Goal: Communication & Community: Answer question/provide support

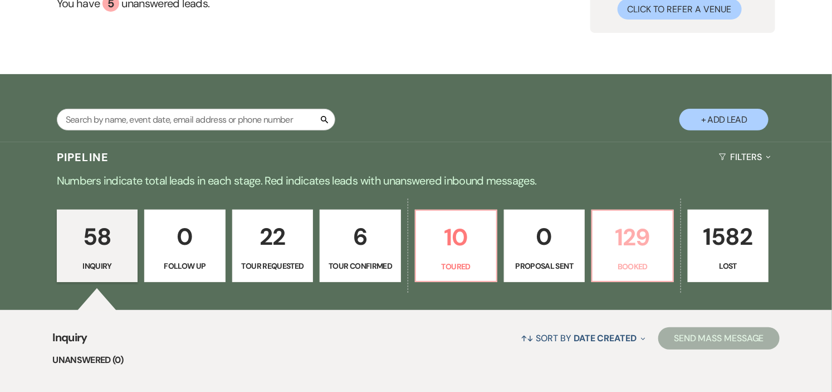
click at [619, 248] on p "129" at bounding box center [632, 236] width 67 height 37
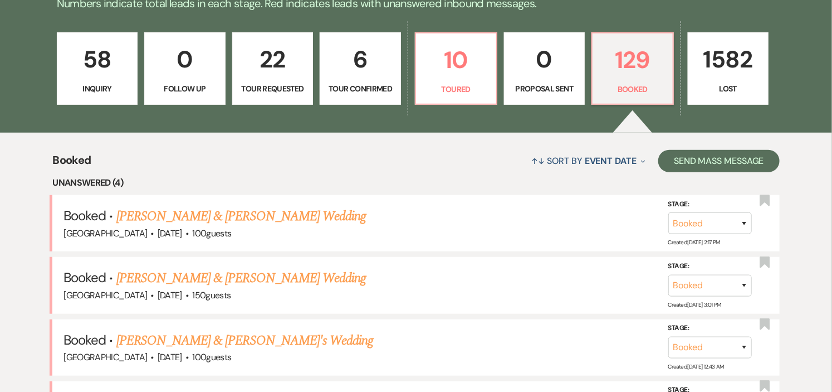
scroll to position [302, 0]
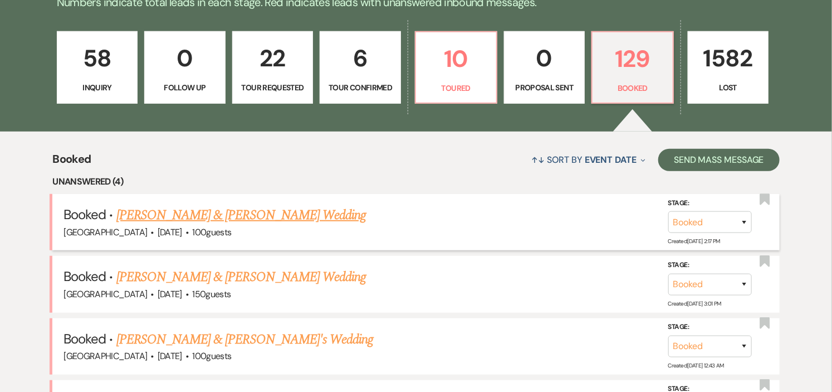
click at [243, 216] on link "[PERSON_NAME] & [PERSON_NAME] Wedding" at bounding box center [241, 215] width 250 height 20
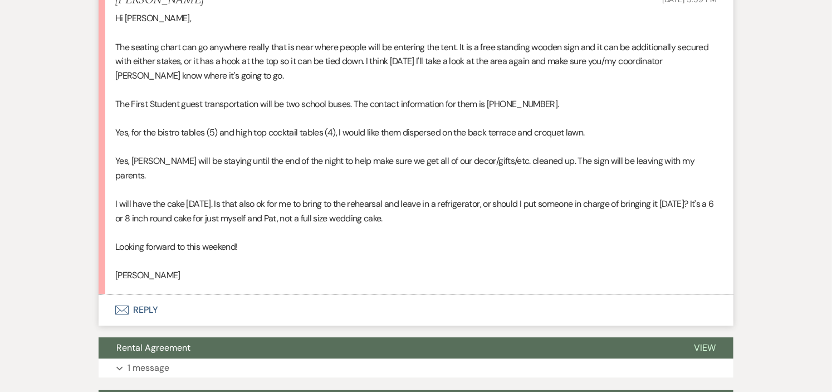
scroll to position [1485, 0]
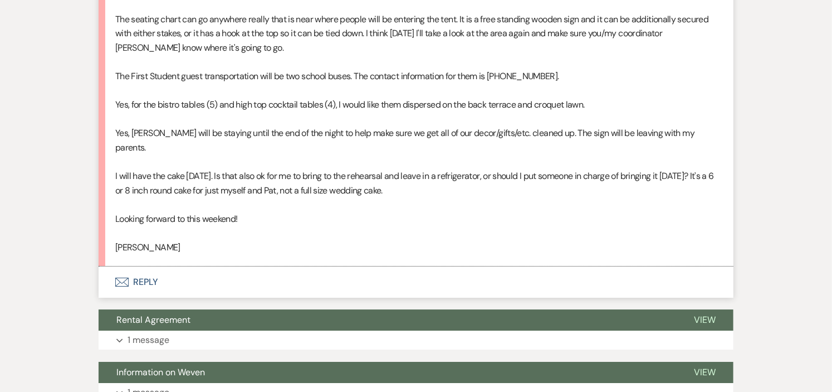
click at [136, 266] on button "Envelope Reply" at bounding box center [416, 281] width 635 height 31
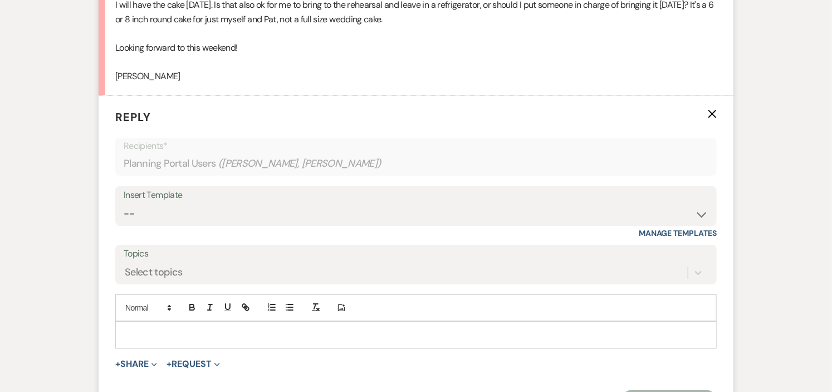
scroll to position [1656, 0]
click at [169, 327] on p at bounding box center [416, 333] width 584 height 12
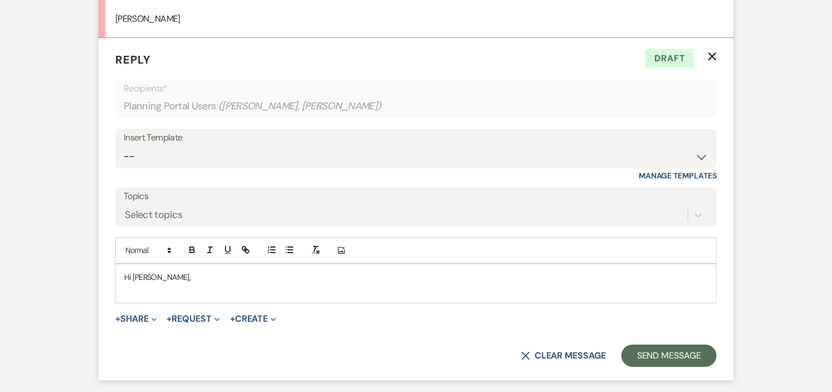
scroll to position [1718, 0]
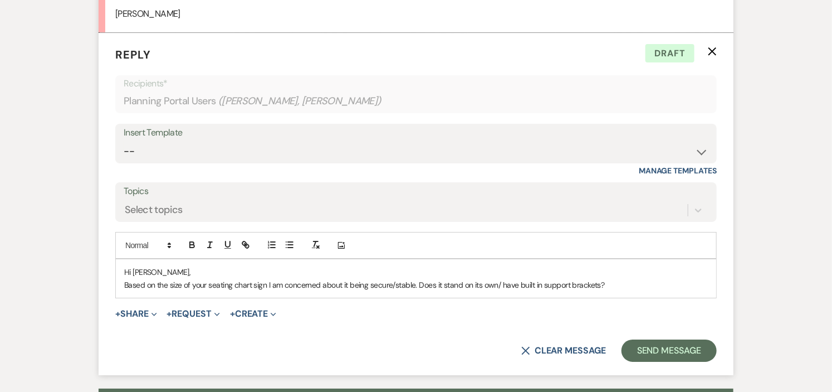
click at [420, 278] on p "Based on the size of your seating chart sign I am concerned about it being secu…" at bounding box center [416, 284] width 584 height 12
click at [659, 278] on p "Based on the size of your seating chart sign I am concerned about it being secu…" at bounding box center [416, 284] width 584 height 12
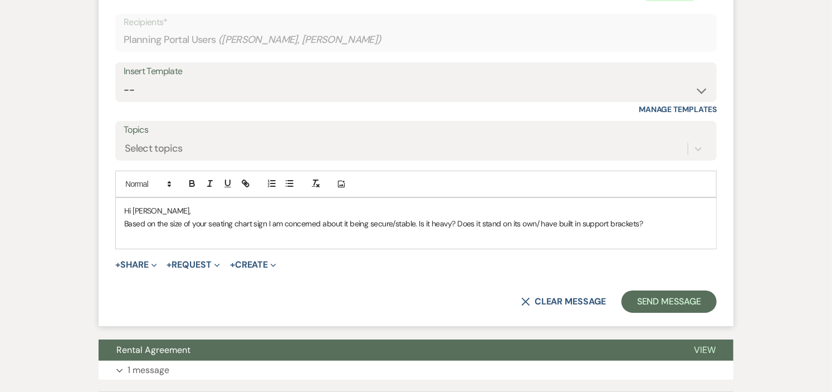
scroll to position [1780, 0]
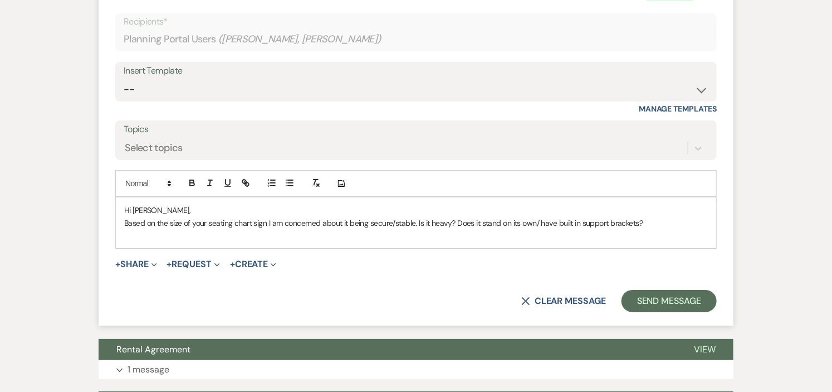
click at [456, 217] on p "Based on the size of your seating chart sign I am concerned about it being secu…" at bounding box center [416, 223] width 584 height 12
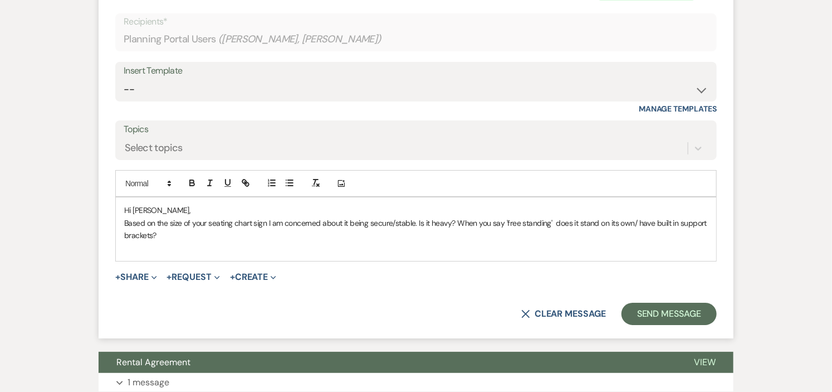
click at [229, 241] on p at bounding box center [416, 247] width 584 height 12
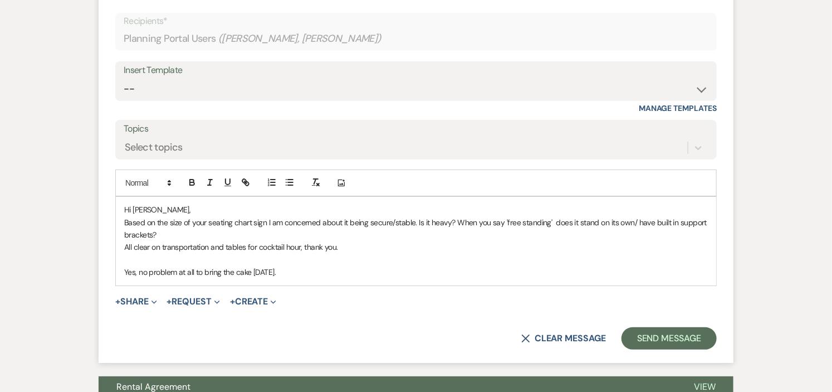
scroll to position [1904, 0]
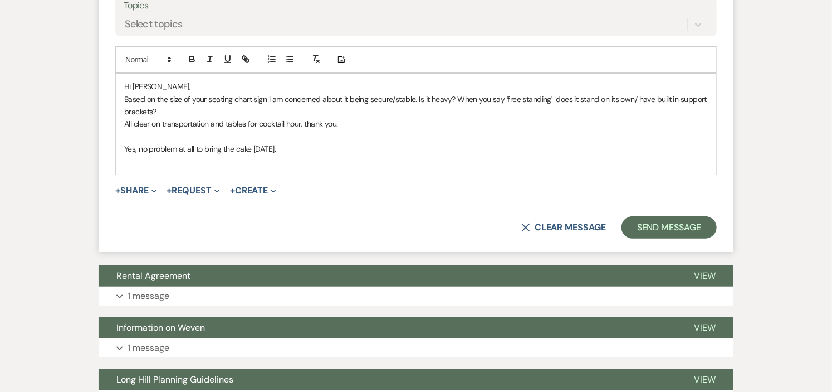
click at [310, 118] on p "All clear on transportation and tables for cocktail hour, thank you." at bounding box center [416, 124] width 584 height 12
click at [311, 143] on p "Yes, no problem at all to bring the cake [DATE]." at bounding box center [416, 149] width 584 height 12
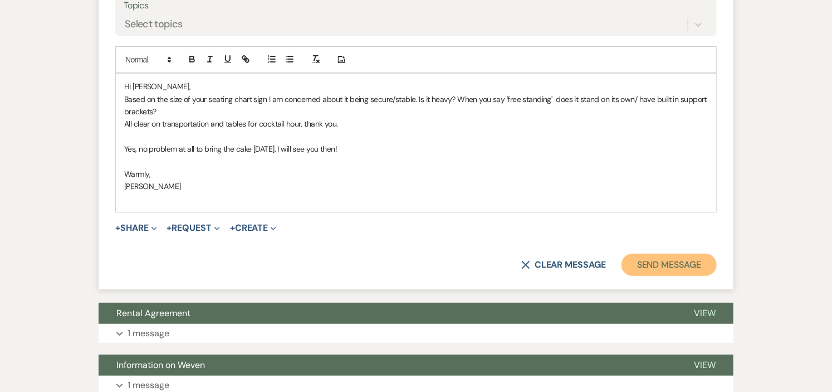
click at [671, 253] on button "Send Message" at bounding box center [669, 264] width 95 height 22
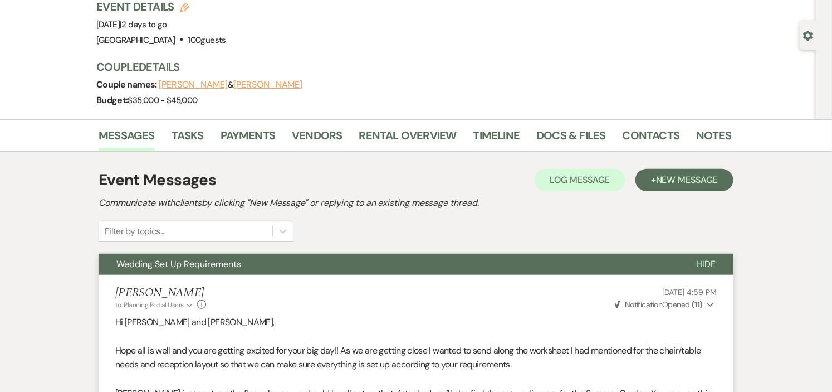
scroll to position [0, 0]
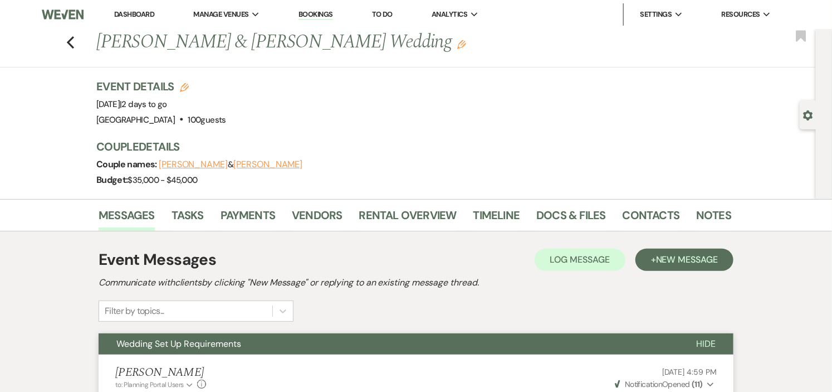
click at [124, 14] on link "Dashboard" at bounding box center [134, 13] width 40 height 9
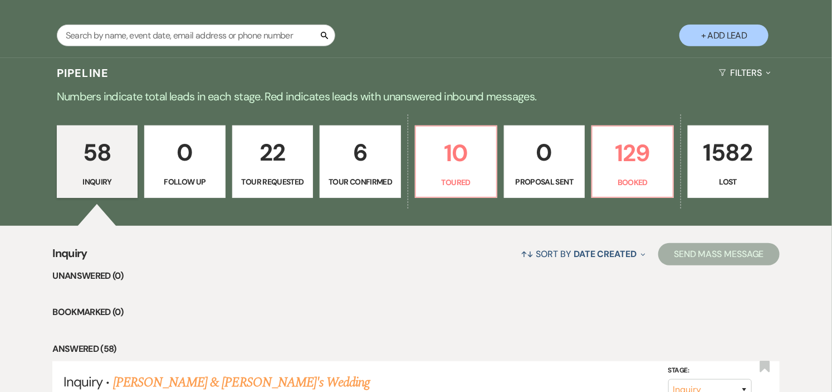
scroll to position [247, 0]
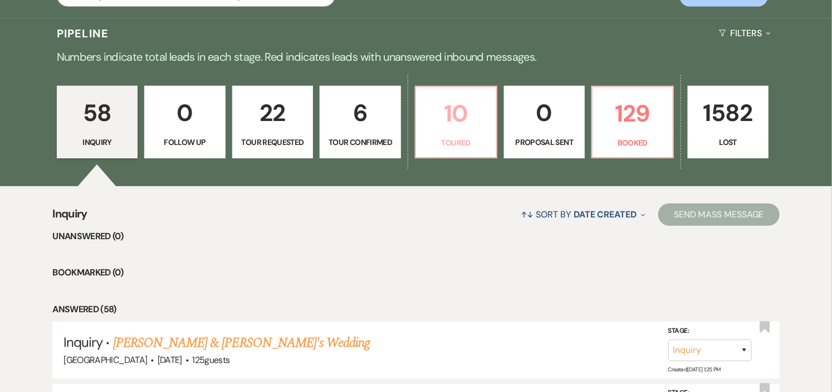
click at [457, 129] on p "10" at bounding box center [456, 113] width 67 height 37
select select "5"
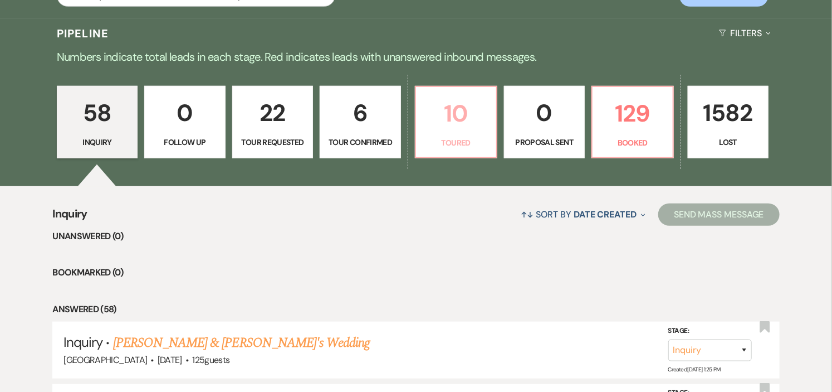
select select "5"
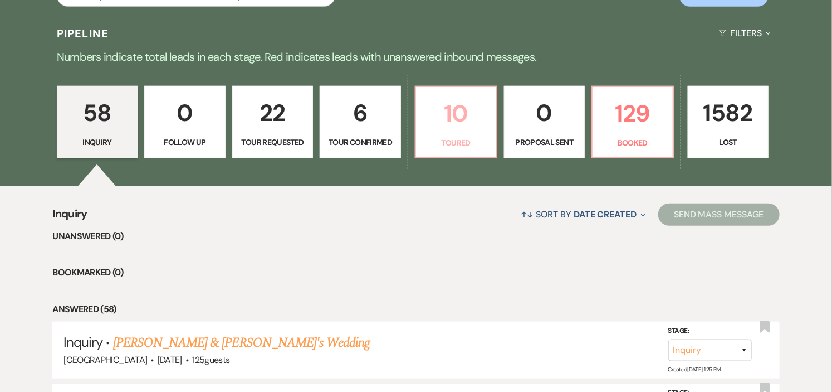
select select "5"
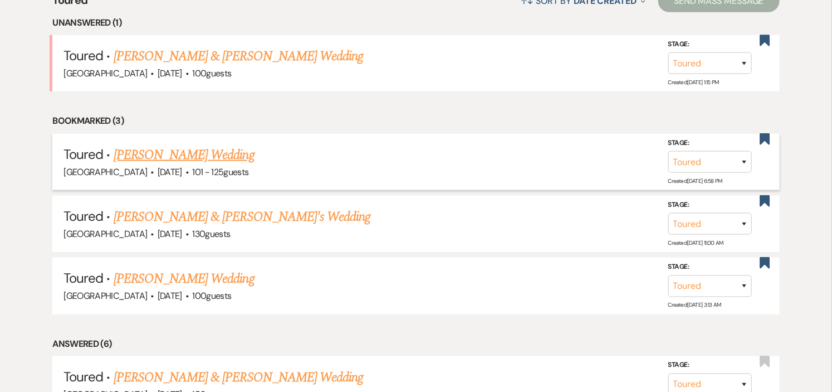
scroll to position [371, 0]
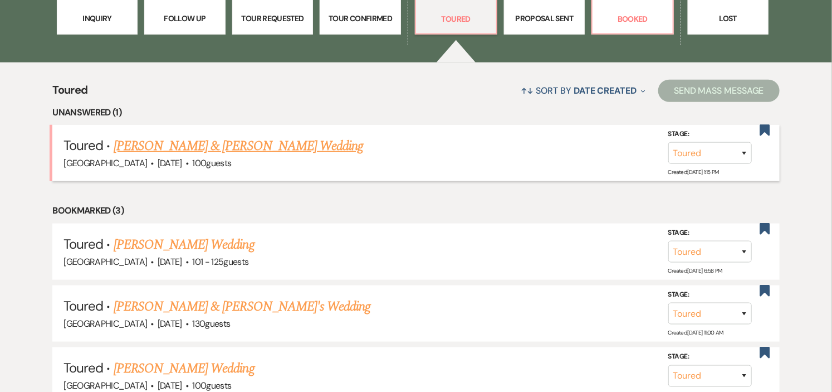
click at [244, 144] on link "[PERSON_NAME] & [PERSON_NAME] Wedding" at bounding box center [239, 146] width 250 height 20
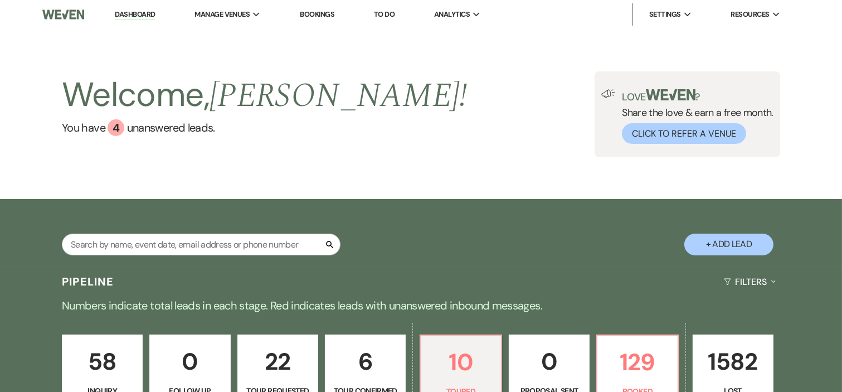
select select "5"
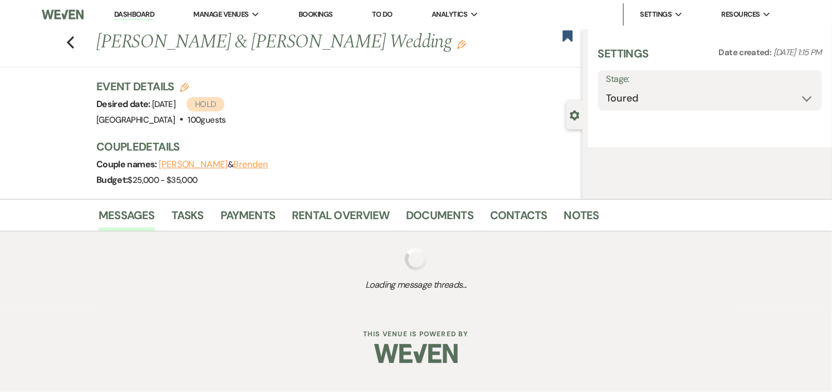
select select "5"
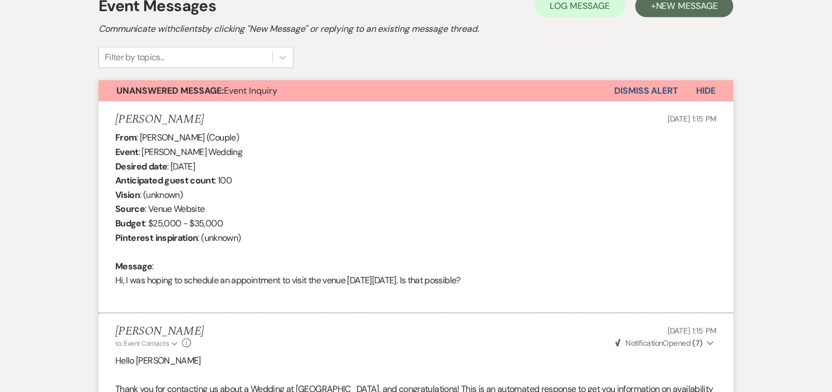
scroll to position [187, 0]
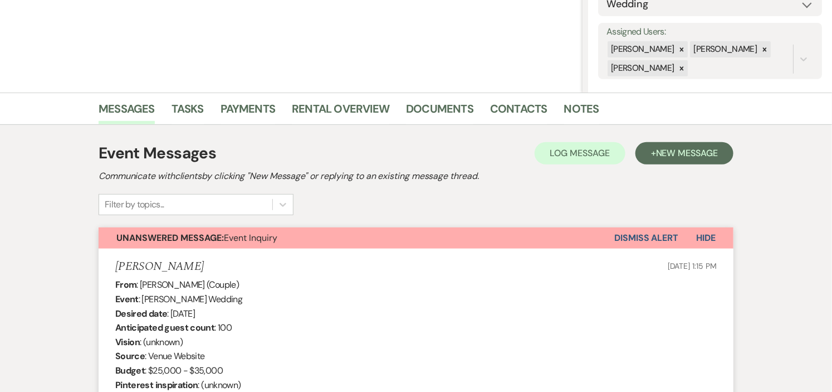
click at [637, 239] on button "Dismiss Alert" at bounding box center [646, 237] width 64 height 21
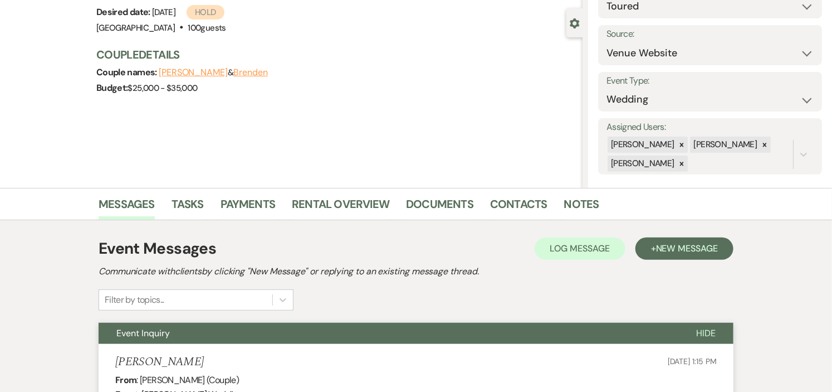
scroll to position [0, 0]
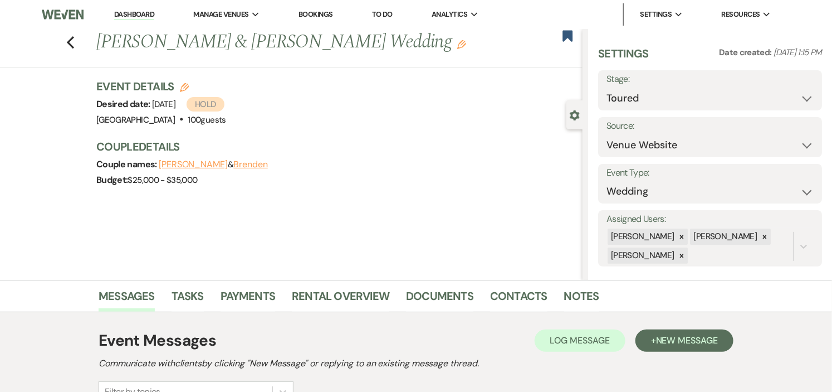
click at [124, 11] on link "Dashboard" at bounding box center [134, 14] width 40 height 11
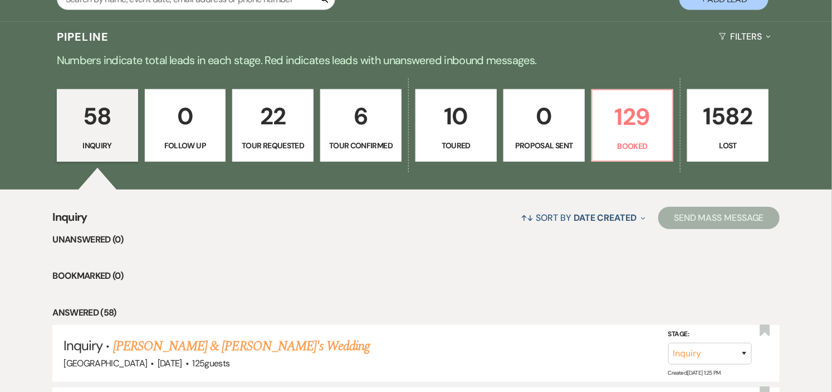
scroll to position [247, 0]
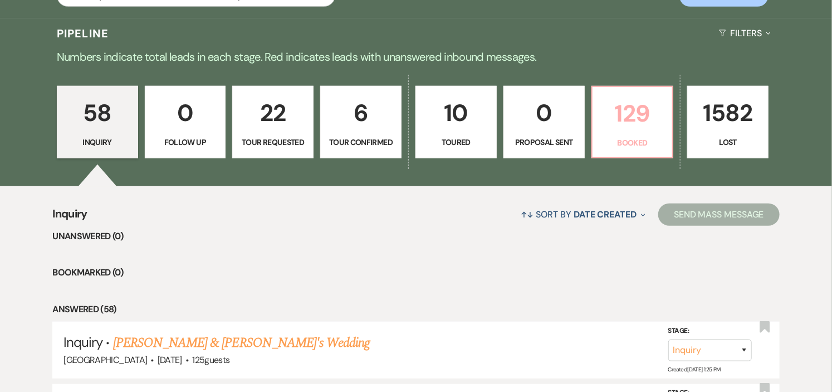
click at [646, 115] on p "129" at bounding box center [632, 113] width 67 height 37
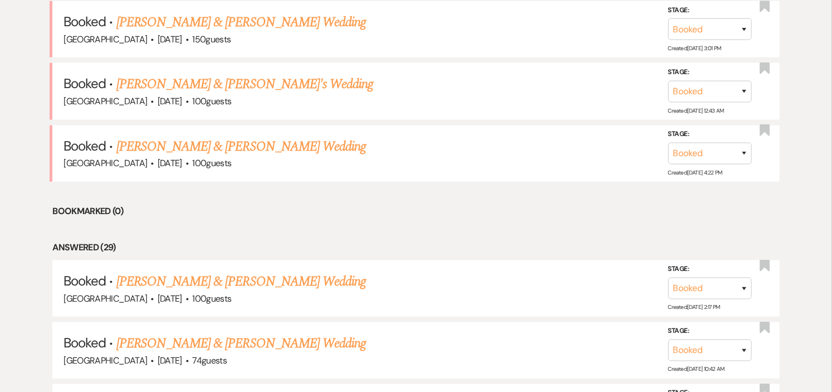
scroll to position [433, 0]
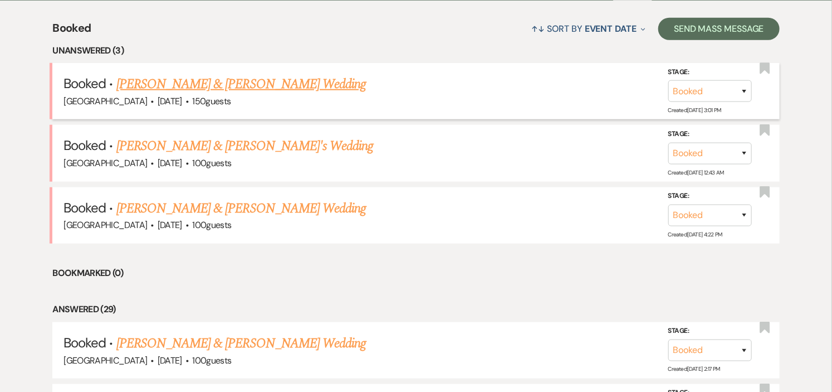
click at [241, 75] on link "[PERSON_NAME] & [PERSON_NAME] Wedding" at bounding box center [241, 84] width 250 height 20
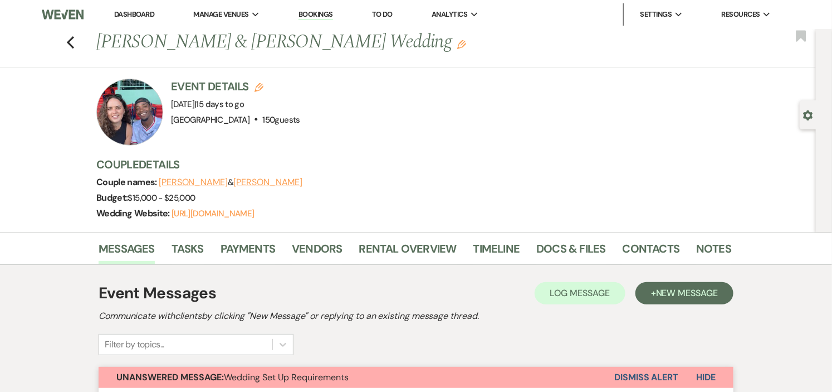
click at [127, 10] on link "Dashboard" at bounding box center [134, 13] width 40 height 9
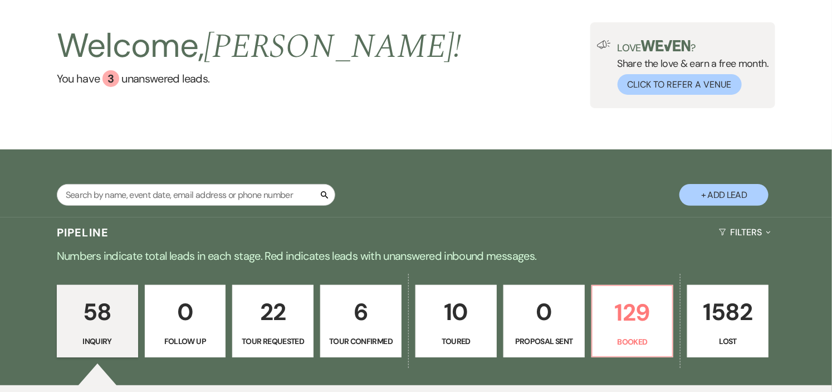
scroll to position [185, 0]
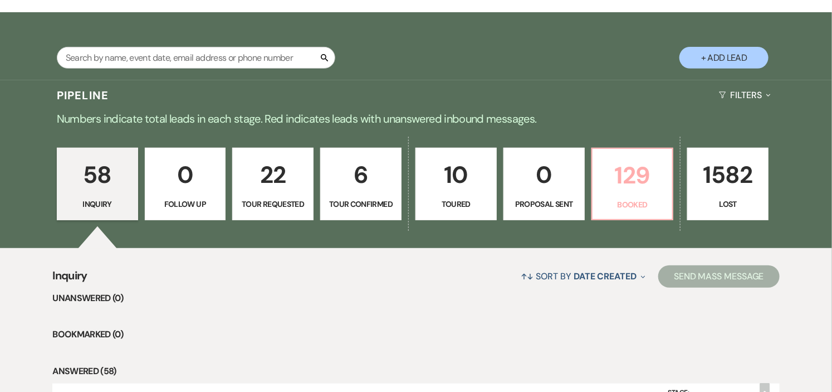
click at [644, 192] on p "129" at bounding box center [632, 174] width 67 height 37
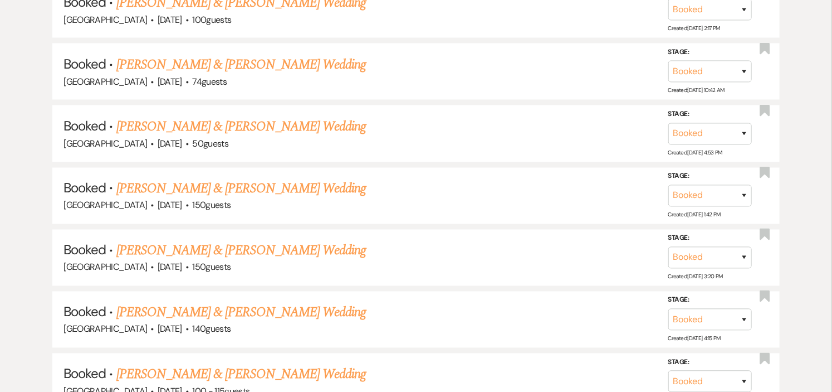
scroll to position [804, 0]
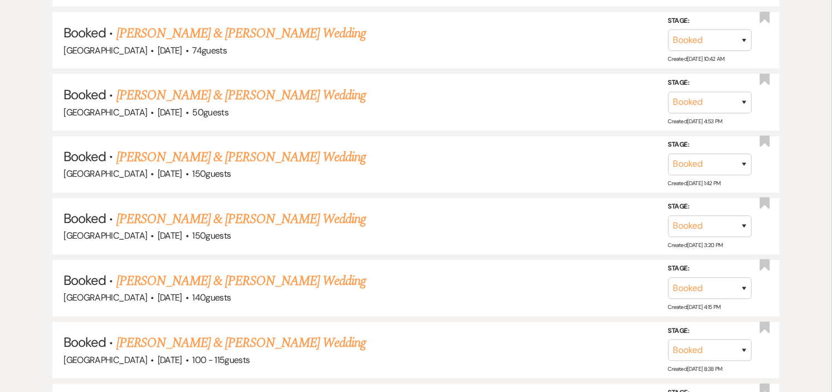
click at [234, 90] on link "[PERSON_NAME] & [PERSON_NAME] Wedding" at bounding box center [241, 95] width 250 height 20
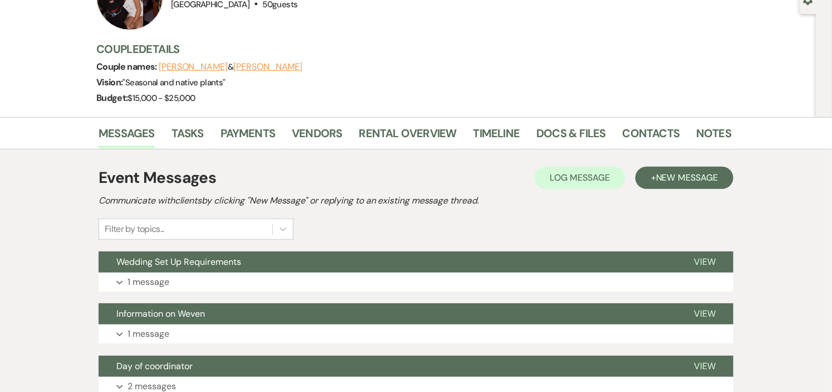
scroll to position [185, 0]
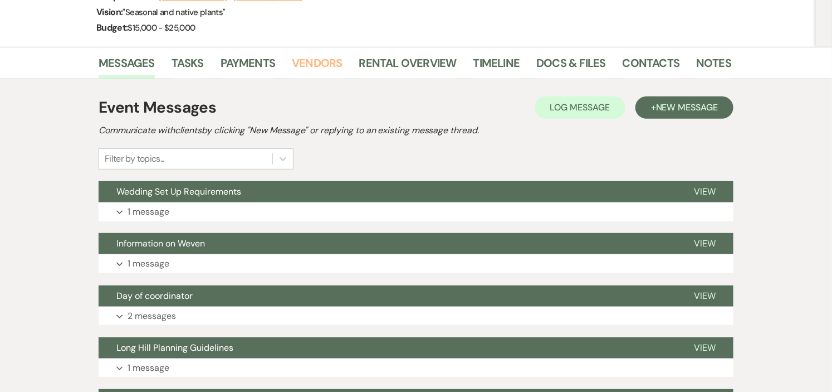
click at [318, 61] on link "Vendors" at bounding box center [317, 66] width 50 height 25
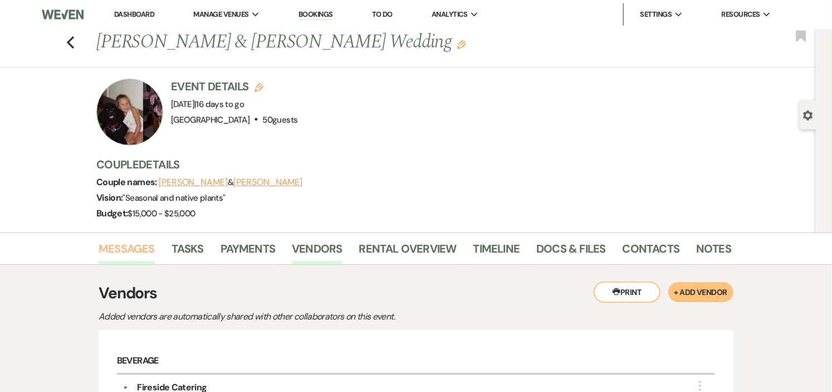
click at [140, 250] on link "Messages" at bounding box center [127, 251] width 56 height 25
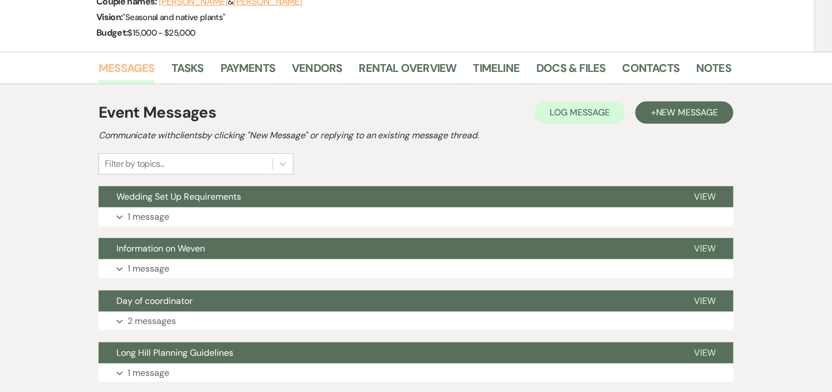
scroll to position [185, 0]
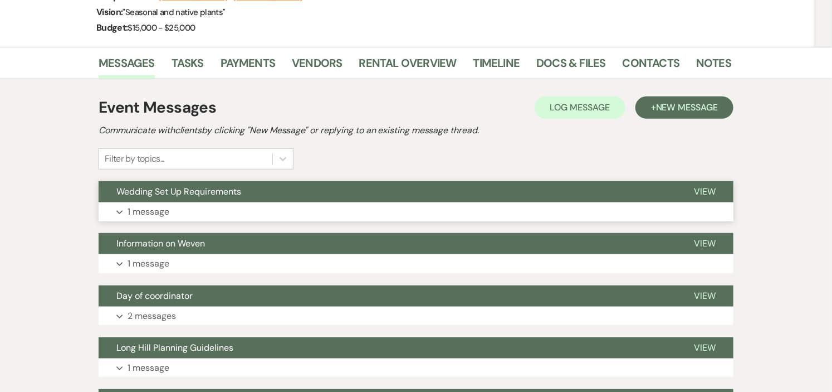
click at [275, 195] on button "Wedding Set Up Requirements" at bounding box center [388, 191] width 578 height 21
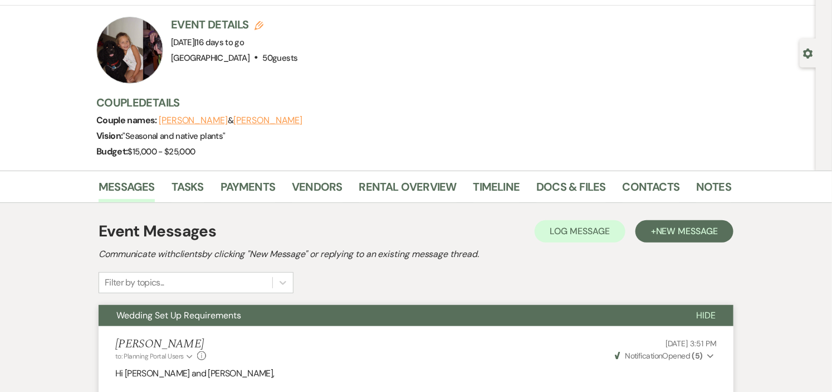
scroll to position [0, 0]
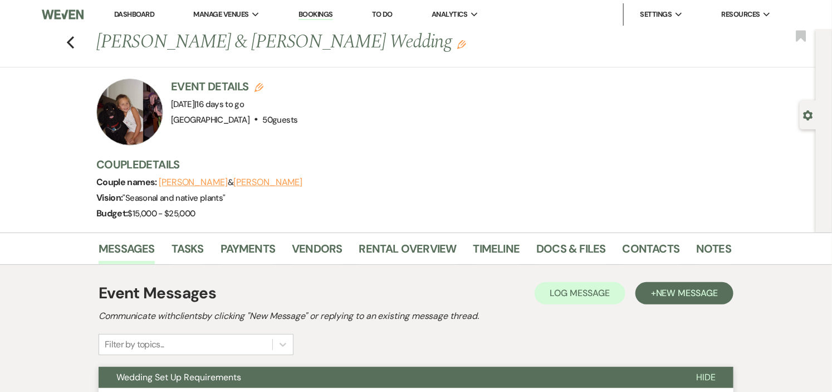
click at [119, 12] on link "Dashboard" at bounding box center [134, 13] width 40 height 9
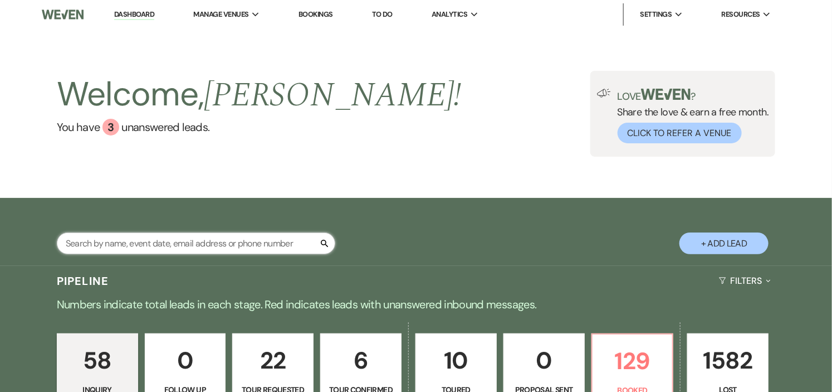
click at [169, 246] on input "text" at bounding box center [196, 243] width 278 height 22
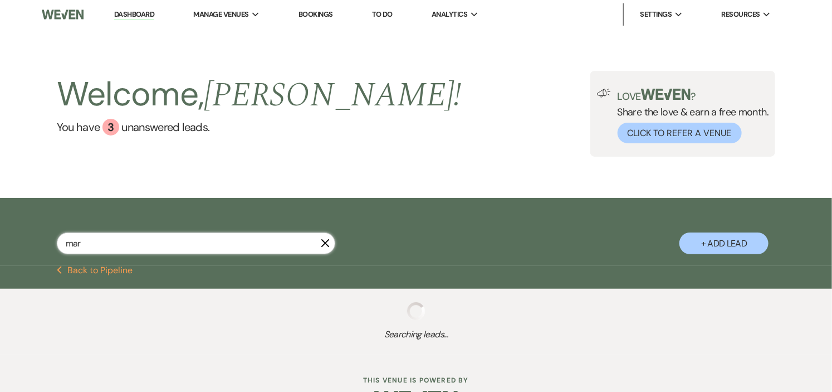
type input "[PERSON_NAME]"
select select "8"
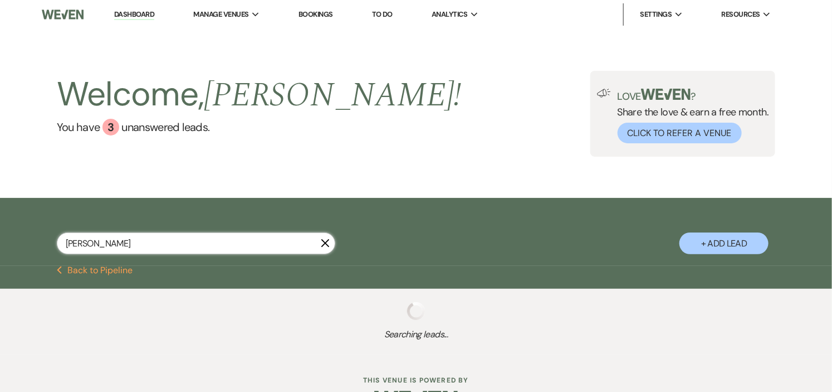
select select "8"
select select "5"
select select "8"
select select "5"
select select "8"
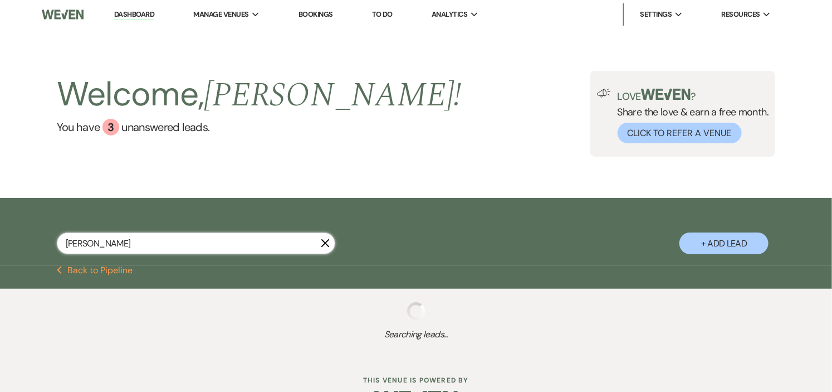
select select "10"
select select "8"
select select "5"
select select "8"
select select "5"
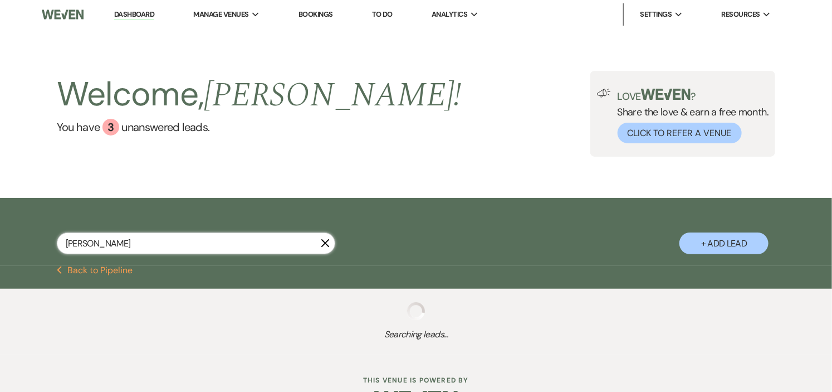
select select "8"
select select "5"
select select "8"
select select "5"
select select "8"
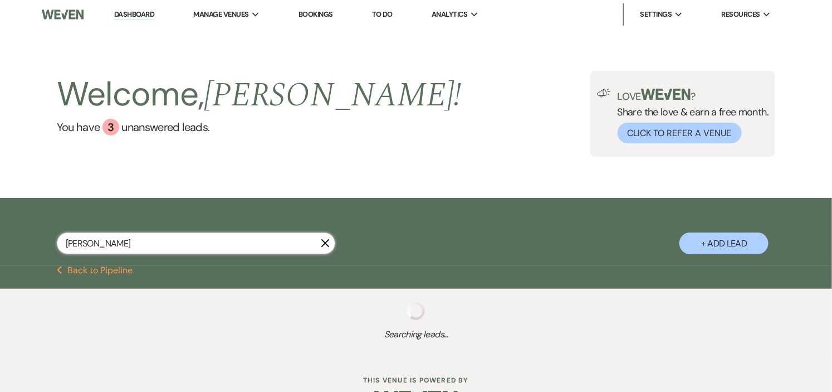
select select "5"
select select "8"
select select "11"
select select "8"
select select "5"
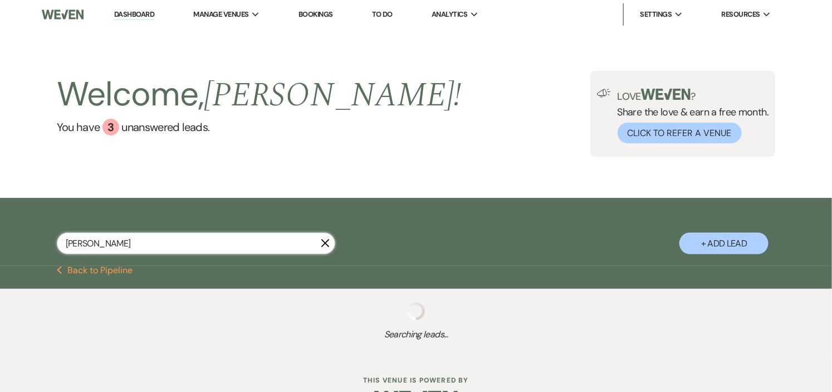
select select "8"
select select "6"
select select "8"
select select "5"
select select "8"
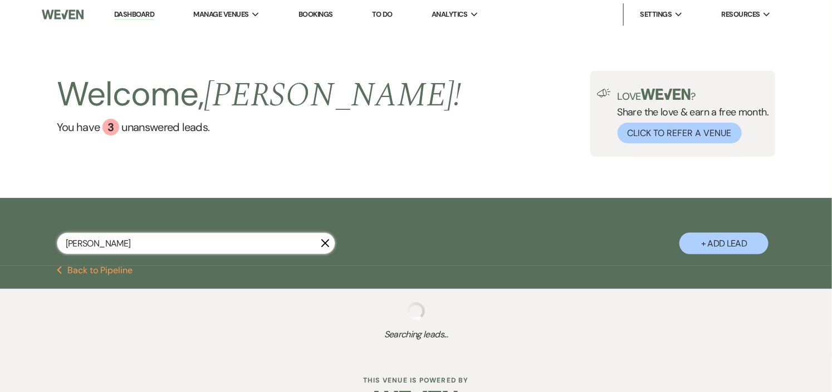
select select "5"
select select "8"
select select "10"
select select "8"
select select "5"
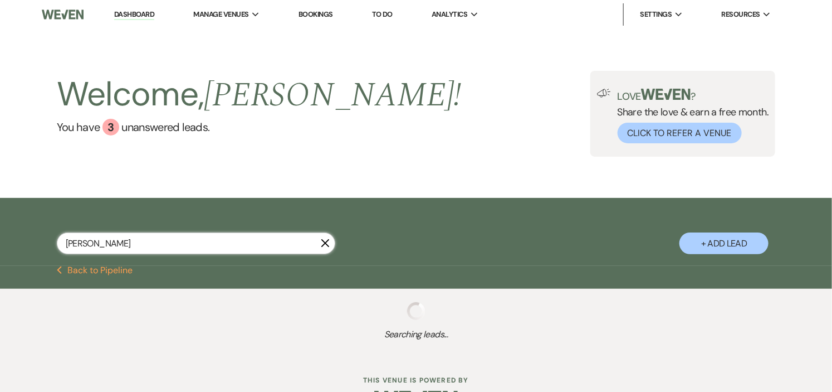
select select "8"
select select "5"
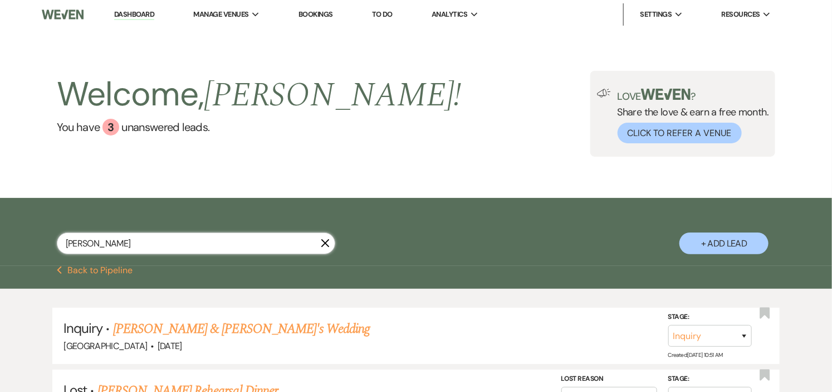
type input "[PERSON_NAME]"
click at [126, 12] on link "Dashboard" at bounding box center [134, 14] width 40 height 11
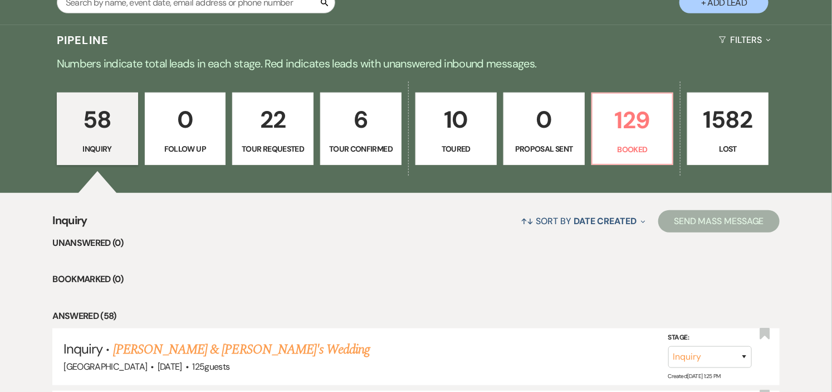
scroll to position [309, 0]
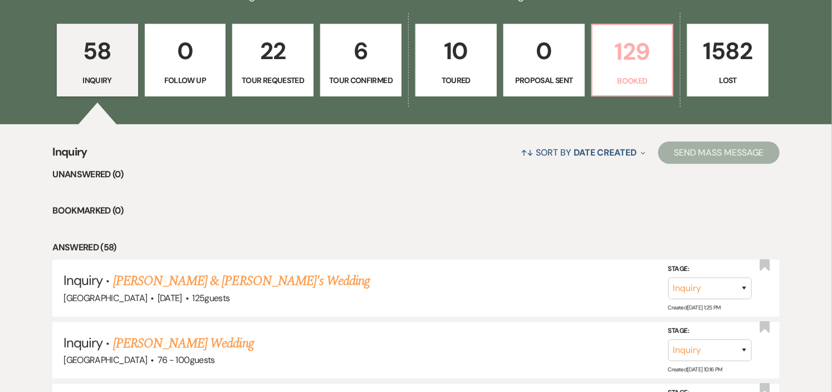
click at [640, 85] on p "Booked" at bounding box center [632, 81] width 67 height 12
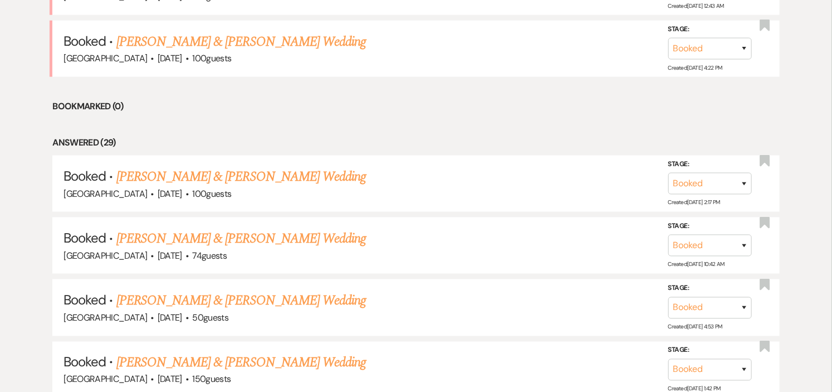
scroll to position [619, 0]
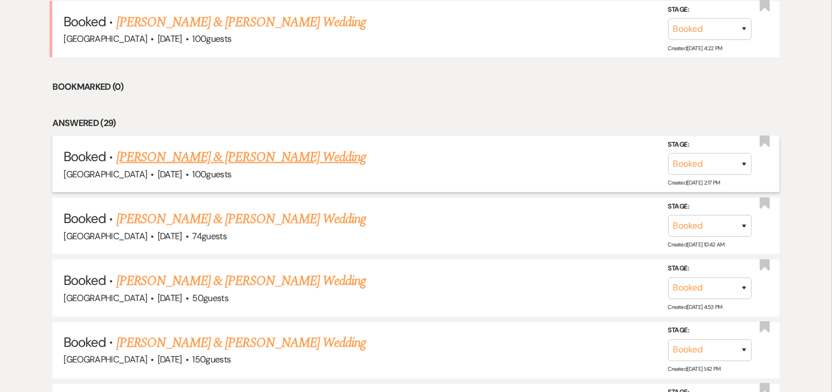
click at [214, 167] on div "[GEOGRAPHIC_DATA] · [DATE] · 100 guests" at bounding box center [415, 174] width 705 height 14
click at [214, 156] on link "[PERSON_NAME] & [PERSON_NAME] Wedding" at bounding box center [241, 157] width 250 height 20
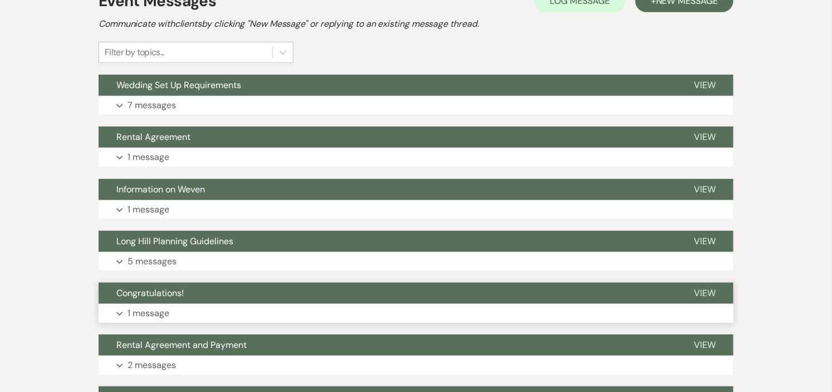
scroll to position [257, 0]
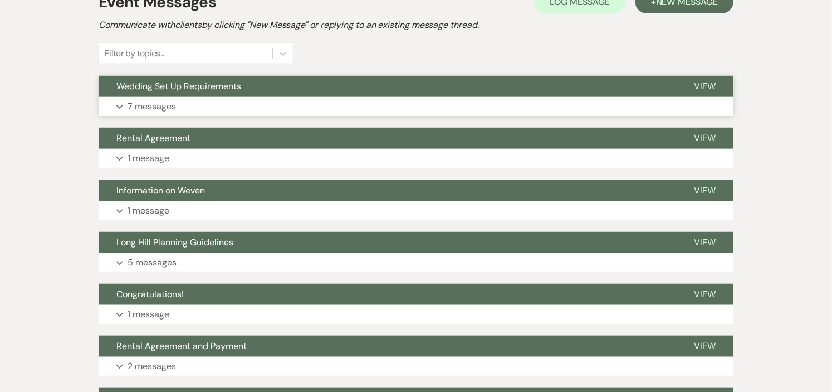
click at [378, 91] on button "Wedding Set Up Requirements" at bounding box center [388, 86] width 578 height 21
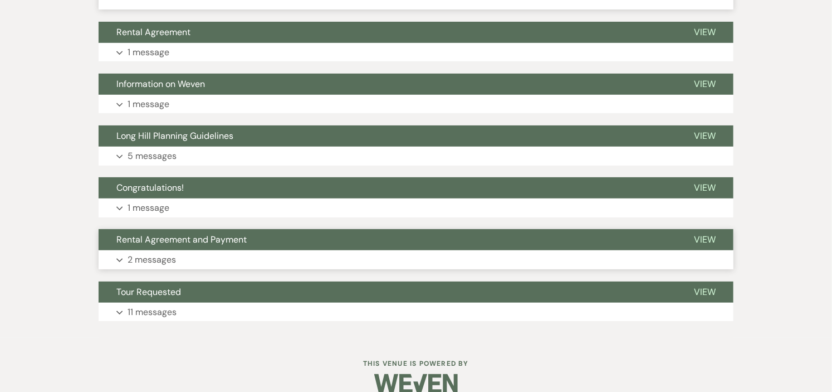
scroll to position [1970, 0]
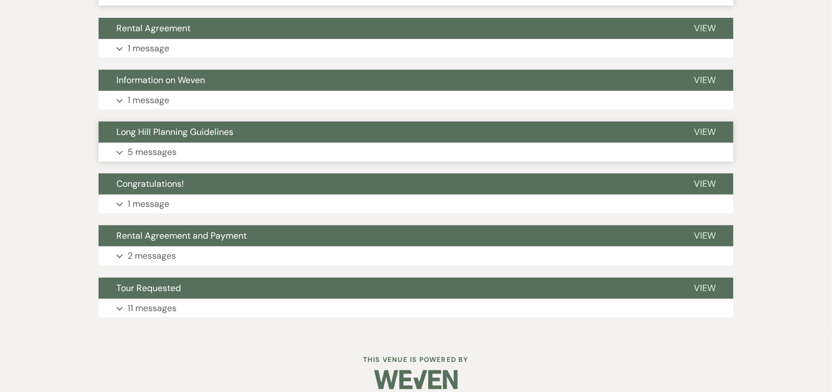
click at [444, 143] on button "Expand 5 messages" at bounding box center [416, 152] width 635 height 19
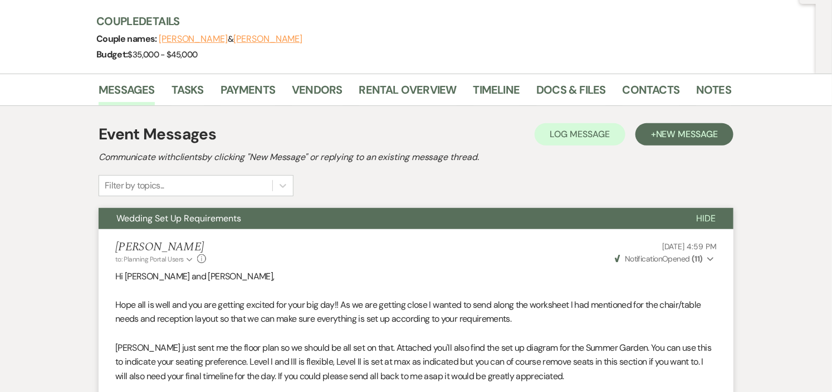
scroll to position [0, 0]
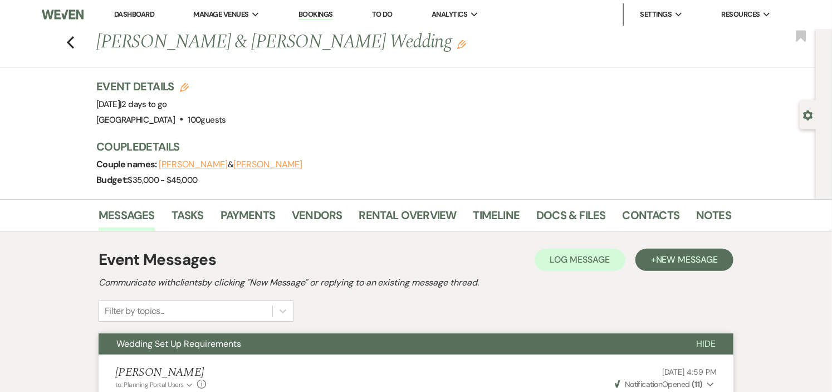
click at [138, 16] on link "Dashboard" at bounding box center [134, 13] width 40 height 9
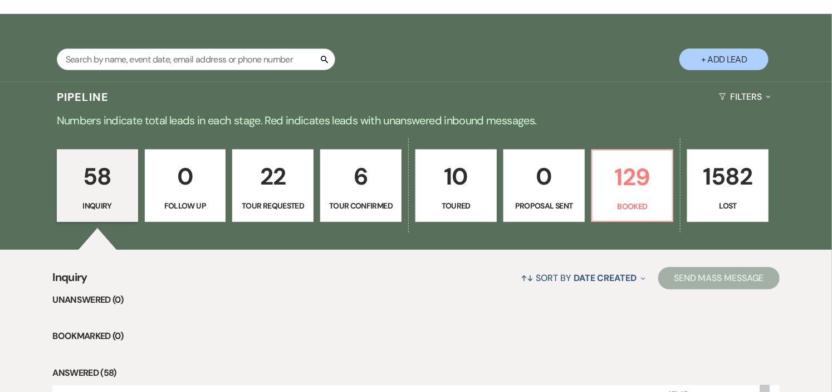
scroll to position [185, 0]
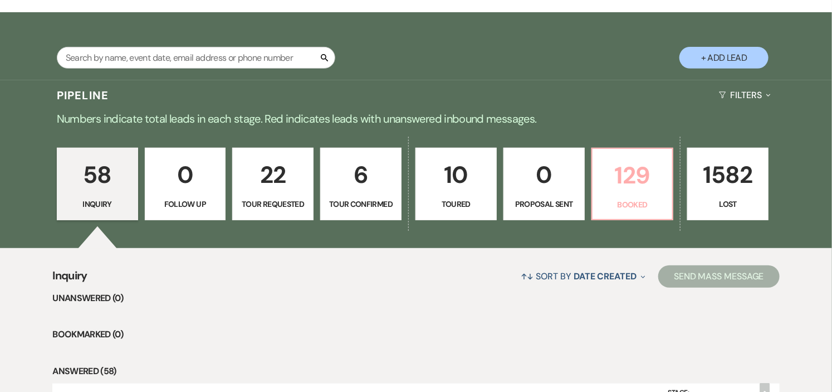
click at [632, 198] on p "Booked" at bounding box center [632, 204] width 67 height 12
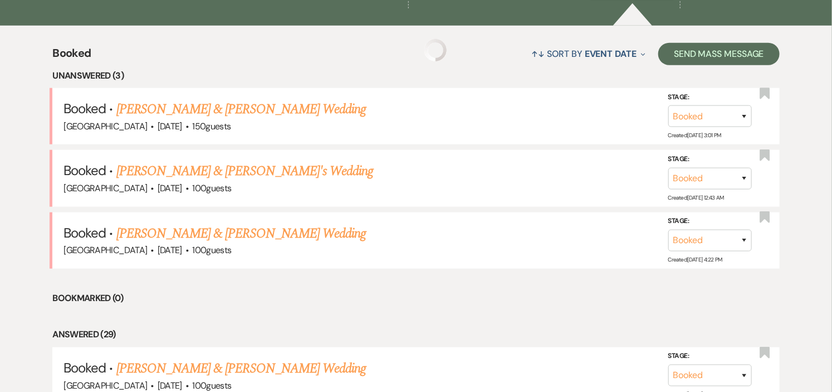
scroll to position [433, 0]
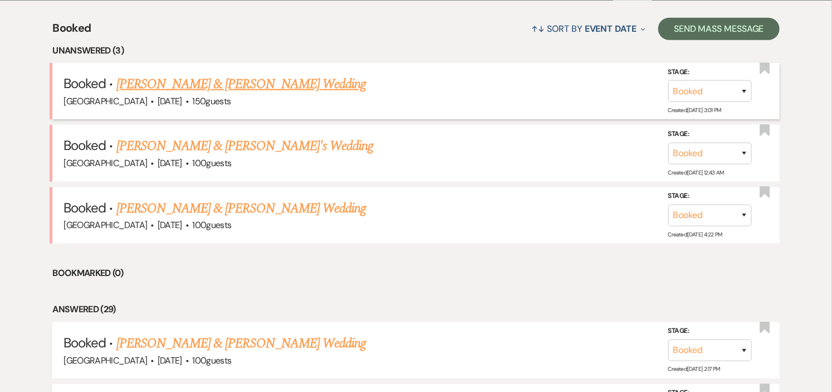
click at [236, 86] on link "[PERSON_NAME] & [PERSON_NAME] Wedding" at bounding box center [241, 84] width 250 height 20
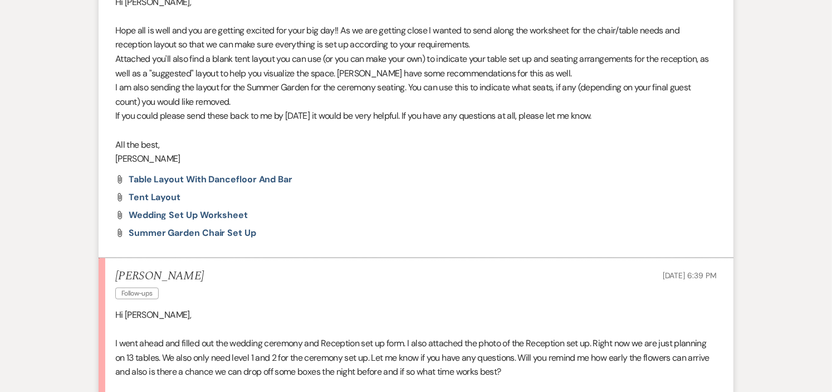
scroll to position [681, 0]
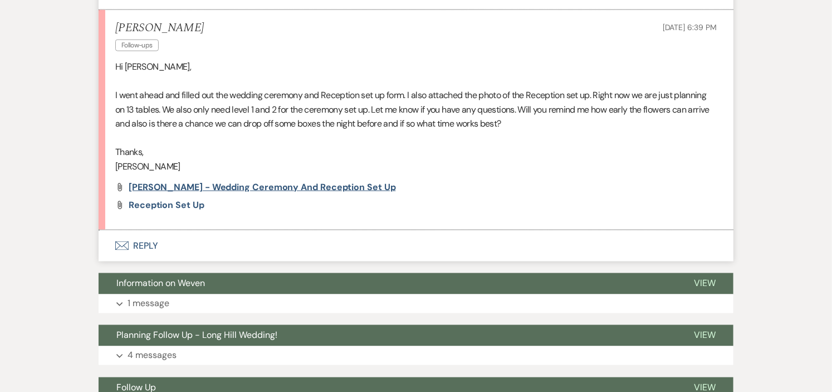
click at [343, 186] on span "[PERSON_NAME] - Wedding Ceremony and Reception Set up" at bounding box center [262, 187] width 267 height 12
click at [140, 243] on button "Envelope Reply" at bounding box center [416, 245] width 635 height 31
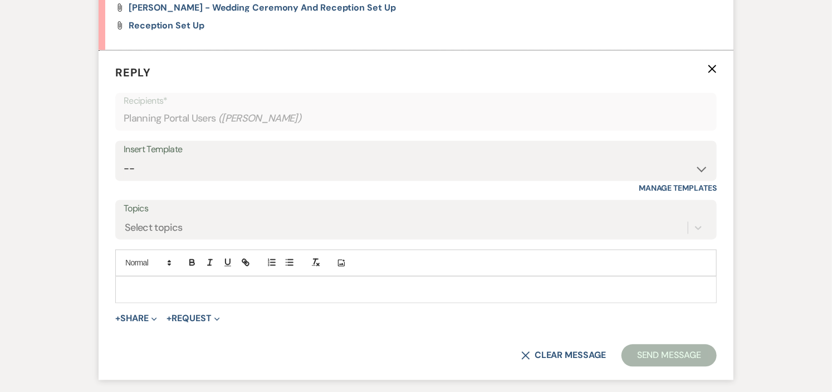
scroll to position [880, 0]
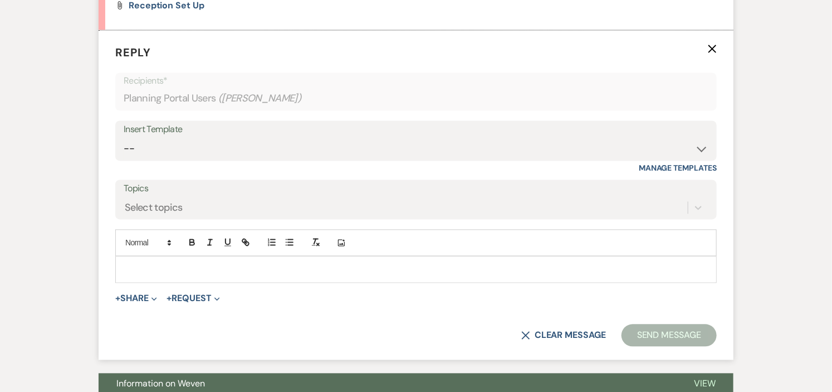
click at [183, 270] on p at bounding box center [416, 269] width 584 height 12
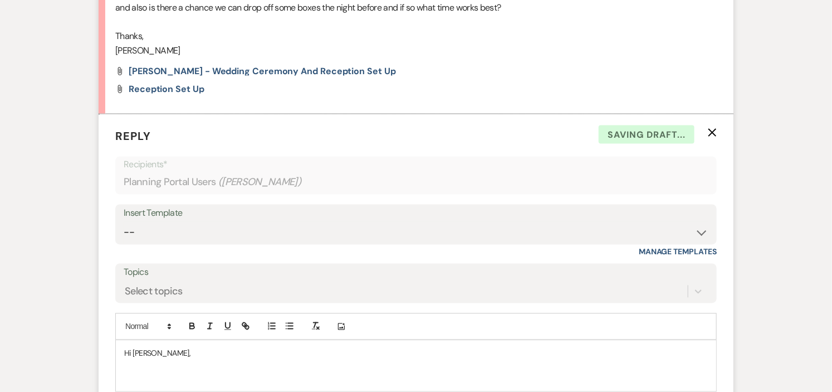
scroll to position [818, 0]
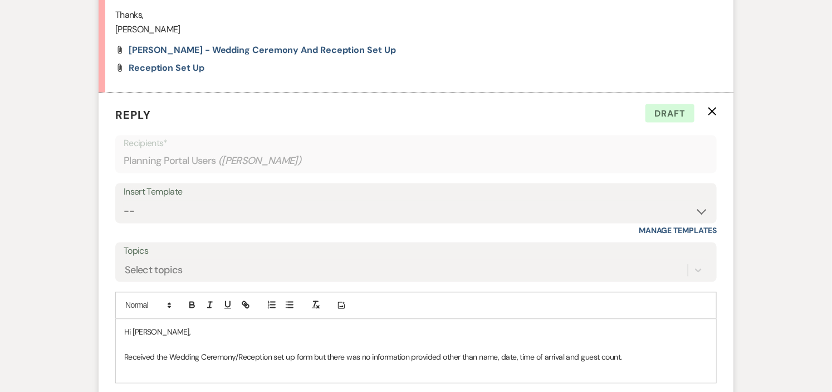
click at [414, 369] on p at bounding box center [416, 369] width 584 height 12
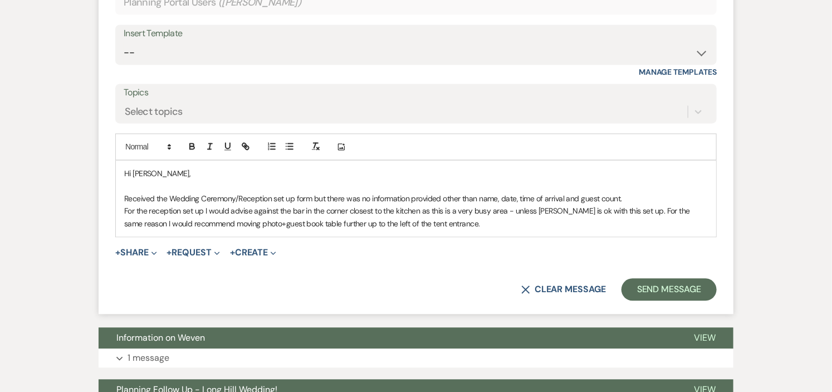
scroll to position [1004, 0]
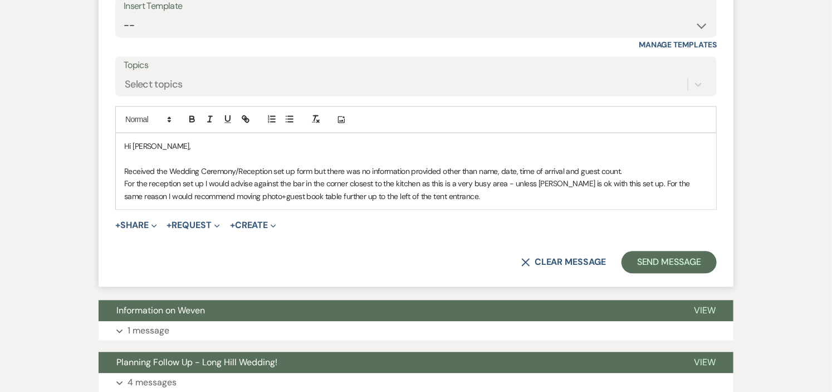
click at [145, 195] on p "For the reception set up I would advise against the bar in the corner closest t…" at bounding box center [416, 189] width 584 height 25
click at [644, 169] on p "Received the Wedding Ceremony/Reception set up form but there was no informatio…" at bounding box center [416, 171] width 584 height 12
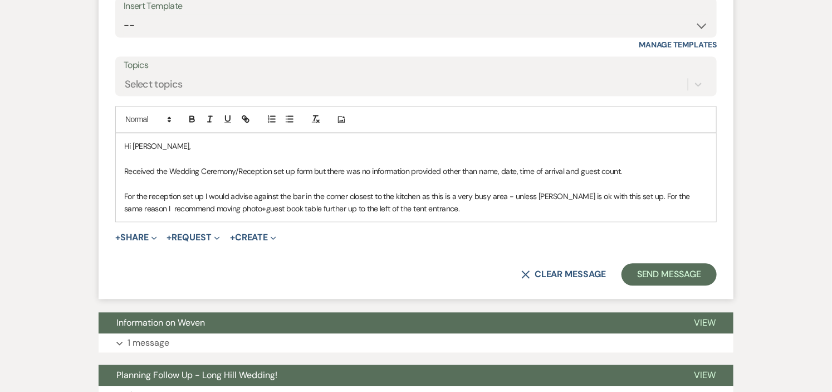
click at [625, 193] on p "For the reception set up I would advise against the bar in the corner closest t…" at bounding box center [416, 202] width 584 height 25
click at [639, 170] on p "Received the Wedding Ceremony/Reception set up form but there was no informatio…" at bounding box center [416, 171] width 584 height 12
click at [512, 204] on p "For the same reason I recommend moving photo+guest book table further up to the…" at bounding box center [416, 208] width 584 height 12
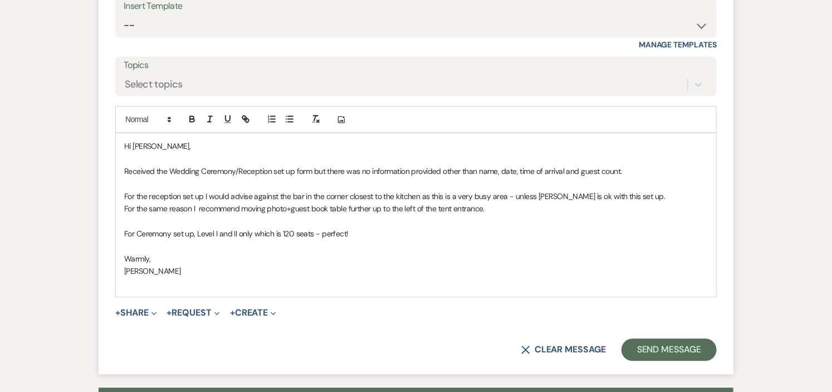
click at [513, 192] on p "For the reception set up I would advise against the bar in the corner closest t…" at bounding box center [416, 196] width 584 height 12
click at [626, 193] on p "For the reception set up I would advise against the bar in the corner closest t…" at bounding box center [416, 196] width 584 height 12
click at [493, 209] on p "For the same reason I recommend moving photo+guest book table further up to the…" at bounding box center [416, 208] width 584 height 12
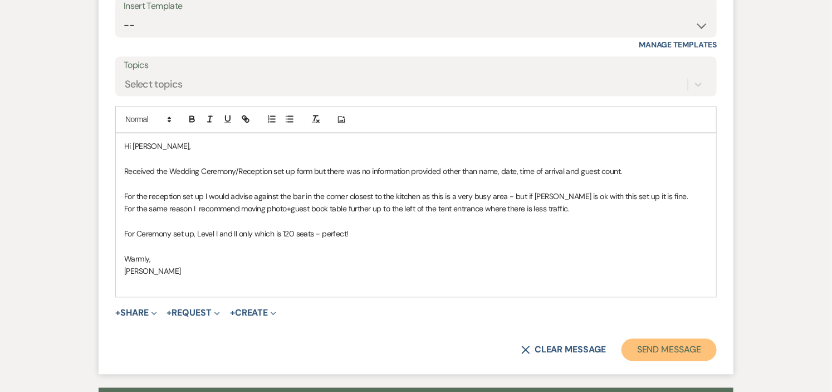
click at [661, 346] on button "Send Message" at bounding box center [669, 349] width 95 height 22
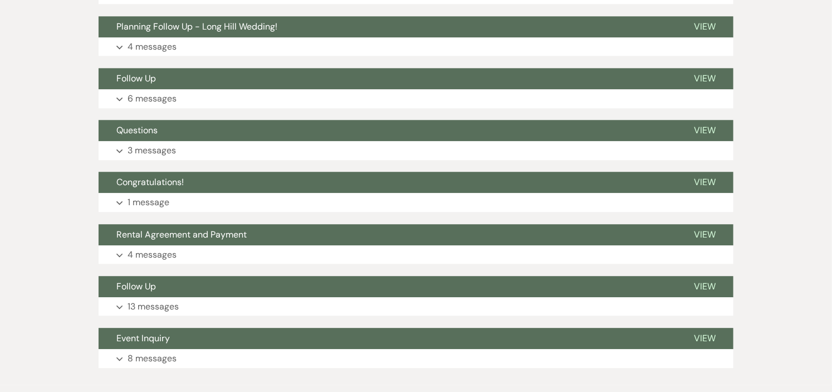
scroll to position [0, 0]
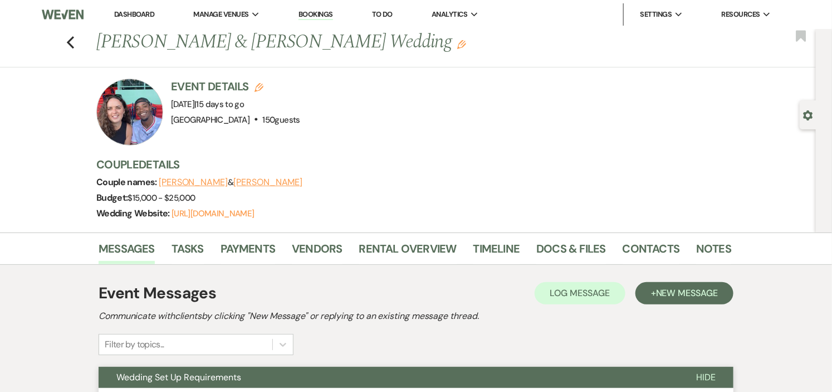
click at [134, 17] on link "Dashboard" at bounding box center [134, 13] width 40 height 9
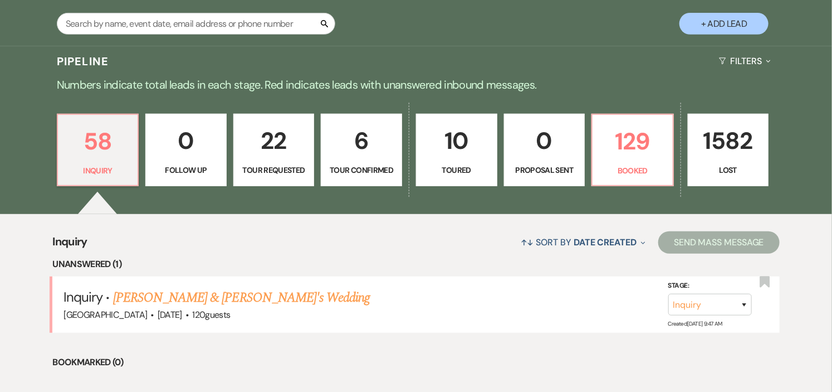
scroll to position [309, 0]
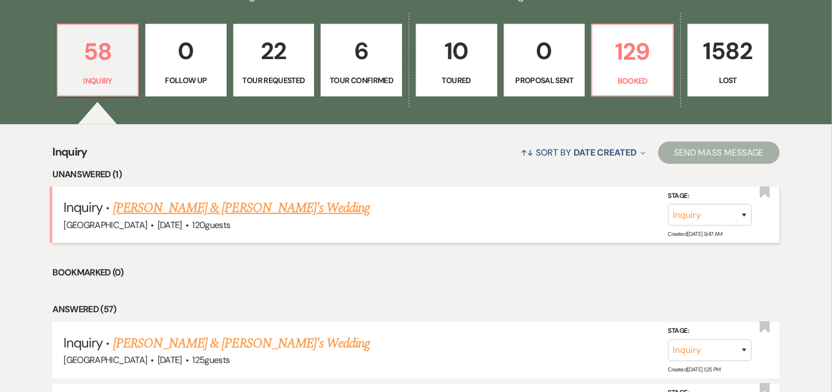
click at [142, 204] on link "[PERSON_NAME] & [PERSON_NAME]'s Wedding" at bounding box center [241, 208] width 257 height 20
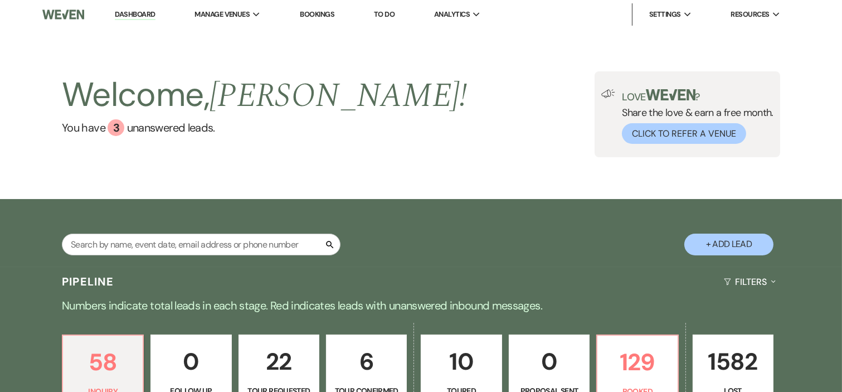
select select "5"
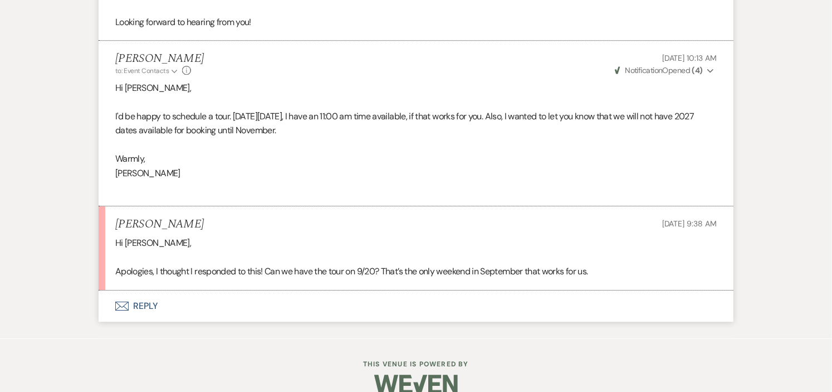
scroll to position [1392, 0]
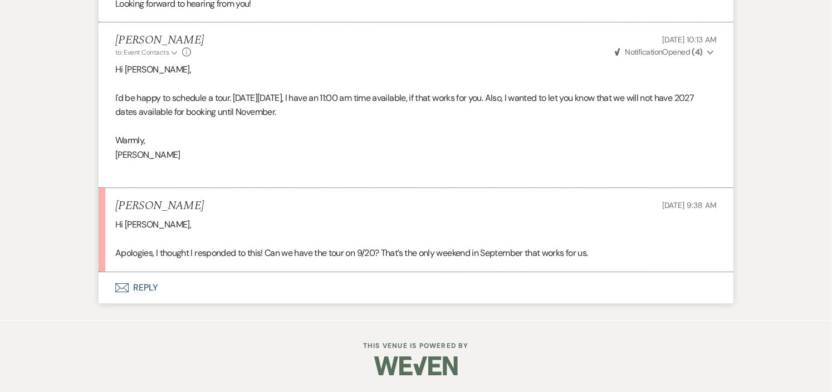
click at [146, 282] on button "Envelope Reply" at bounding box center [416, 287] width 635 height 31
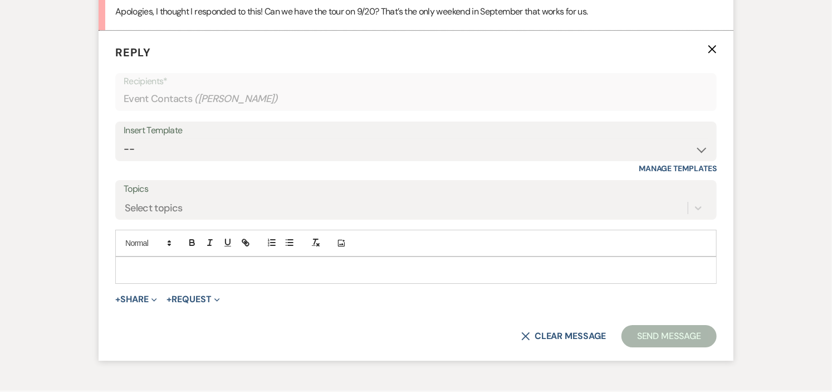
scroll to position [1633, 0]
click at [188, 275] on p at bounding box center [416, 269] width 584 height 12
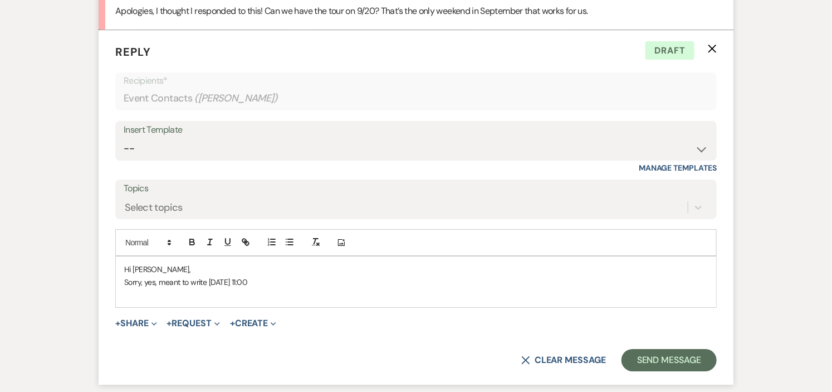
click at [155, 282] on p "Sorry, yes, meant to write [DATE] 11:00" at bounding box center [416, 282] width 584 height 12
click at [322, 285] on p "Sorry, yes, meant to write [DATE] 11:00" at bounding box center [416, 282] width 584 height 12
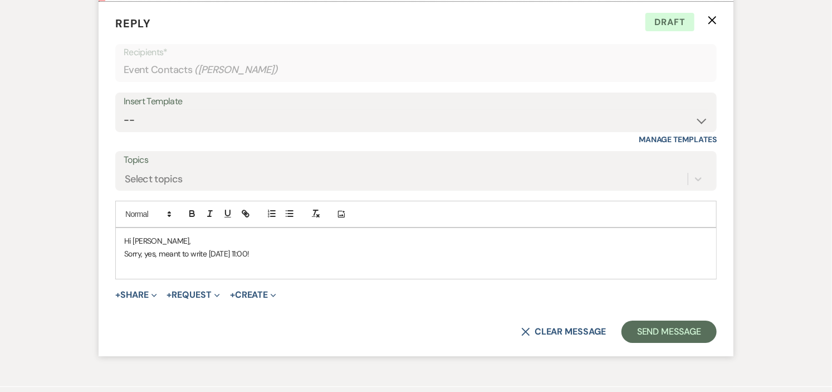
scroll to position [1667, 0]
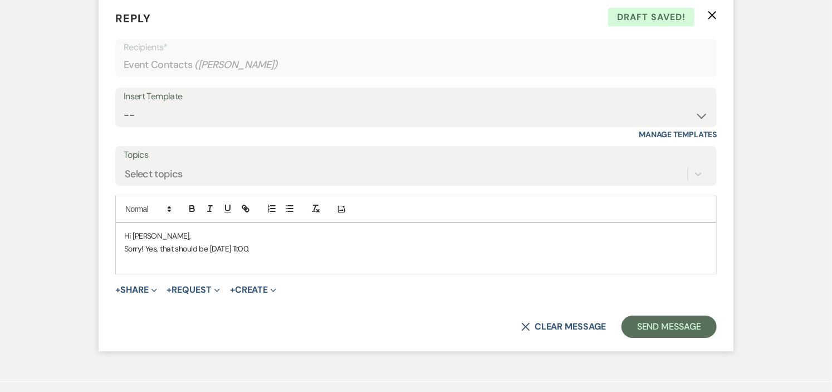
click at [144, 246] on p "Sorry! Yes, that should be [DATE] 11:00." at bounding box center [416, 248] width 584 height 12
click at [360, 247] on p "Sorry-typo! Yes, that should be [DATE] 11:00." at bounding box center [416, 248] width 584 height 12
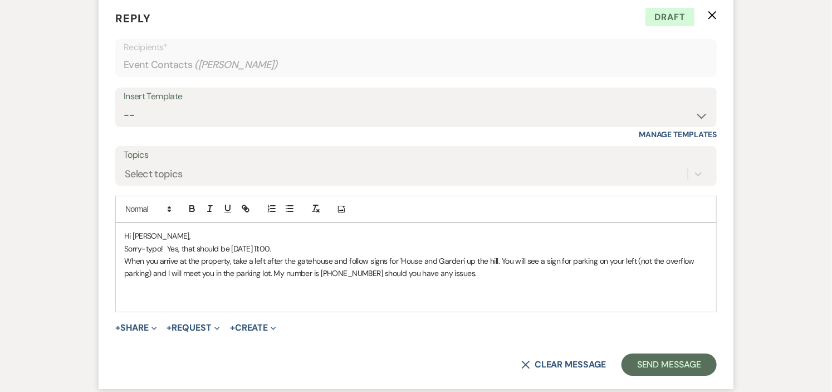
click at [487, 272] on p "When you arrive at the property, take a left after the gatehouse and follow sig…" at bounding box center [416, 267] width 584 height 25
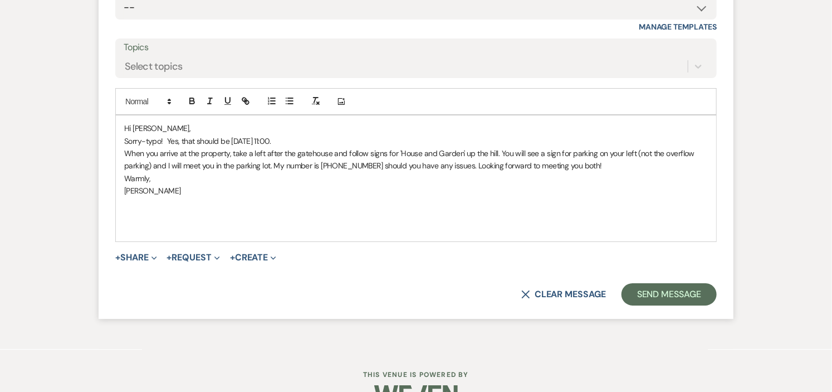
scroll to position [1794, 0]
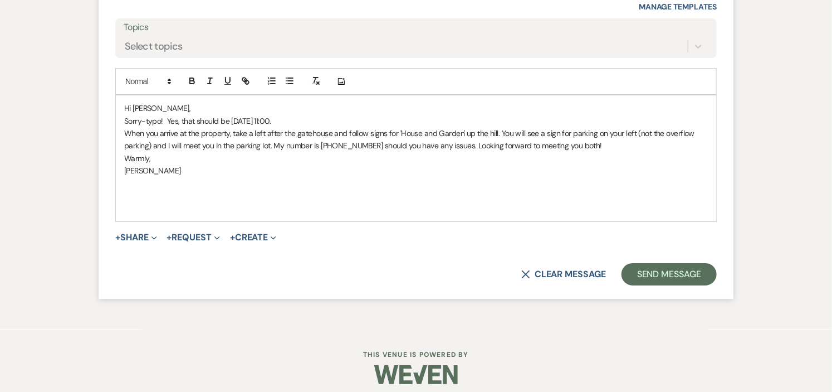
click at [585, 139] on p "When you arrive at the property, take a left after the gatehouse and follow sig…" at bounding box center [416, 139] width 584 height 25
click at [600, 158] on p "Warmly," at bounding box center [416, 158] width 584 height 12
click at [594, 146] on p "When you arrive at the property, take a left after the gatehouse and follow sig…" at bounding box center [416, 139] width 584 height 25
click at [682, 276] on button "Send Message" at bounding box center [669, 274] width 95 height 22
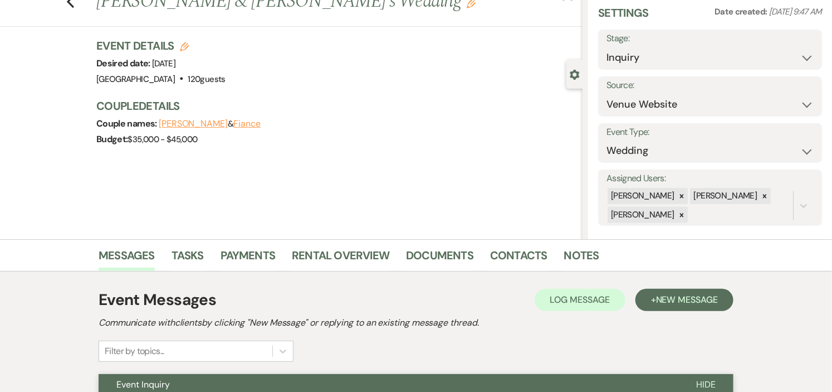
scroll to position [0, 0]
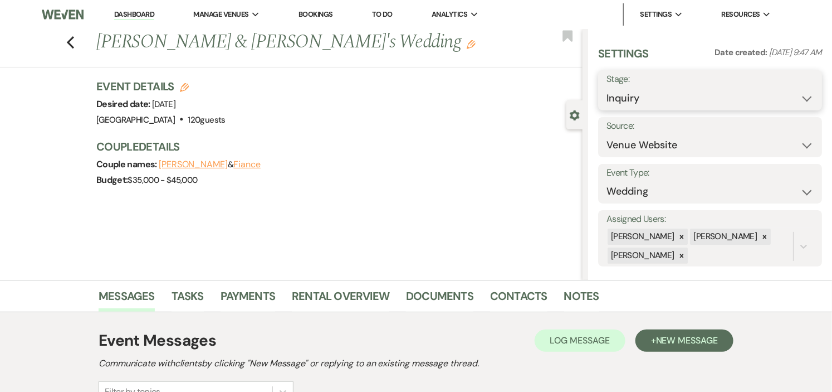
click at [789, 97] on select "Inquiry Follow Up Tour Requested Tour Confirmed Toured Proposal Sent Booked Lost" at bounding box center [709, 98] width 207 height 22
select select "2"
click at [606, 87] on select "Inquiry Follow Up Tour Requested Tour Confirmed Toured Proposal Sent Booked Lost" at bounding box center [709, 98] width 207 height 22
click at [785, 90] on button "Save" at bounding box center [799, 90] width 46 height 22
drag, startPoint x: 0, startPoint y: 0, endPoint x: 796, endPoint y: 99, distance: 802.5
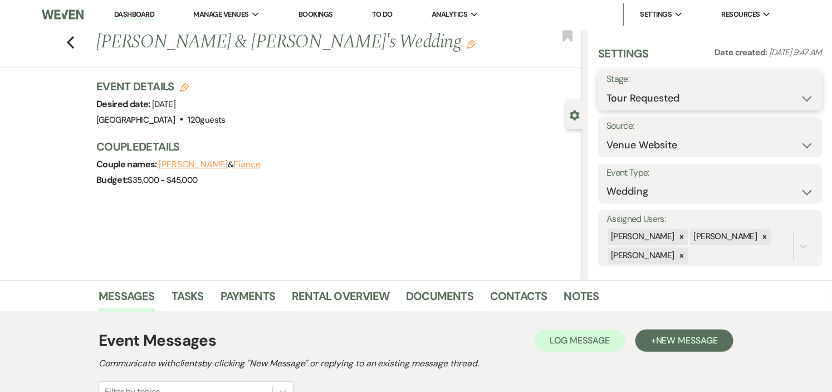
click at [796, 99] on select "Inquiry Follow Up Tour Requested Tour Confirmed Toured Proposal Sent Booked Lost" at bounding box center [709, 98] width 207 height 22
select select "4"
click at [606, 87] on select "Inquiry Follow Up Tour Requested Tour Confirmed Toured Proposal Sent Booked Lost" at bounding box center [709, 98] width 207 height 22
click at [787, 90] on button "Save" at bounding box center [799, 90] width 46 height 22
click at [121, 10] on link "Dashboard" at bounding box center [134, 14] width 40 height 11
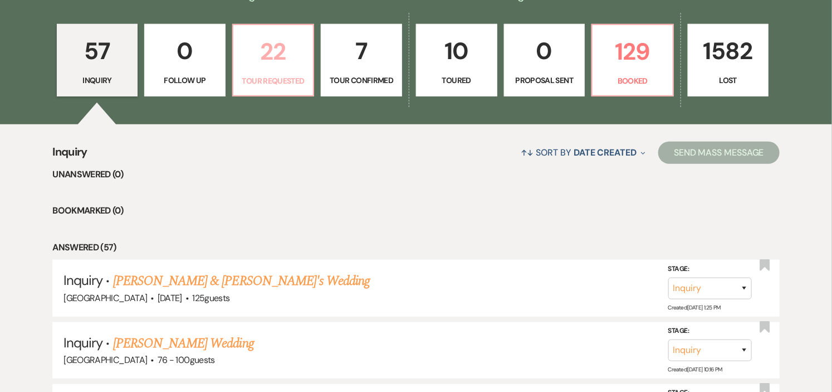
click at [271, 64] on p "22" at bounding box center [273, 51] width 67 height 37
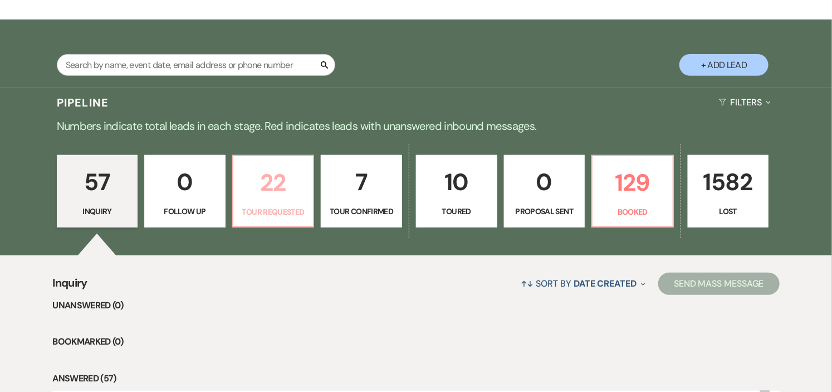
select select "2"
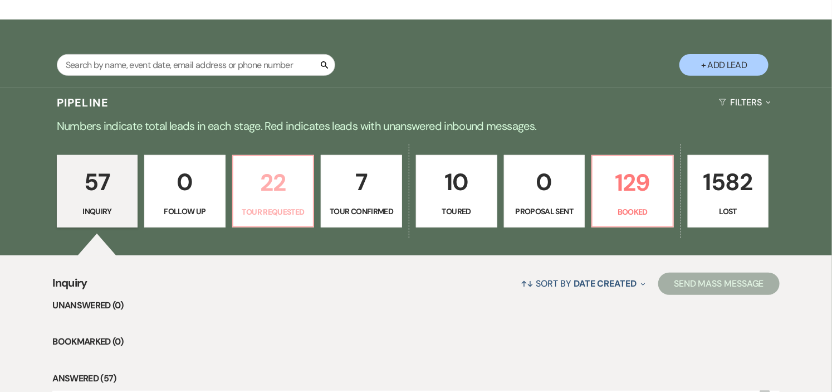
select select "2"
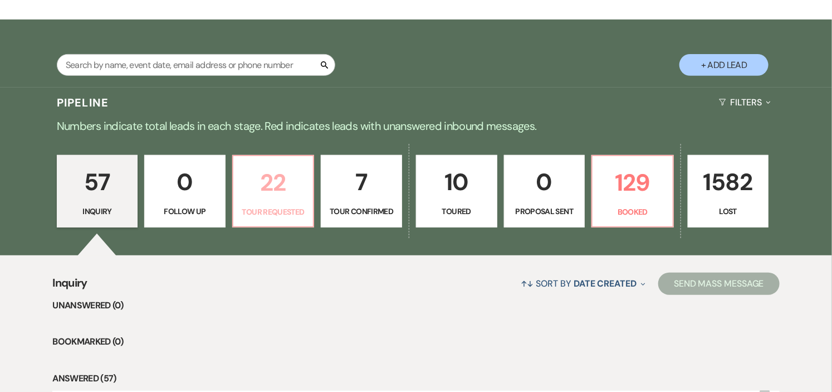
select select "2"
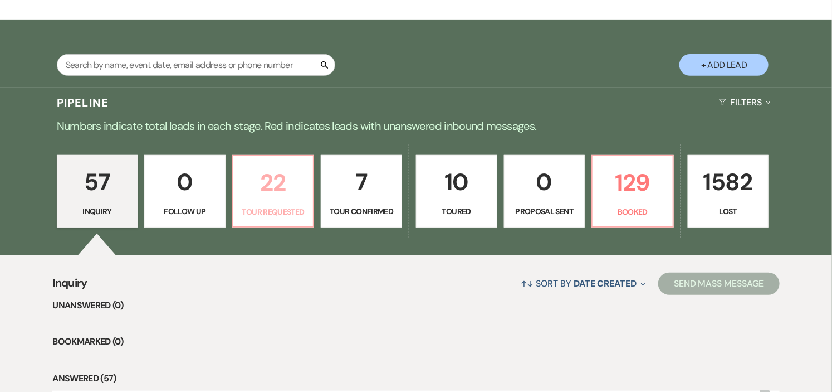
select select "2"
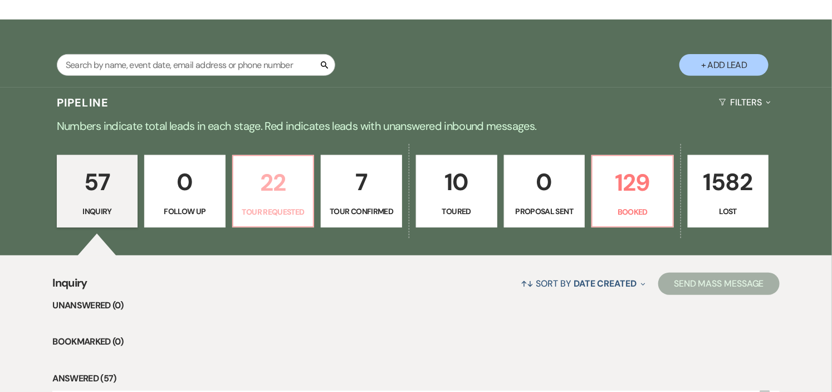
select select "2"
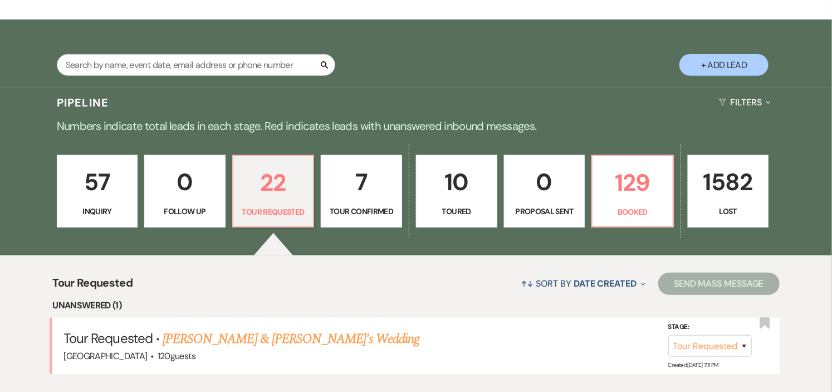
scroll to position [309, 0]
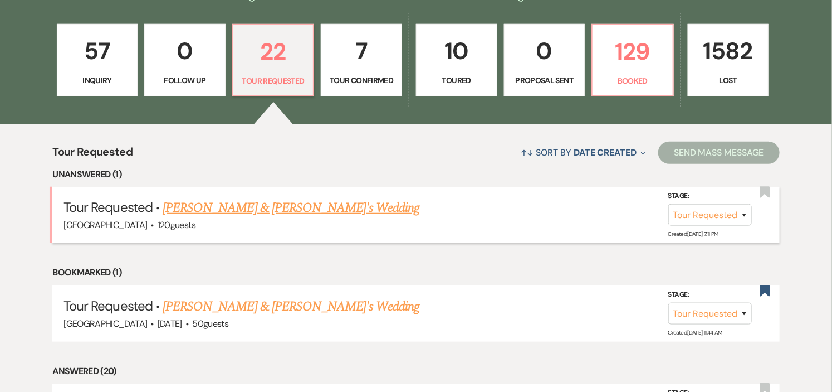
click at [313, 208] on link "Shannon Youngberg & Fiance's Wedding" at bounding box center [291, 208] width 257 height 20
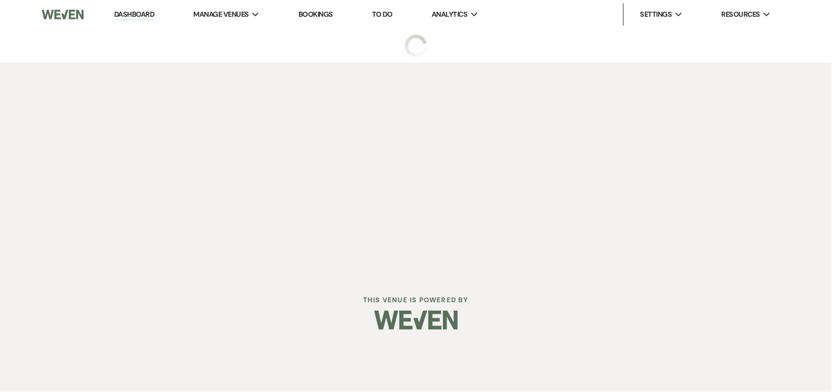
select select "2"
select select "5"
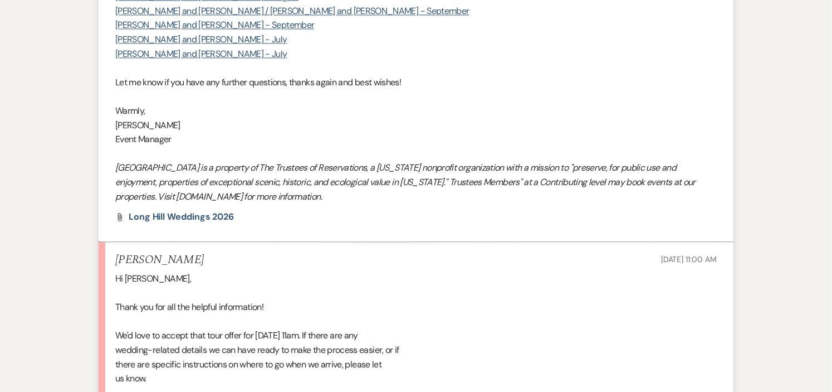
scroll to position [1279, 0]
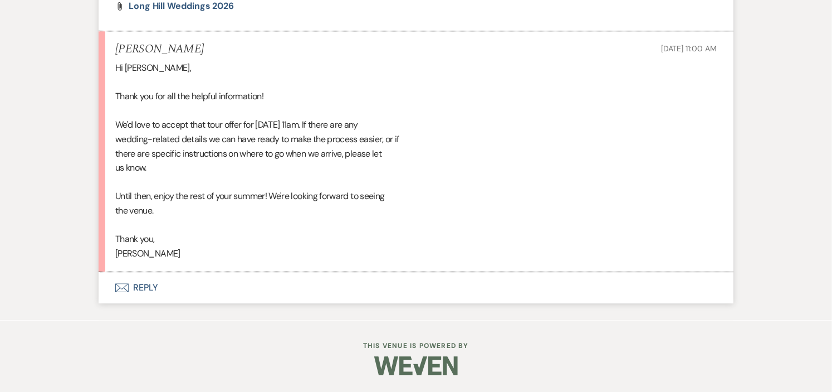
click at [145, 286] on button "Envelope Reply" at bounding box center [416, 287] width 635 height 31
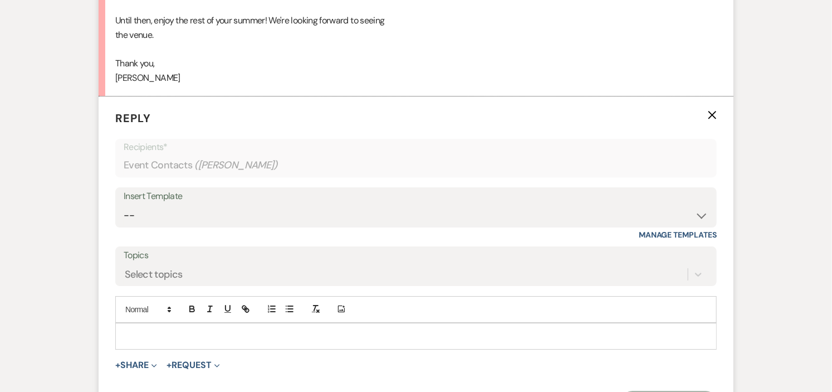
scroll to position [1470, 0]
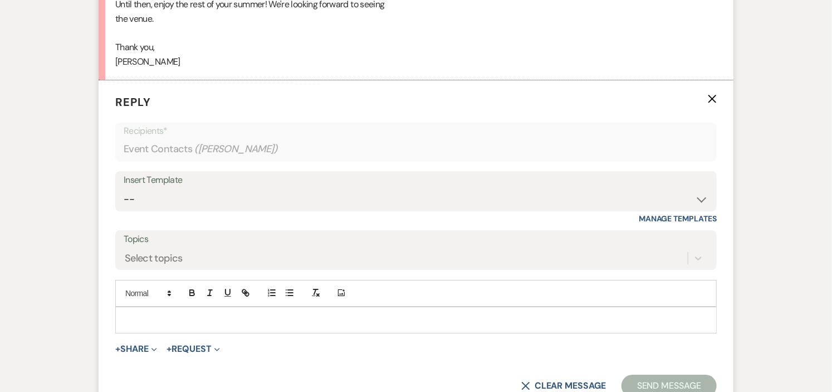
click at [292, 323] on p at bounding box center [416, 320] width 584 height 12
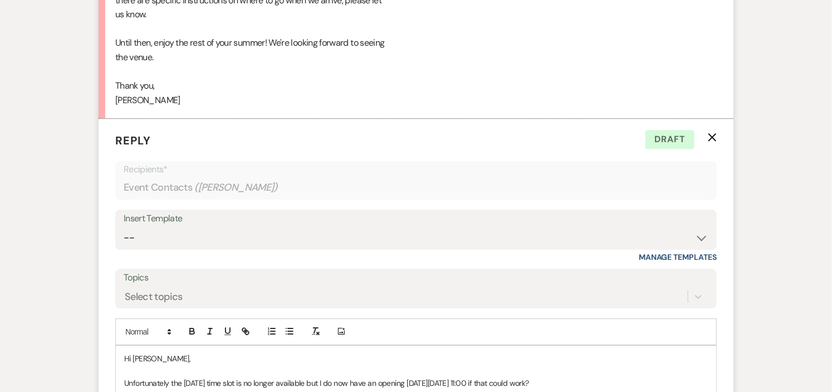
scroll to position [1594, 0]
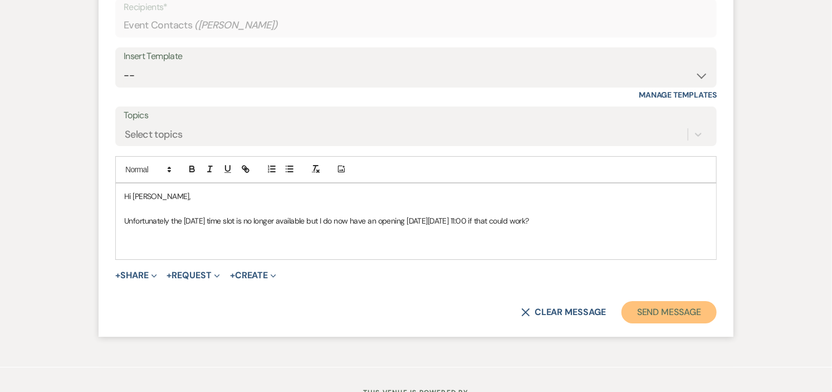
drag, startPoint x: 653, startPoint y: 309, endPoint x: 661, endPoint y: 285, distance: 25.4
click at [652, 309] on button "Send Message" at bounding box center [669, 312] width 95 height 22
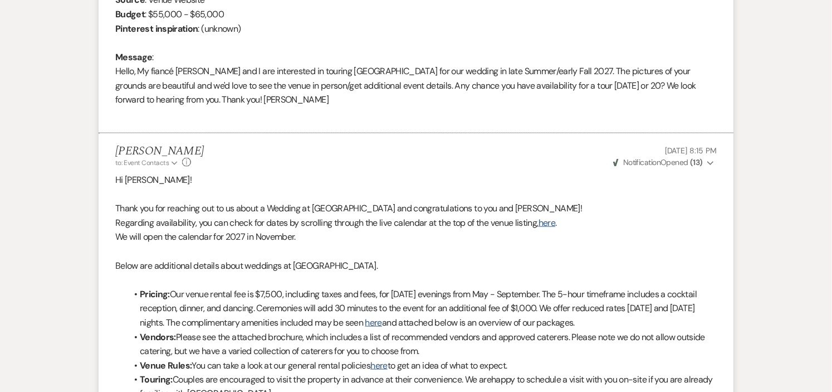
scroll to position [0, 0]
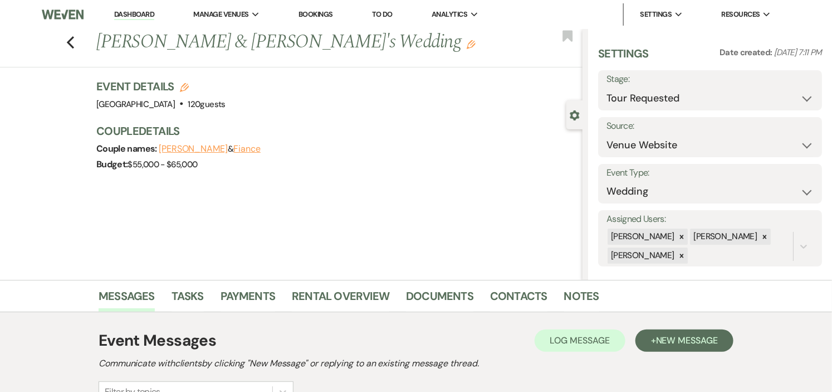
click at [125, 9] on link "Dashboard" at bounding box center [134, 14] width 40 height 11
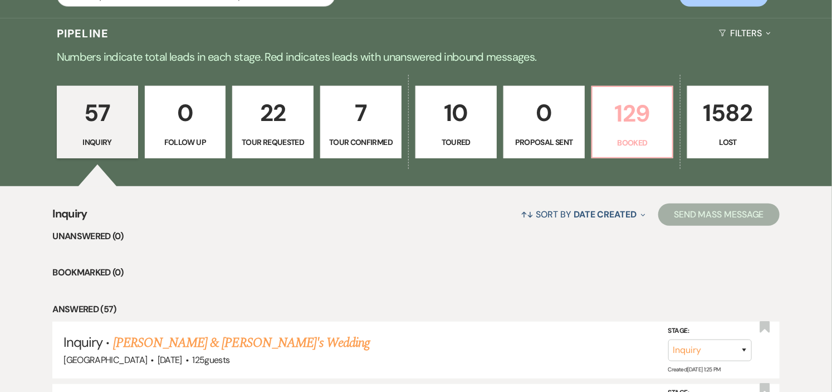
click at [618, 125] on p "129" at bounding box center [632, 113] width 67 height 37
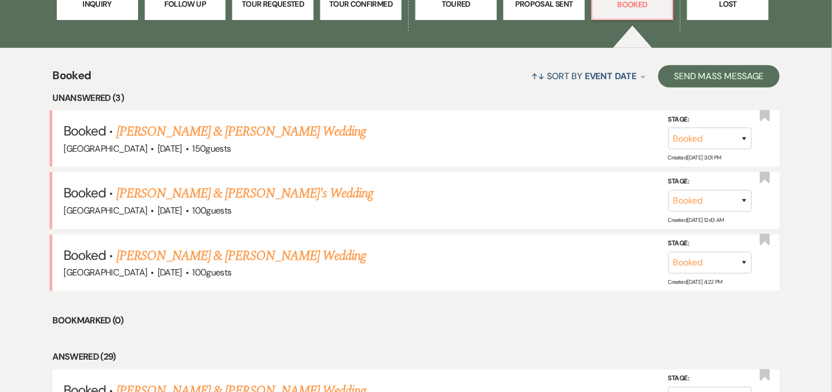
scroll to position [433, 0]
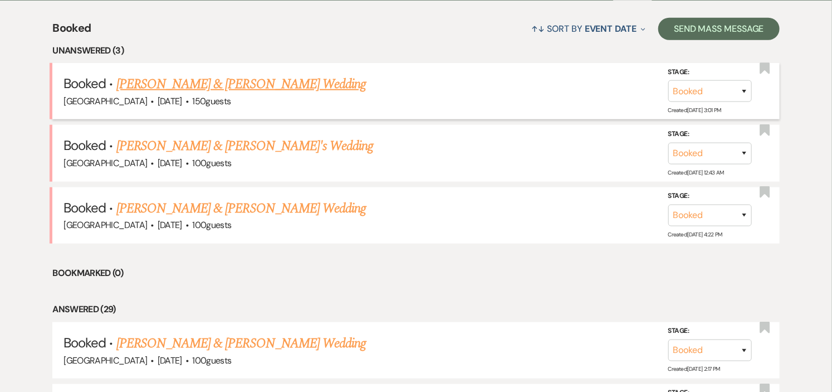
click at [181, 77] on link "[PERSON_NAME] & [PERSON_NAME] Wedding" at bounding box center [241, 84] width 250 height 20
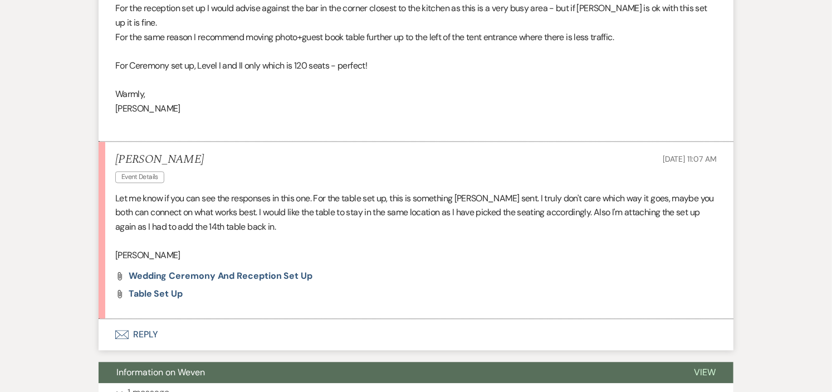
scroll to position [1082, 0]
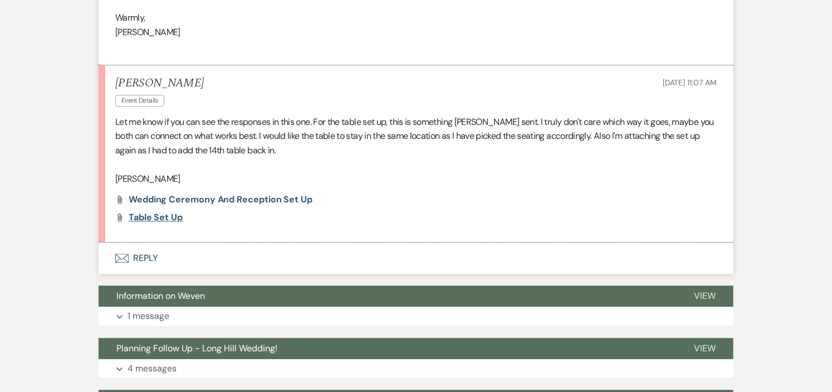
click at [141, 211] on span "Table set up" at bounding box center [156, 217] width 54 height 12
click at [158, 193] on span "Wedding Ceremony and Reception Set up" at bounding box center [221, 199] width 184 height 12
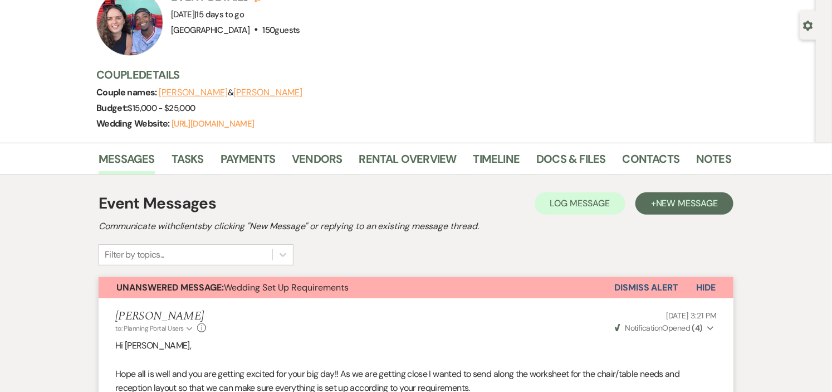
scroll to position [0, 0]
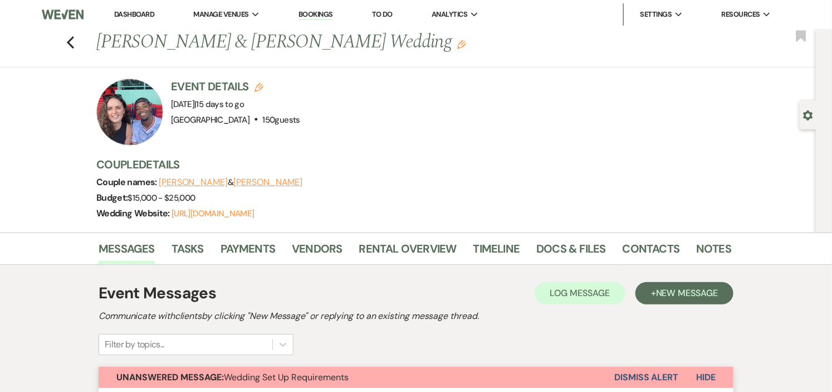
click at [125, 13] on link "Dashboard" at bounding box center [134, 13] width 40 height 9
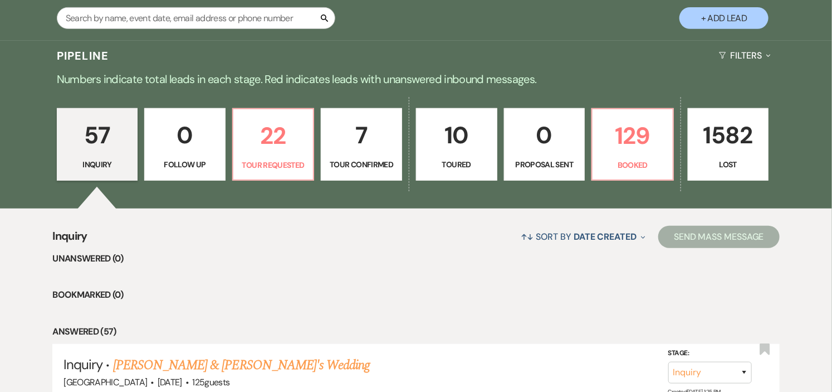
scroll to position [247, 0]
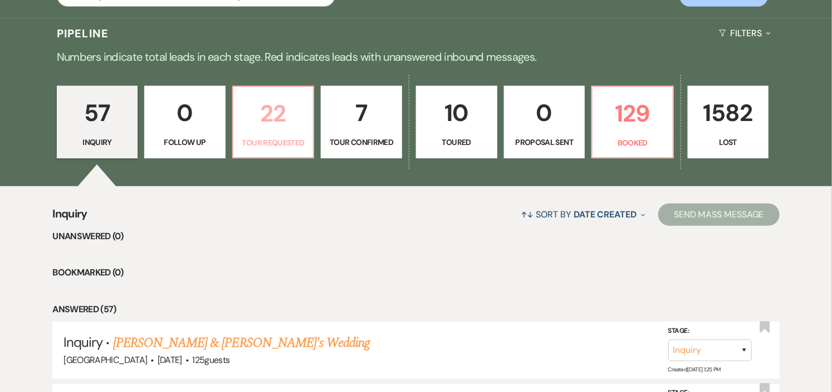
click at [285, 130] on p "22" at bounding box center [273, 113] width 67 height 37
select select "2"
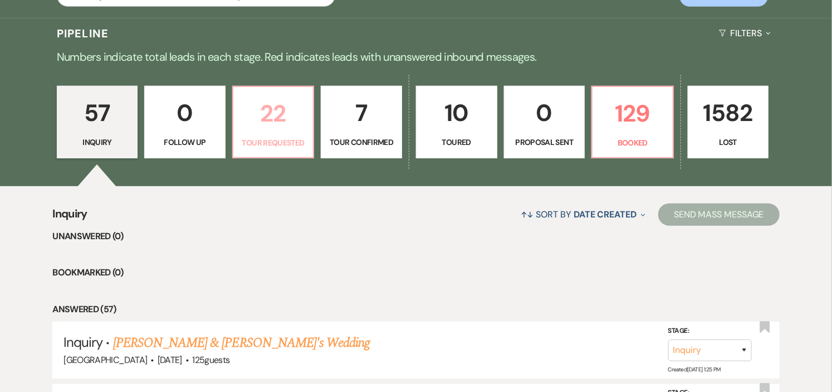
select select "2"
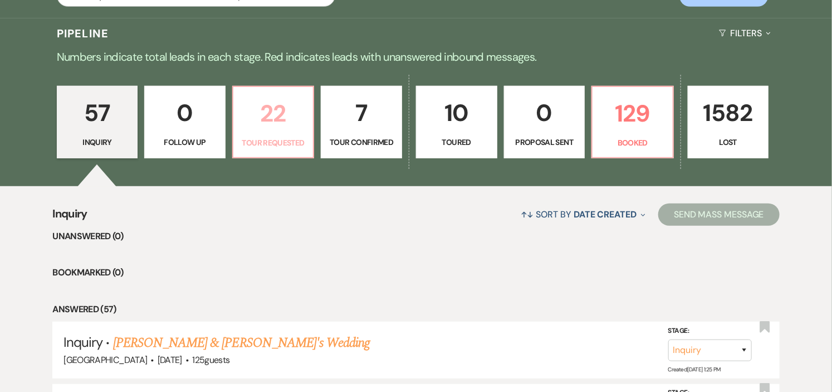
select select "2"
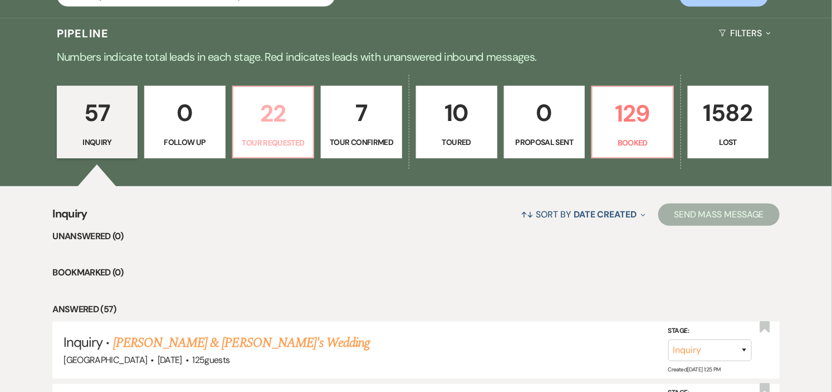
select select "2"
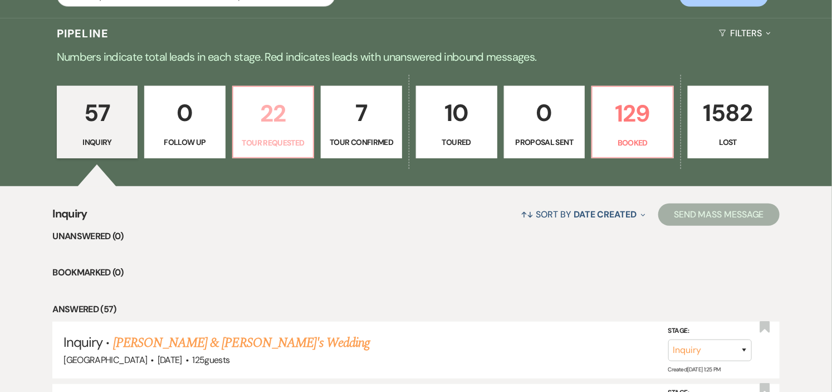
select select "2"
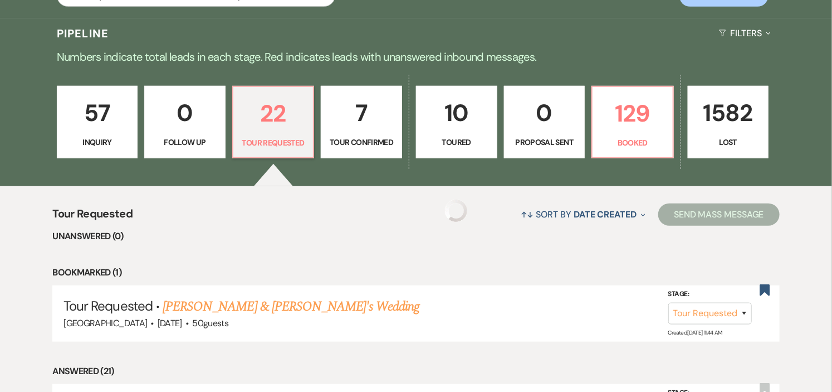
select select "2"
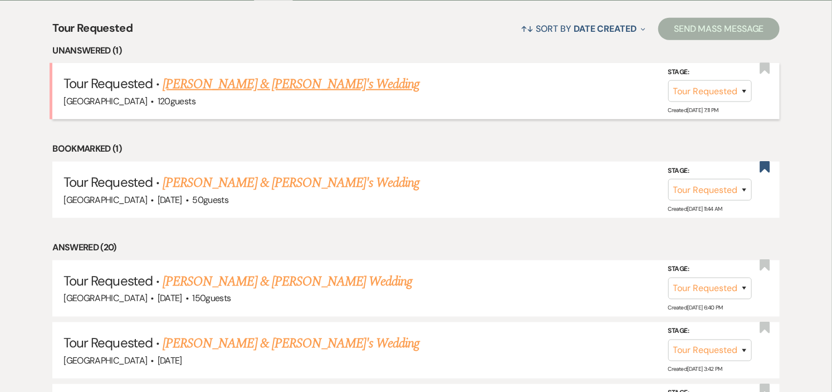
click at [275, 80] on link "Shannon Youngberg & Fiance's Wedding" at bounding box center [291, 84] width 257 height 20
select select "2"
select select "5"
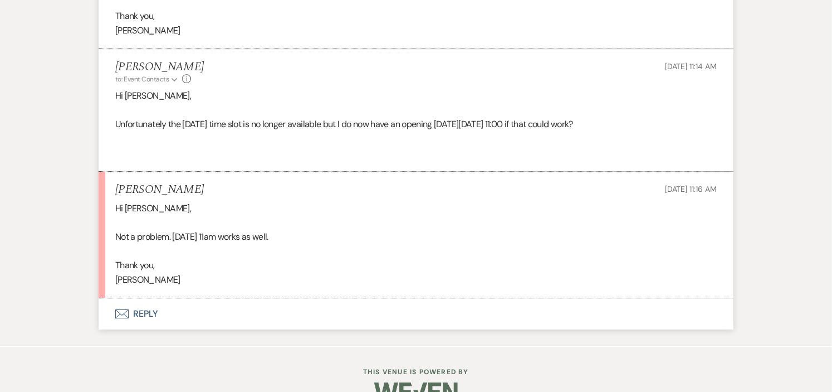
scroll to position [1528, 0]
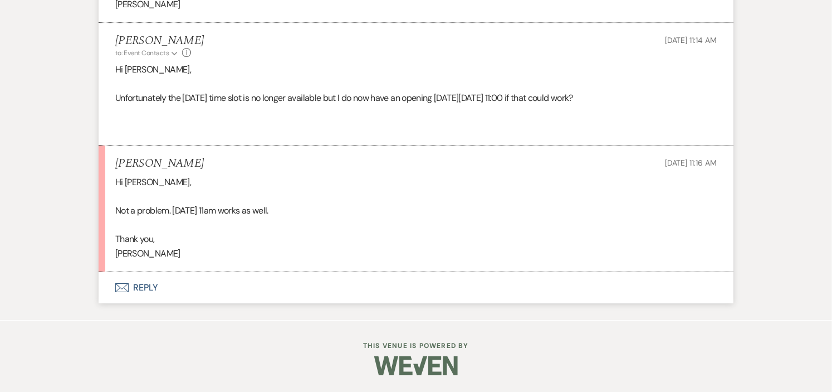
click at [143, 288] on button "Envelope Reply" at bounding box center [416, 287] width 635 height 31
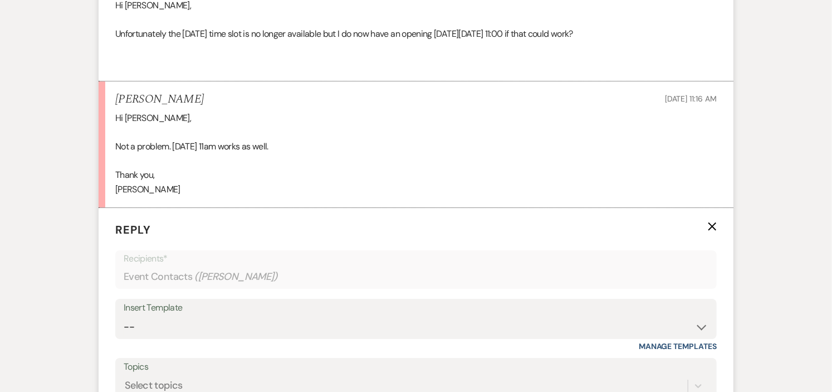
scroll to position [1769, 0]
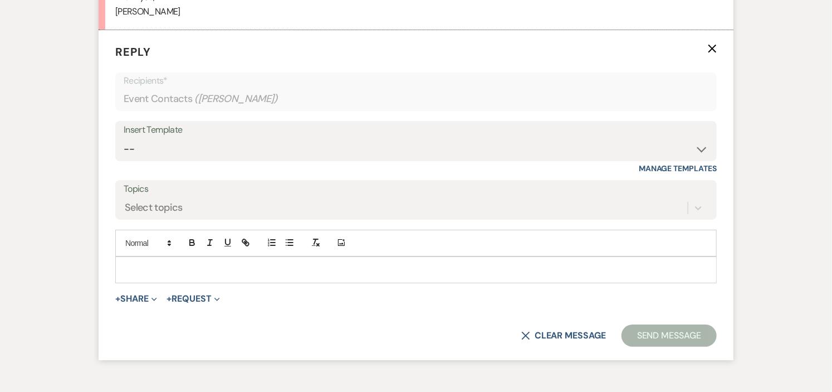
click at [239, 258] on div at bounding box center [416, 270] width 600 height 26
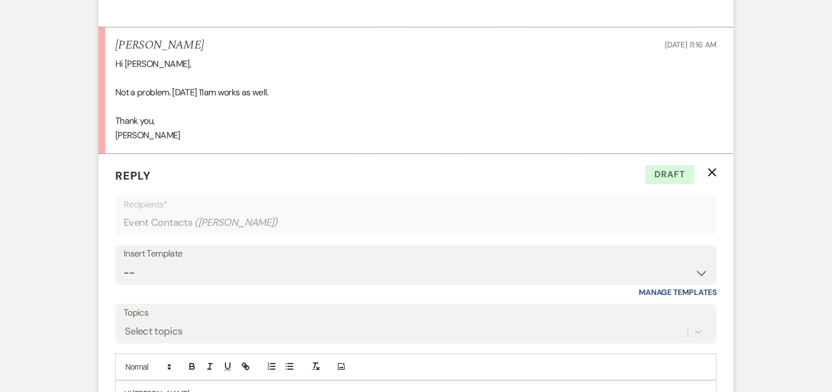
scroll to position [1877, 0]
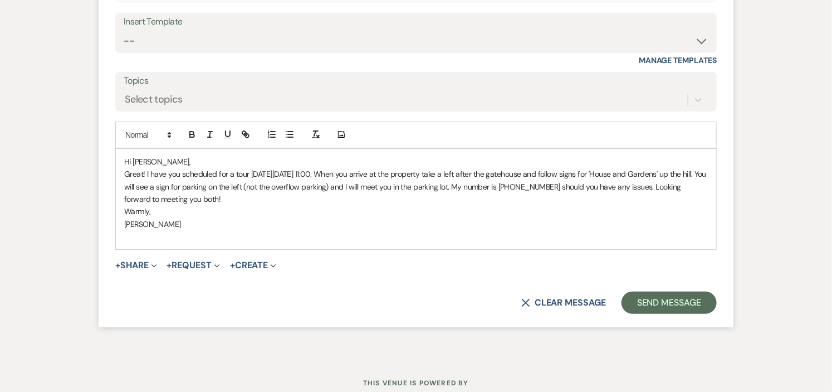
click at [291, 187] on p "Great! I have you scheduled for a tour on Saturday, September 13 at 11:00. When…" at bounding box center [416, 186] width 584 height 37
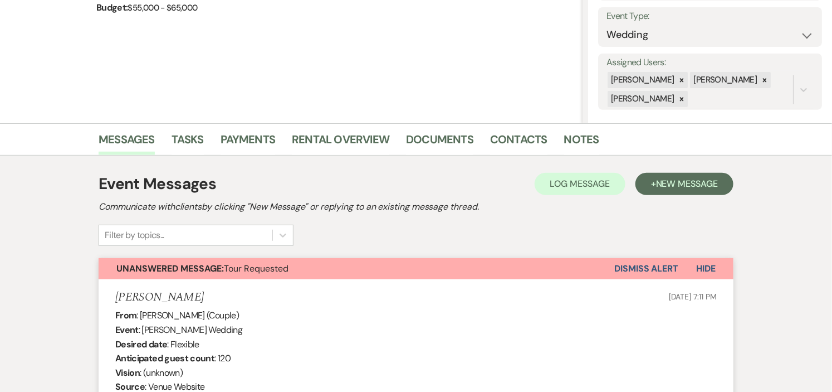
scroll to position [0, 0]
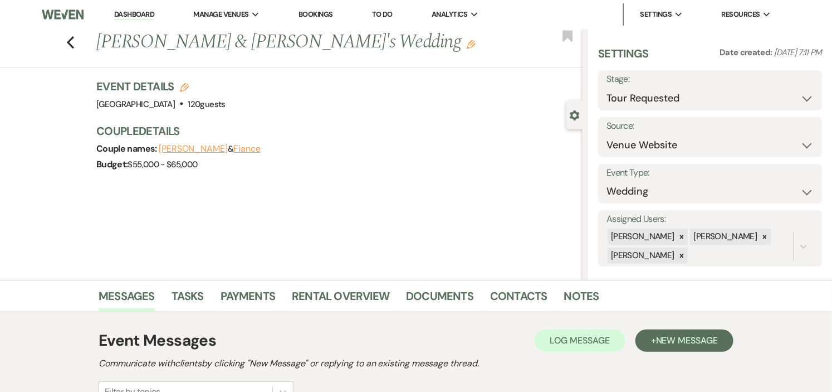
click at [120, 13] on link "Dashboard" at bounding box center [134, 14] width 40 height 11
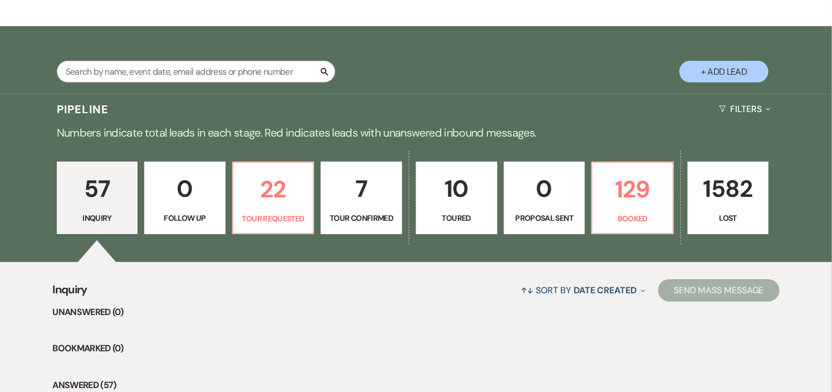
scroll to position [185, 0]
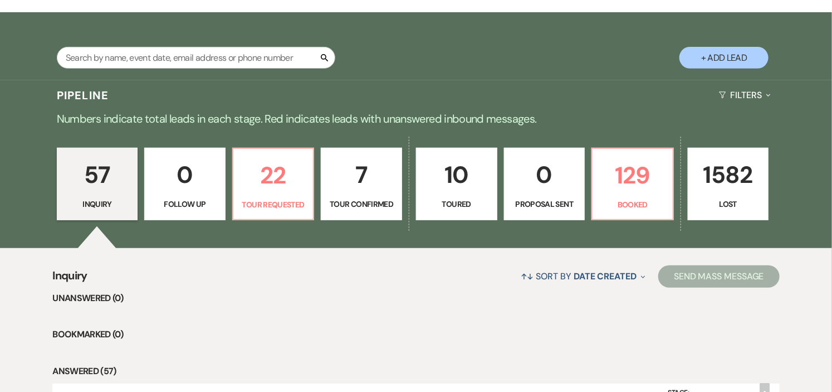
click at [356, 200] on p "Tour Confirmed" at bounding box center [361, 204] width 67 height 12
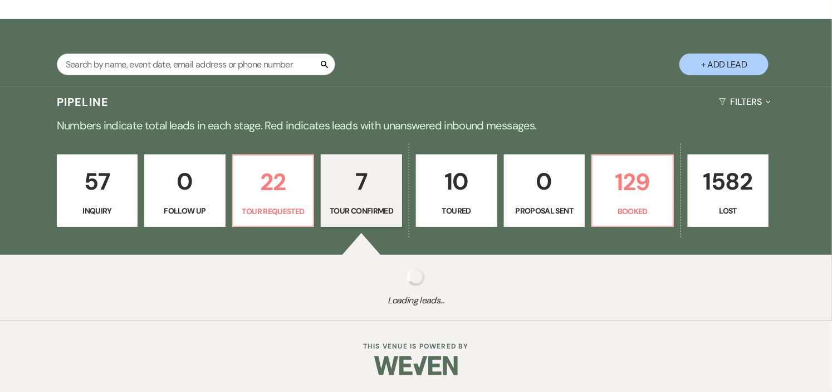
select select "4"
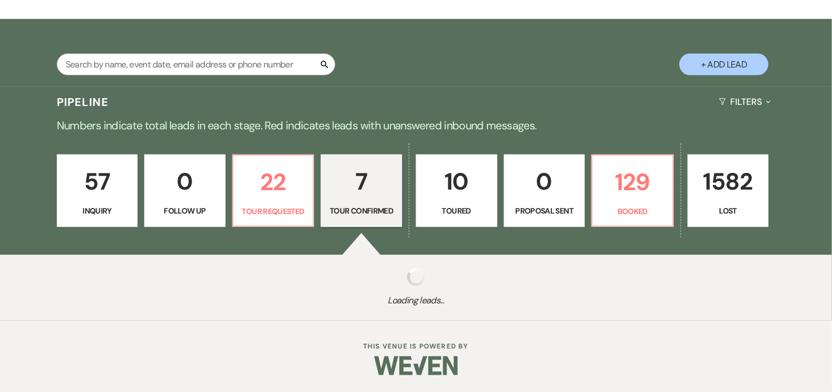
select select "4"
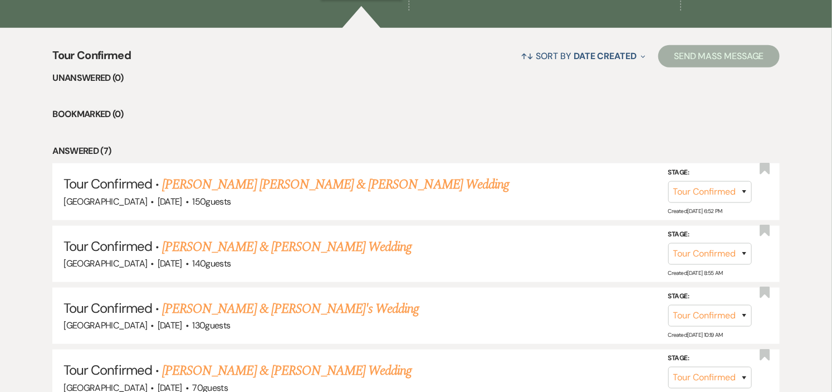
scroll to position [433, 0]
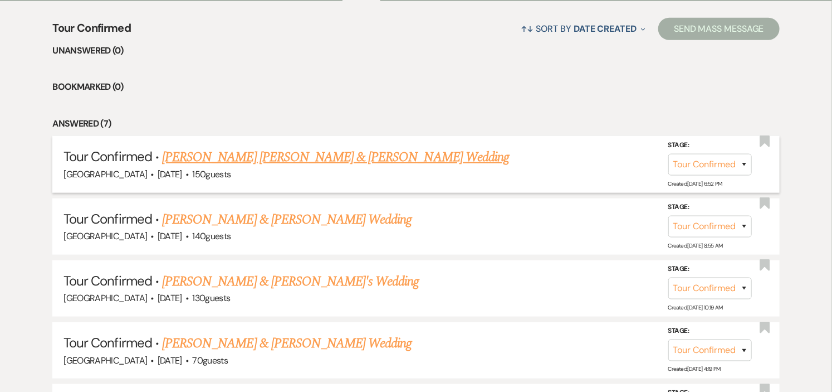
click at [327, 158] on link "Sonia Hercules Mancia & Ali Shehab's Wedding" at bounding box center [335, 157] width 347 height 20
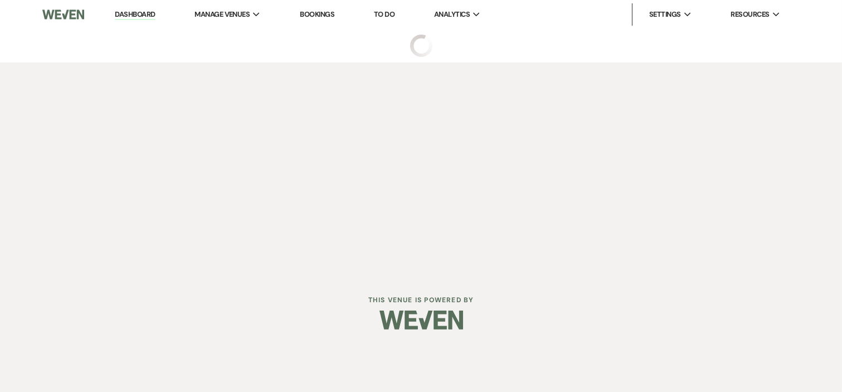
select select "4"
select select "1"
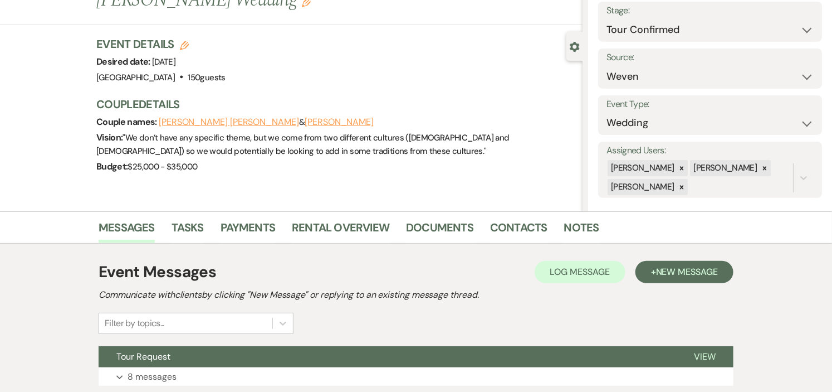
scroll to position [151, 0]
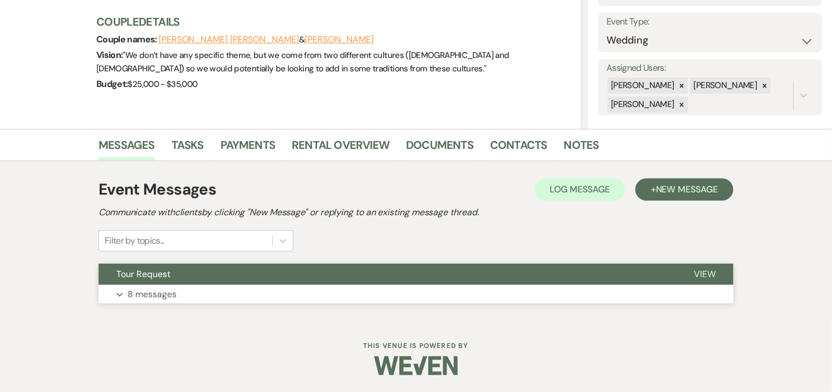
click at [303, 284] on button "Tour Request" at bounding box center [388, 273] width 578 height 21
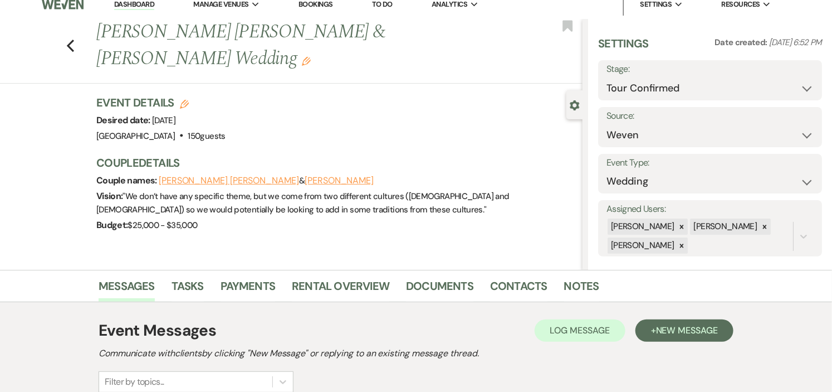
scroll to position [0, 0]
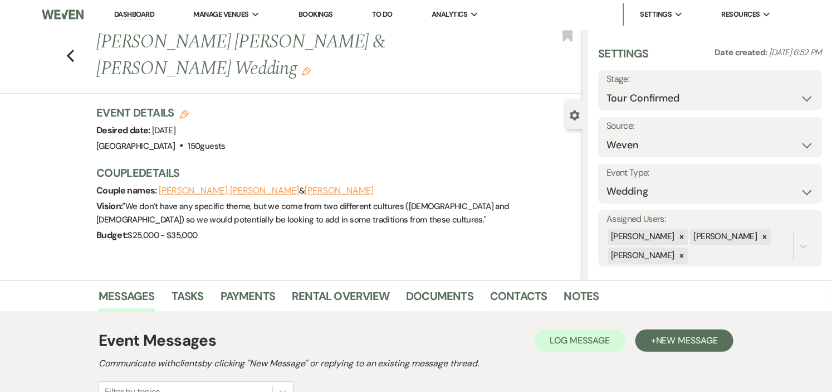
click at [136, 12] on link "Dashboard" at bounding box center [134, 14] width 40 height 11
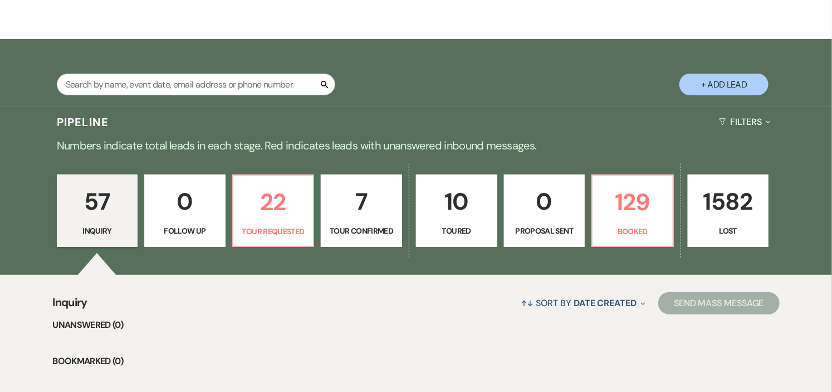
scroll to position [185, 0]
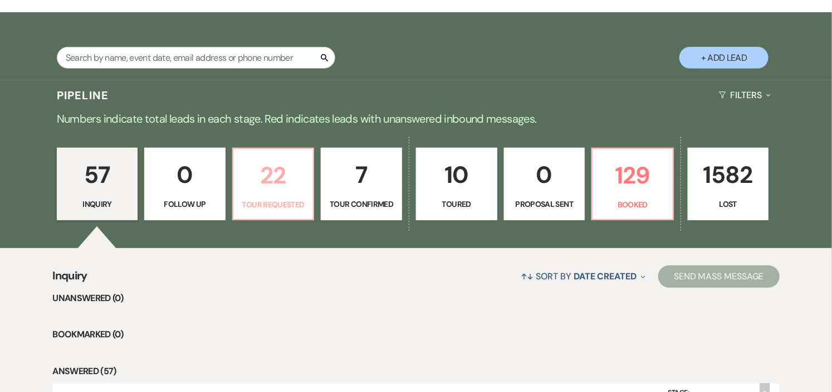
click at [282, 178] on p "22" at bounding box center [273, 174] width 67 height 37
select select "2"
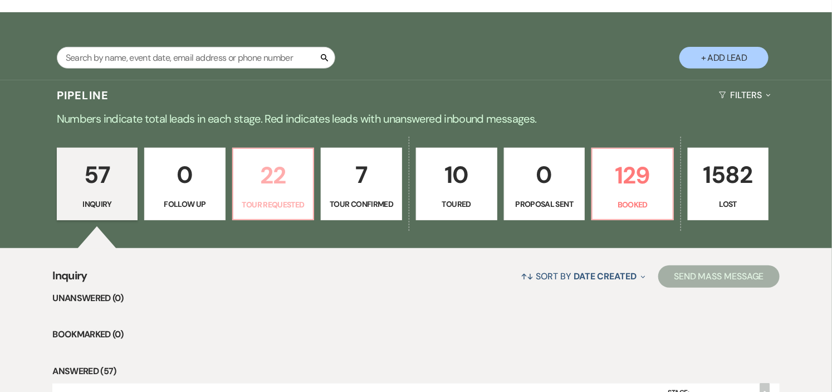
select select "2"
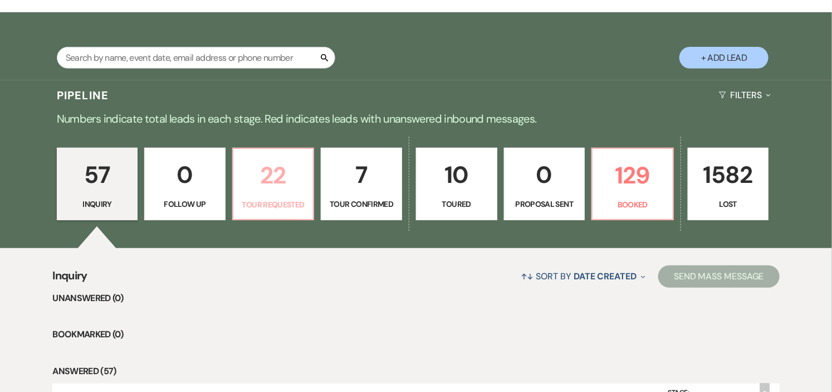
select select "2"
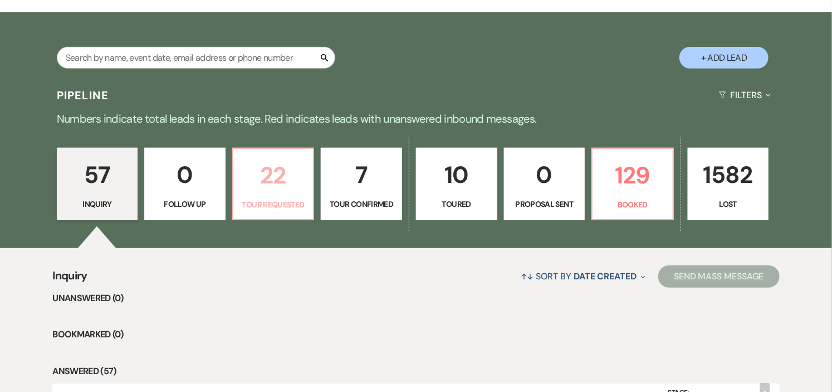
select select "2"
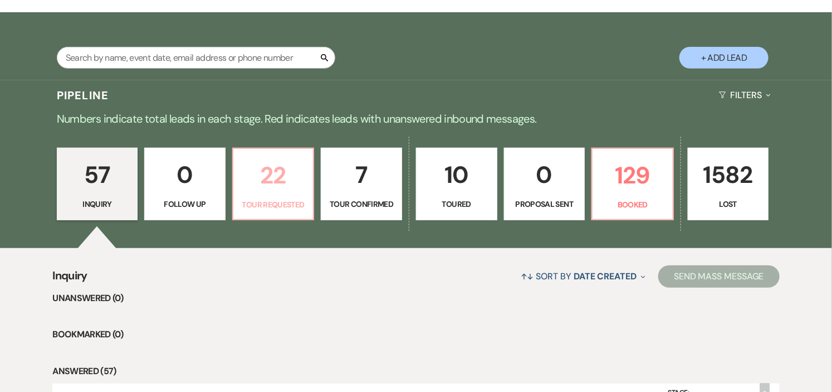
select select "2"
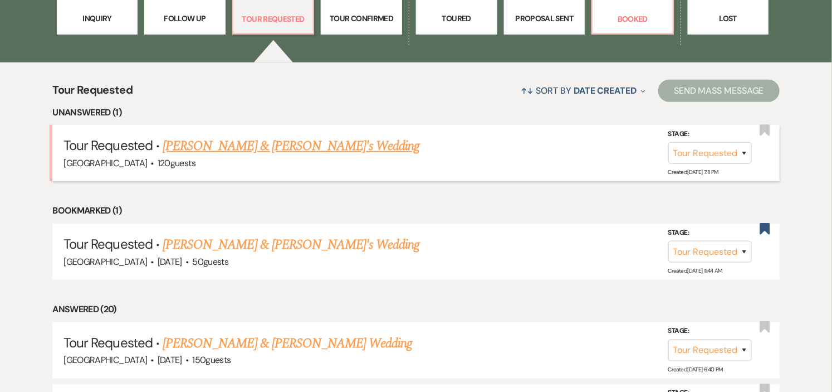
click at [282, 143] on link "Shannon Youngberg & Fiance's Wedding" at bounding box center [291, 146] width 257 height 20
select select "2"
select select "5"
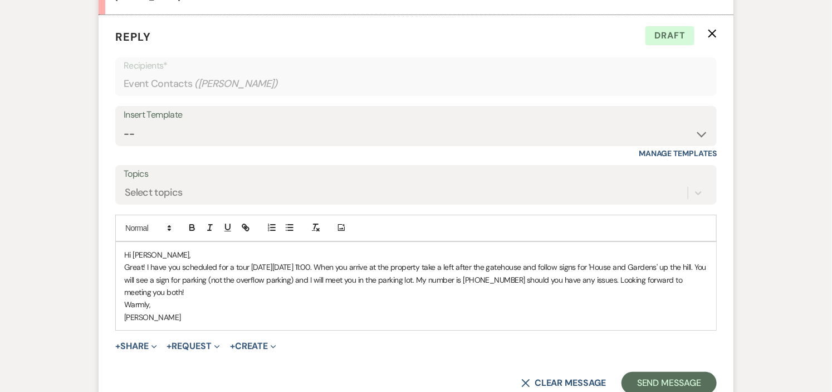
scroll to position [1801, 0]
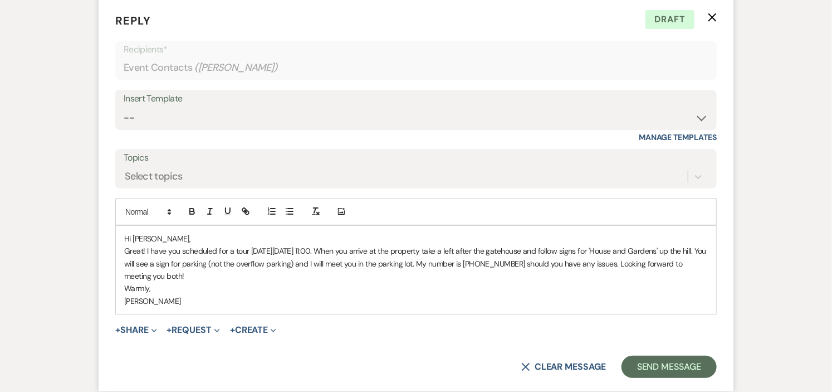
click at [254, 263] on p "Great! I have you scheduled for a tour on Saturday, September 13 at 11:00. When…" at bounding box center [416, 262] width 584 height 37
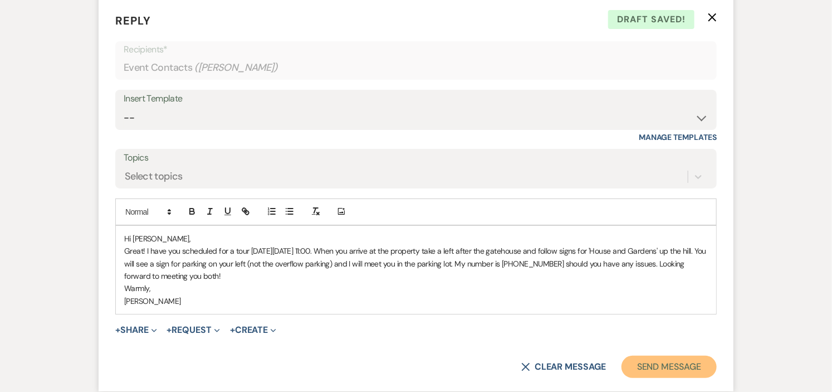
click at [677, 364] on button "Send Message" at bounding box center [669, 366] width 95 height 22
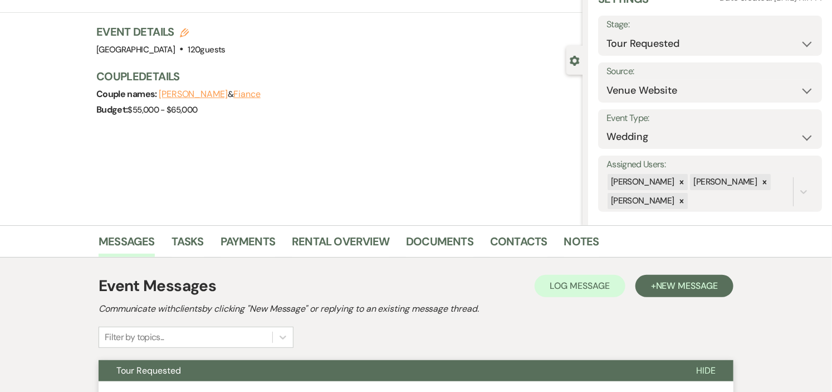
scroll to position [0, 0]
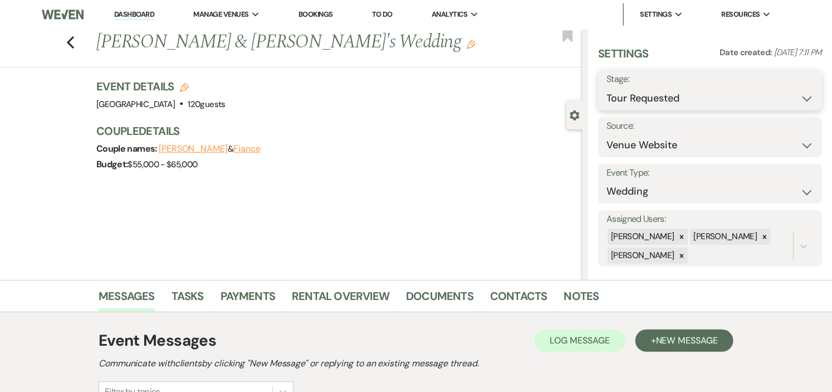
click at [799, 97] on select "Inquiry Follow Up Tour Requested Tour Confirmed Toured Proposal Sent Booked Lost" at bounding box center [709, 98] width 207 height 22
select select "4"
click at [606, 87] on select "Inquiry Follow Up Tour Requested Tour Confirmed Toured Proposal Sent Booked Lost" at bounding box center [709, 98] width 207 height 22
click at [786, 93] on button "Save" at bounding box center [799, 90] width 46 height 22
click at [130, 12] on link "Dashboard" at bounding box center [134, 14] width 40 height 11
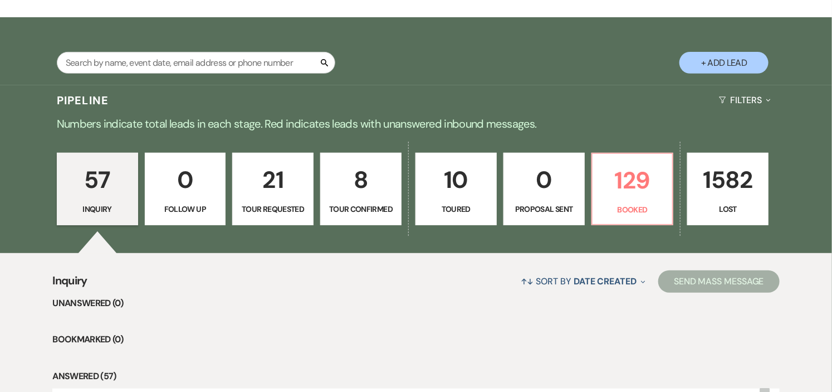
scroll to position [247, 0]
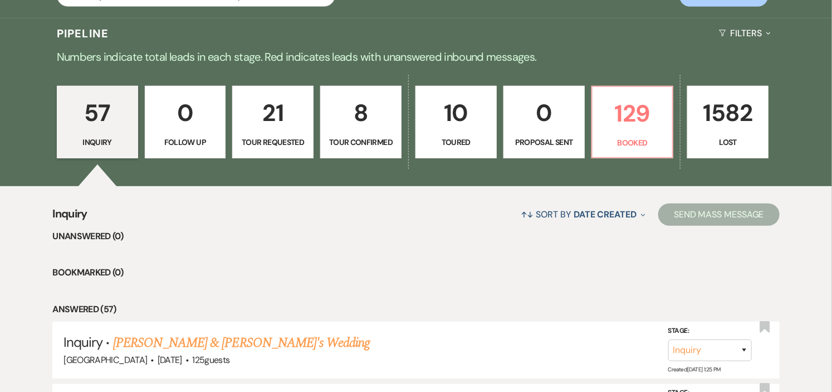
click at [340, 143] on p "Tour Confirmed" at bounding box center [360, 142] width 67 height 12
select select "4"
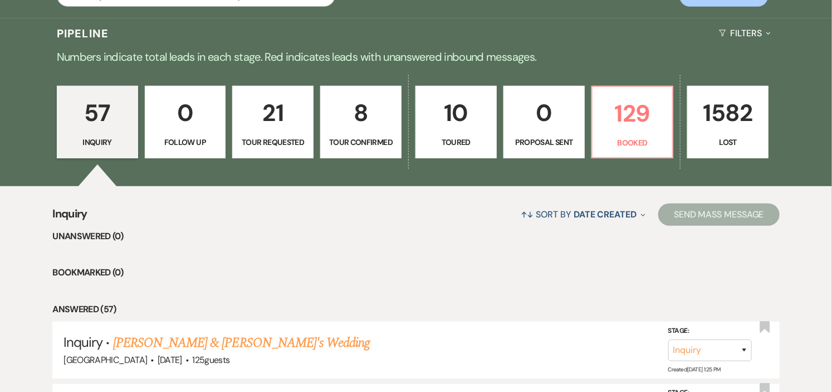
select select "4"
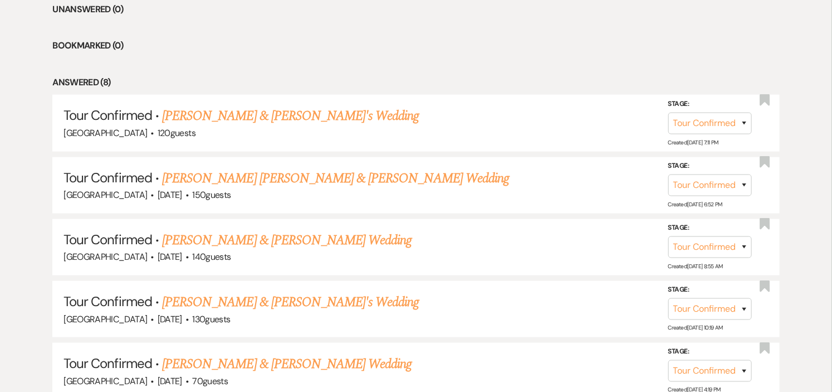
scroll to position [495, 0]
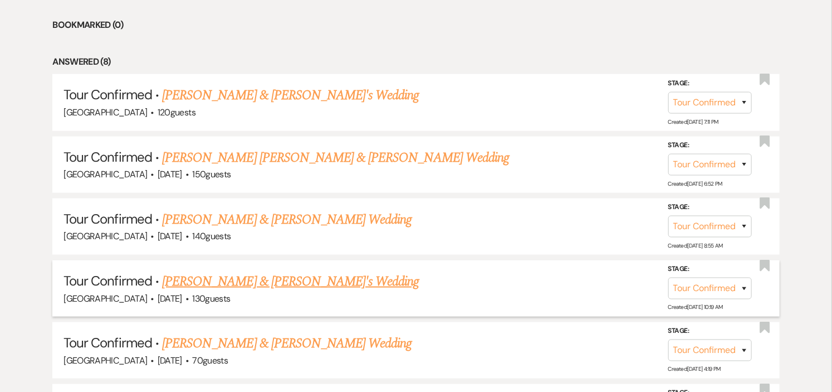
click at [231, 286] on link "Liz Steinberg & Fiance's Wedding" at bounding box center [290, 281] width 257 height 20
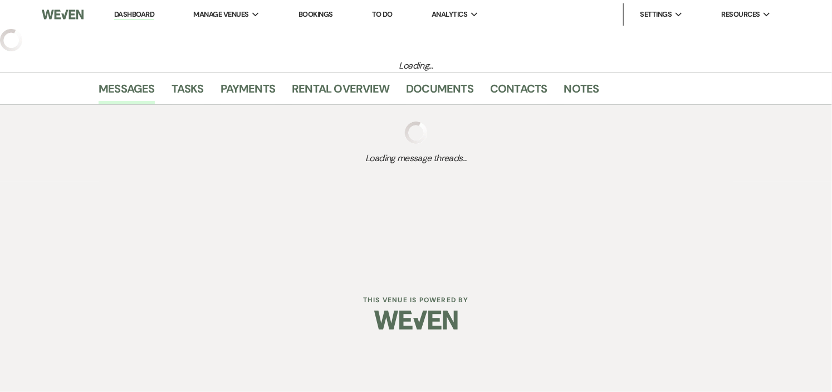
select select "4"
select select "5"
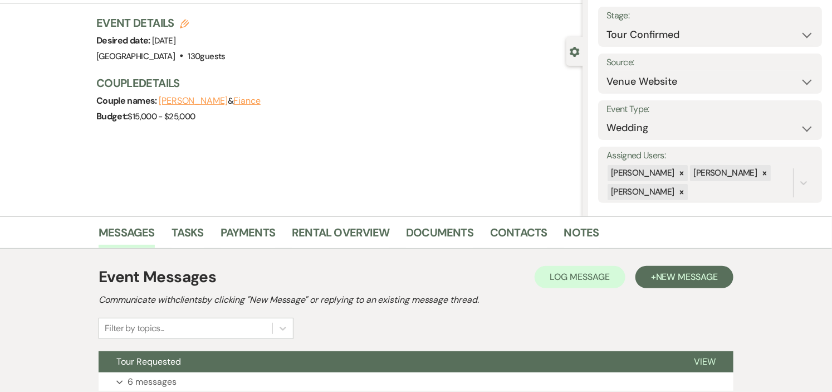
scroll to position [151, 0]
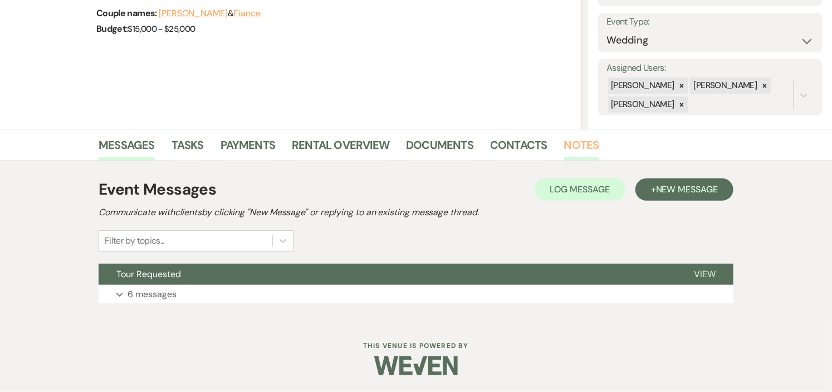
click at [576, 146] on link "Notes" at bounding box center [581, 148] width 35 height 25
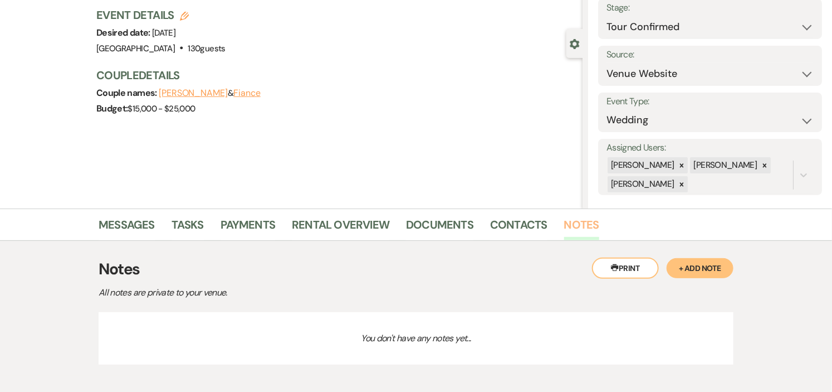
scroll to position [126, 0]
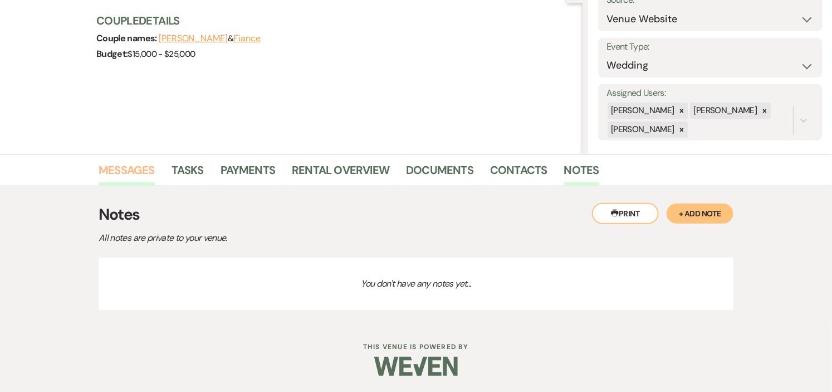
click at [134, 170] on link "Messages" at bounding box center [127, 173] width 56 height 25
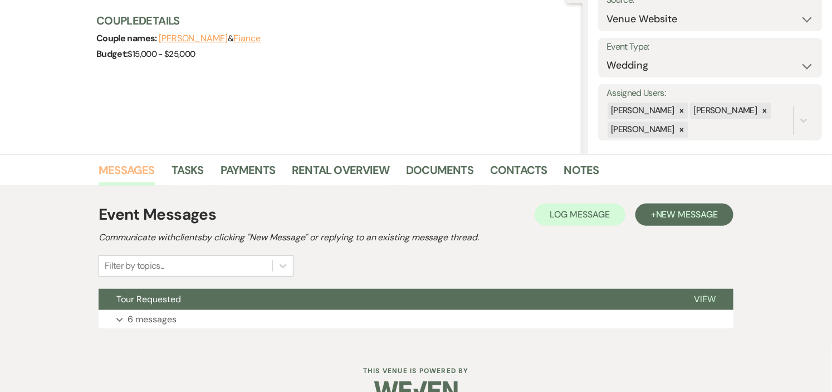
click at [136, 170] on link "Messages" at bounding box center [127, 173] width 56 height 25
click at [357, 296] on button "Tour Requested" at bounding box center [388, 298] width 578 height 21
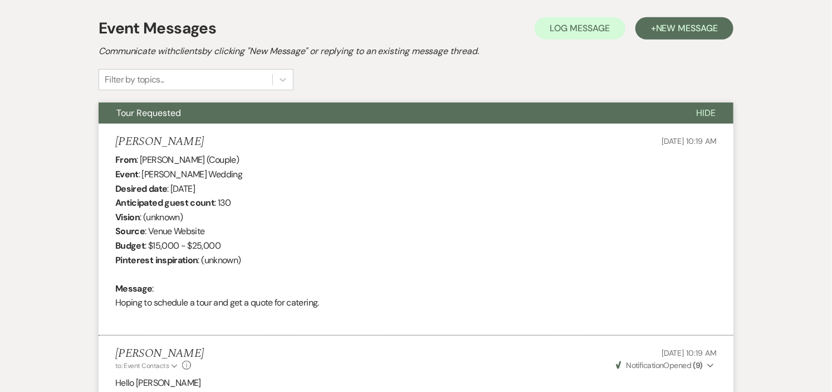
scroll to position [188, 0]
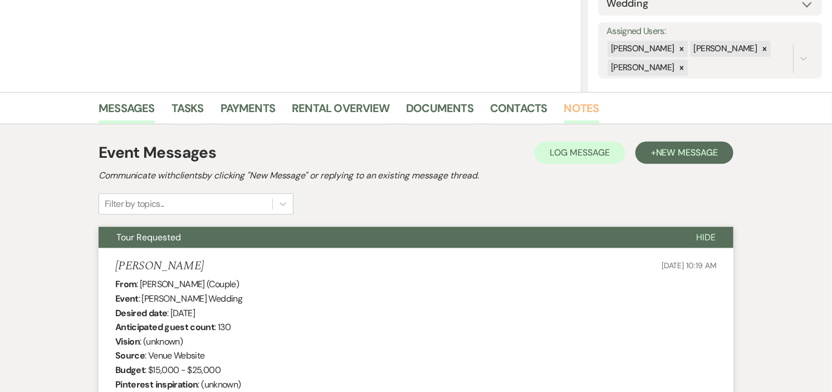
click at [564, 106] on link "Notes" at bounding box center [581, 111] width 35 height 25
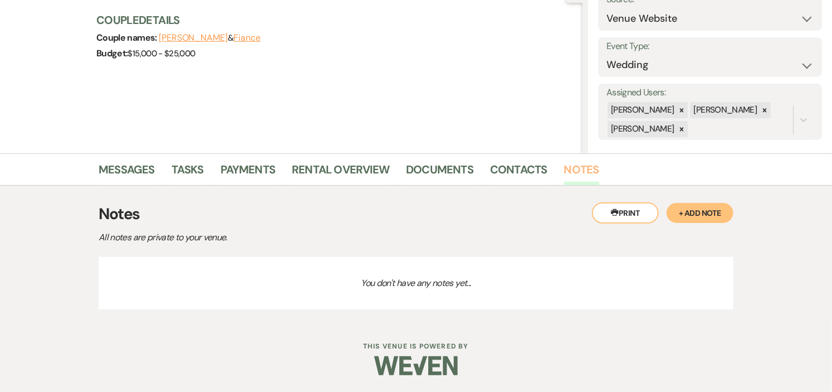
scroll to position [126, 0]
click at [699, 208] on button "+ Add Note" at bounding box center [700, 213] width 67 height 20
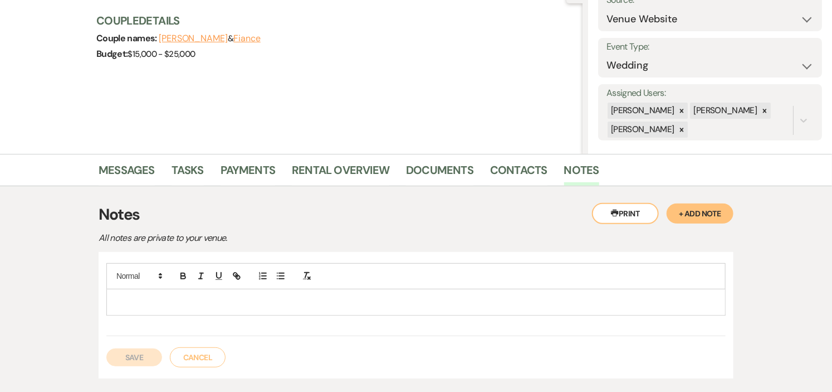
click at [288, 299] on p at bounding box center [415, 302] width 601 height 12
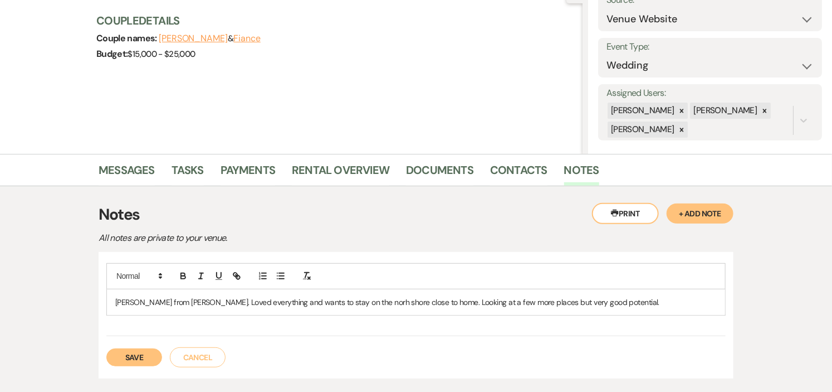
click at [330, 298] on p "Liz from Beverly. Loved everything and wants to stay on the norh shore close to…" at bounding box center [415, 302] width 601 height 12
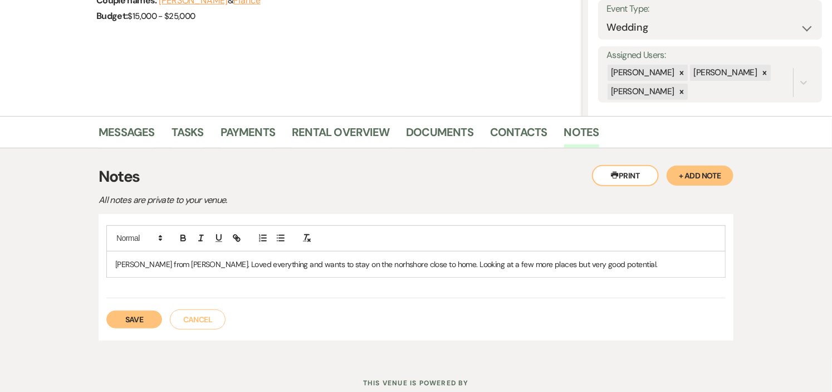
scroll to position [185, 0]
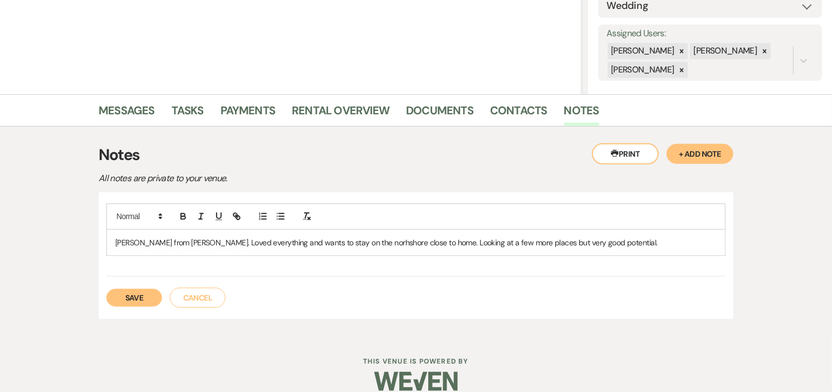
click at [597, 241] on p "Liz from Beverly. Loved everything and wants to stay on the norhshore close to …" at bounding box center [415, 242] width 601 height 12
click at [133, 296] on button "Save" at bounding box center [134, 297] width 56 height 18
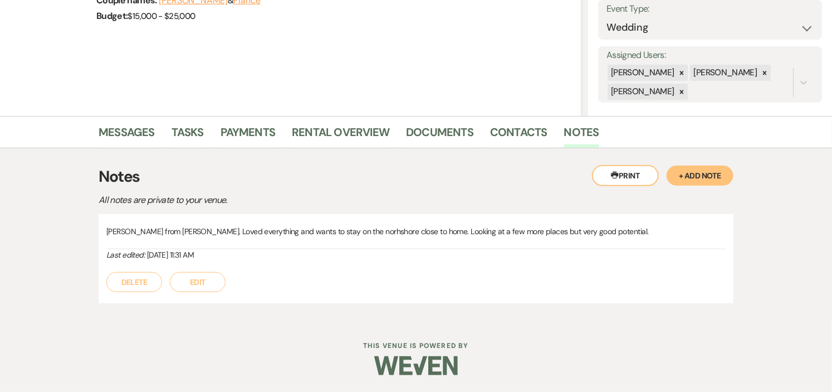
scroll to position [163, 0]
click at [131, 134] on link "Messages" at bounding box center [127, 136] width 56 height 25
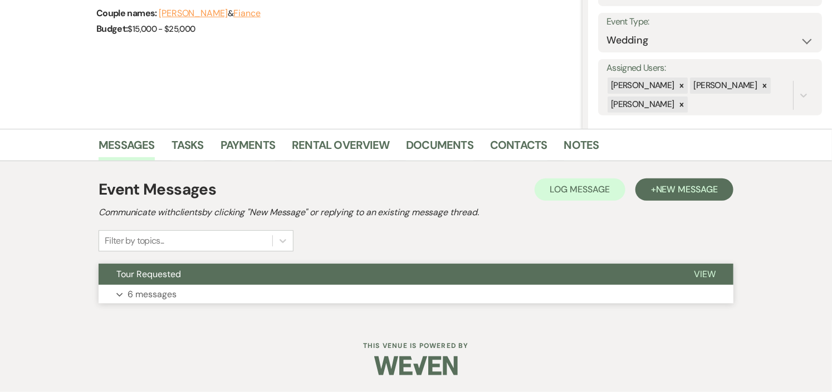
click at [312, 277] on button "Tour Requested" at bounding box center [388, 273] width 578 height 21
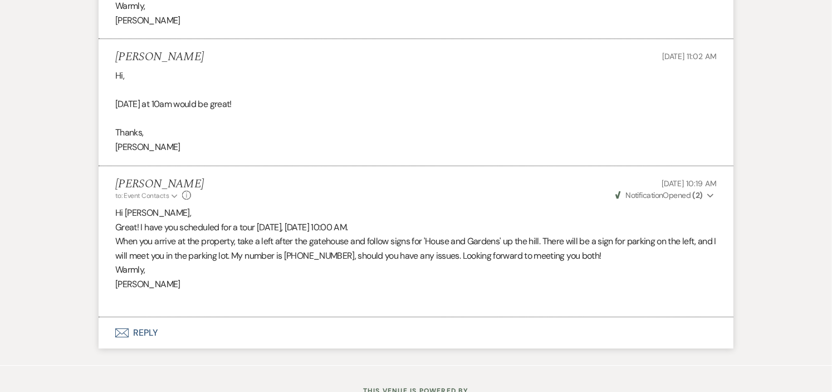
scroll to position [1694, 0]
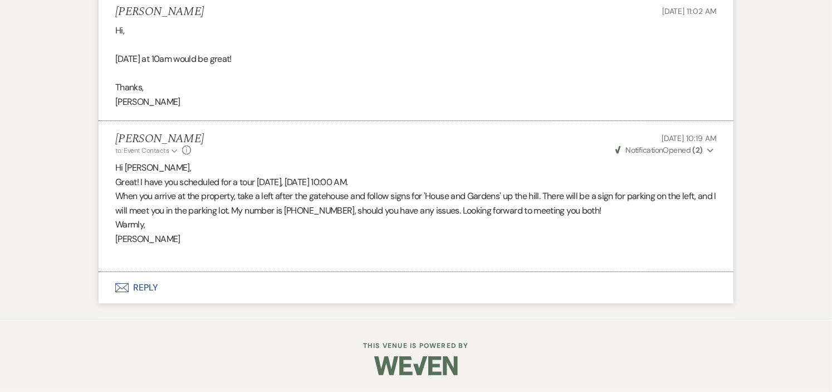
click at [150, 288] on button "Envelope Reply" at bounding box center [416, 287] width 635 height 31
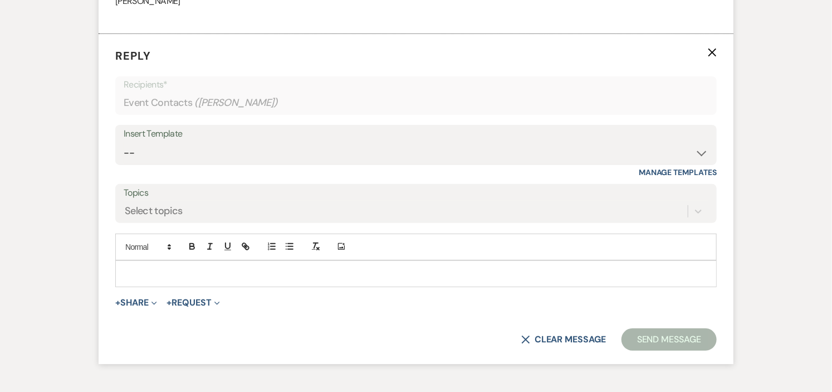
scroll to position [1935, 0]
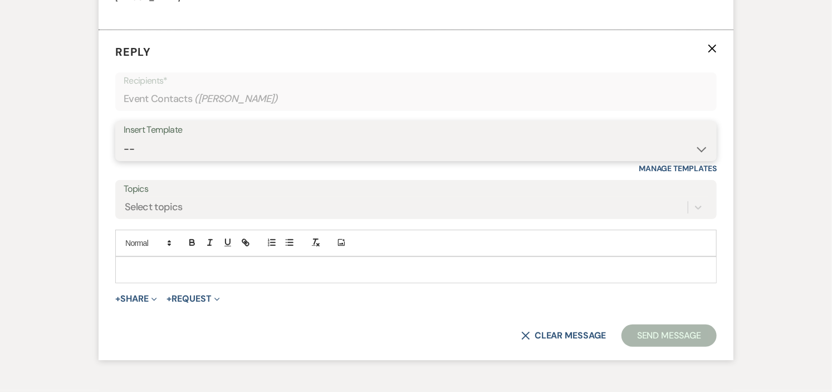
click at [701, 149] on select "-- Weven Planning Portal Introduction (Booked Events) Initial Inquiry Response …" at bounding box center [416, 149] width 585 height 22
select select "1000"
click at [124, 138] on select "-- Weven Planning Portal Introduction (Booked Events) Initial Inquiry Response …" at bounding box center [416, 149] width 585 height 22
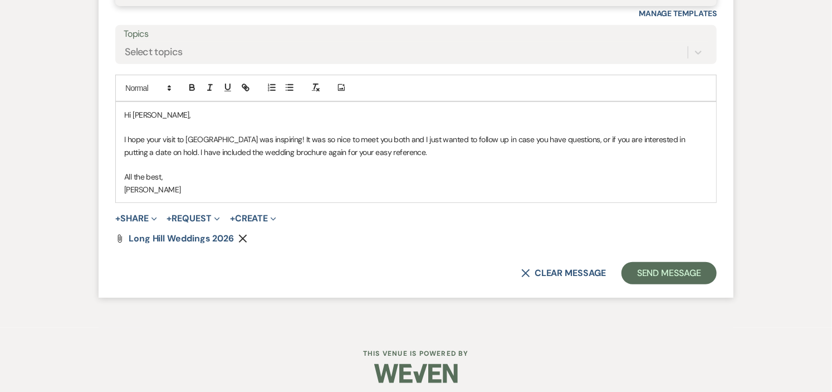
scroll to position [2098, 0]
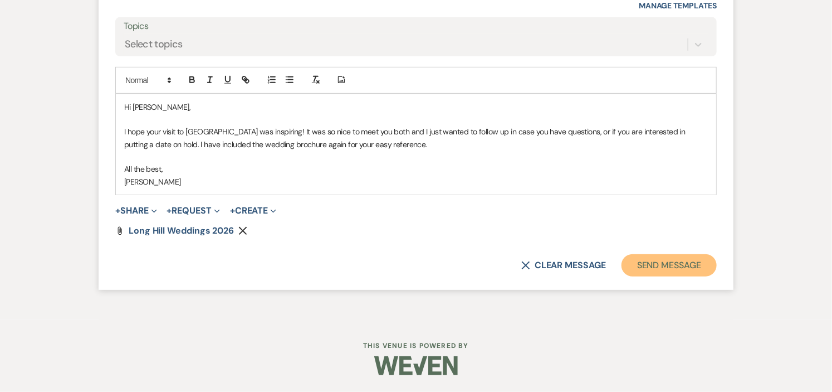
click at [647, 260] on button "Send Message" at bounding box center [669, 265] width 95 height 22
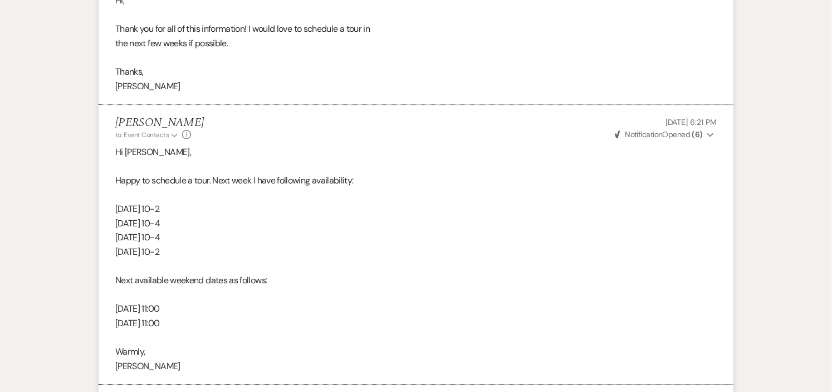
scroll to position [0, 0]
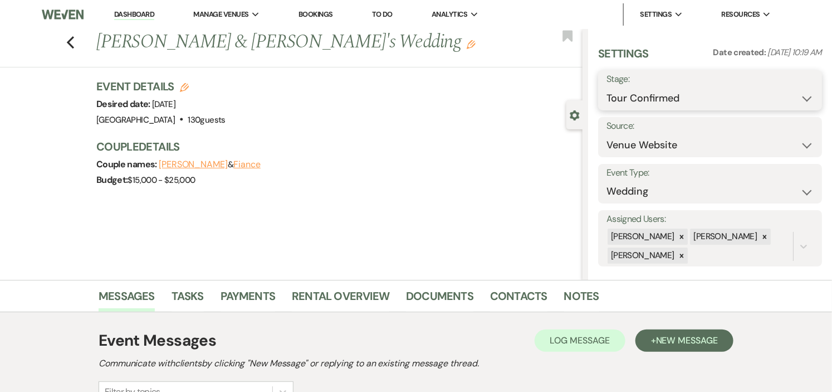
click at [794, 97] on select "Inquiry Follow Up Tour Requested Tour Confirmed Toured Proposal Sent Booked Lost" at bounding box center [709, 98] width 207 height 22
select select "5"
click at [606, 87] on select "Inquiry Follow Up Tour Requested Tour Confirmed Toured Proposal Sent Booked Lost" at bounding box center [709, 98] width 207 height 22
click at [787, 92] on button "Save" at bounding box center [799, 90] width 46 height 22
drag, startPoint x: 131, startPoint y: 13, endPoint x: 174, endPoint y: 26, distance: 44.2
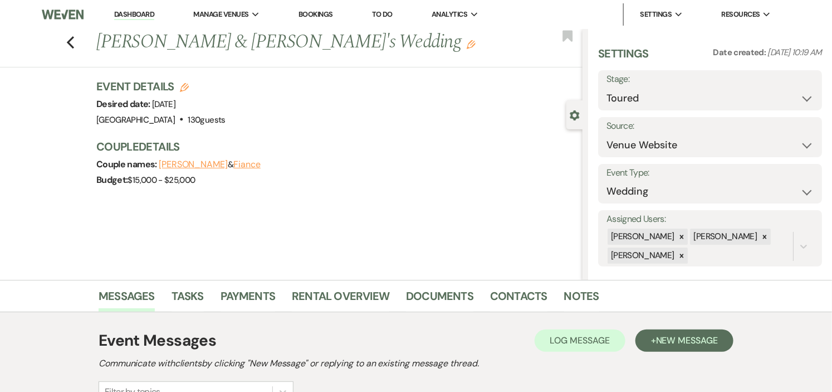
click at [131, 12] on link "Dashboard" at bounding box center [134, 14] width 40 height 11
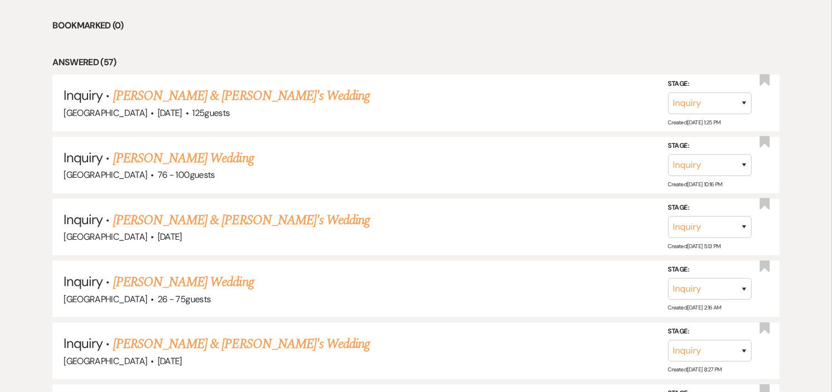
scroll to position [495, 0]
click at [184, 96] on link "[PERSON_NAME] & [PERSON_NAME]'s Wedding" at bounding box center [241, 95] width 257 height 20
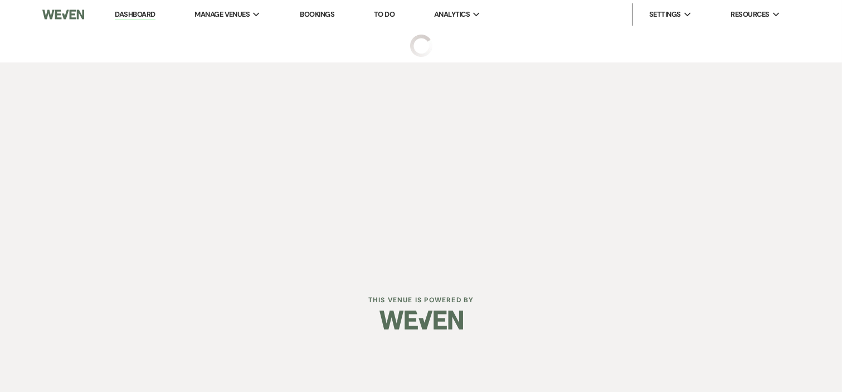
select select "5"
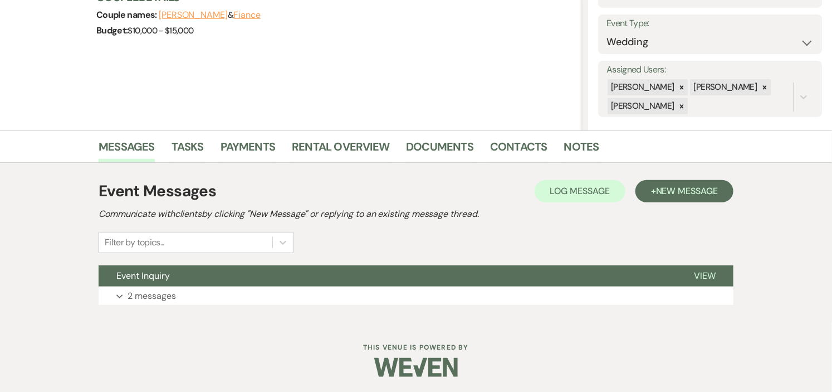
scroll to position [151, 0]
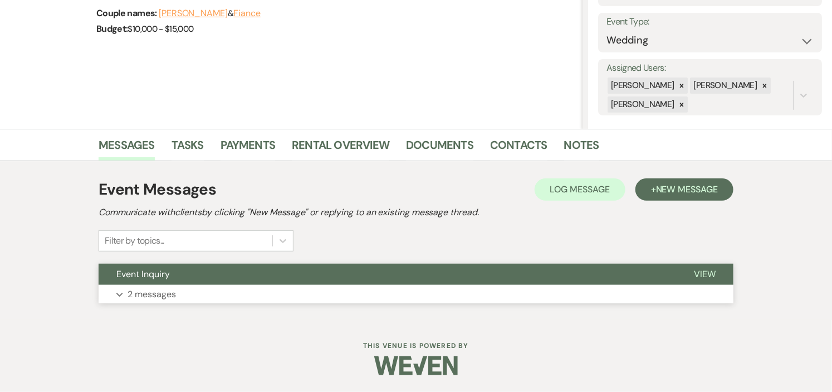
click at [399, 285] on button "Expand 2 messages" at bounding box center [416, 294] width 635 height 19
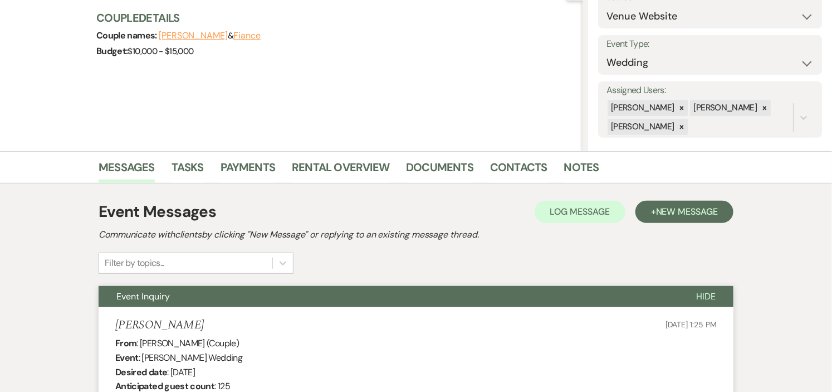
scroll to position [0, 0]
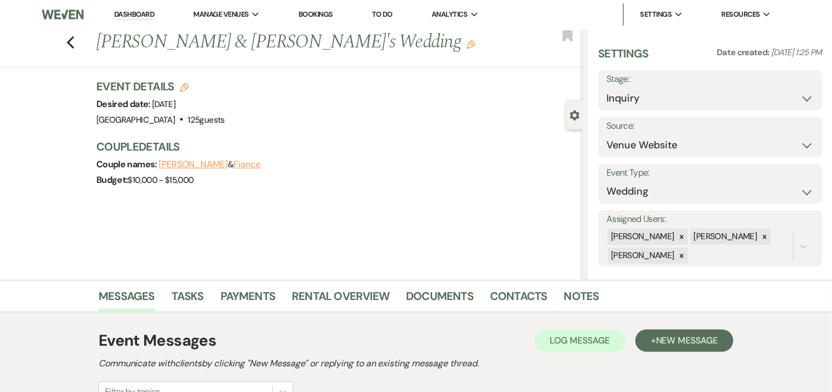
click at [140, 12] on link "Dashboard" at bounding box center [134, 14] width 40 height 11
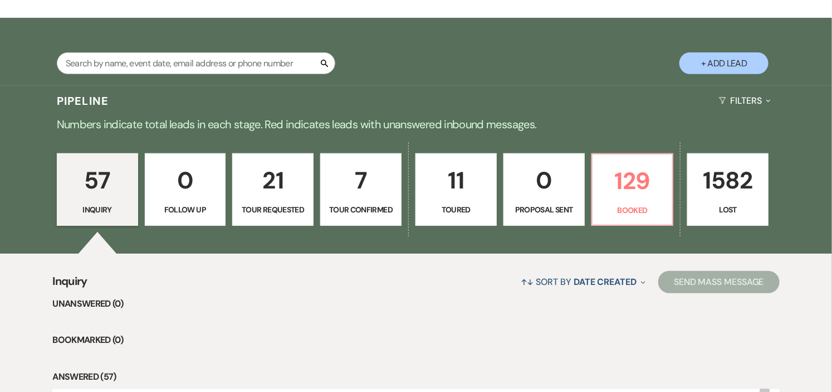
scroll to position [185, 0]
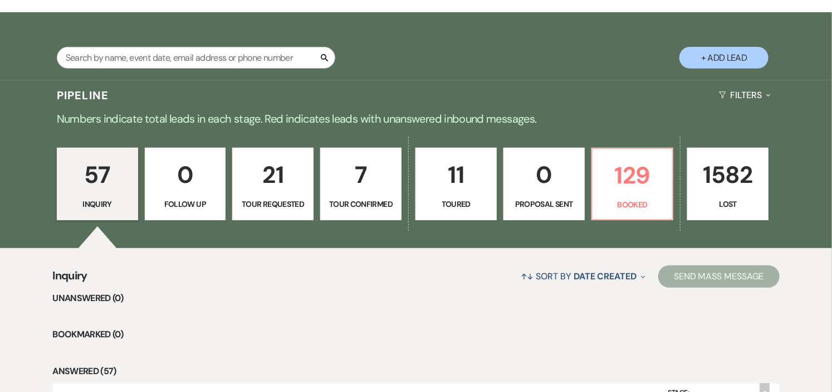
click at [364, 175] on p "7" at bounding box center [360, 174] width 67 height 37
select select "4"
select select "5"
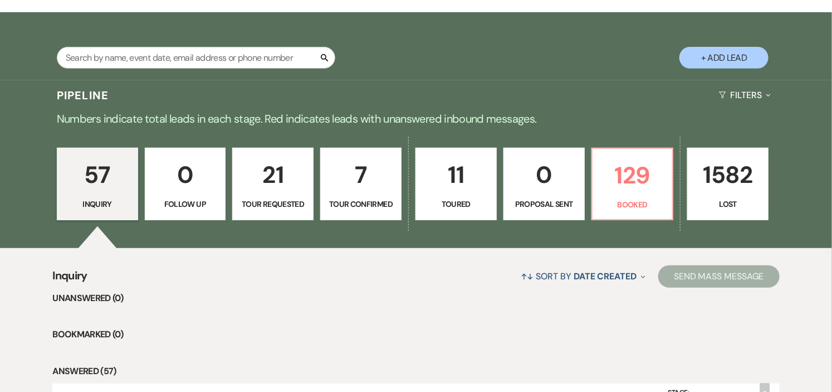
select select "4"
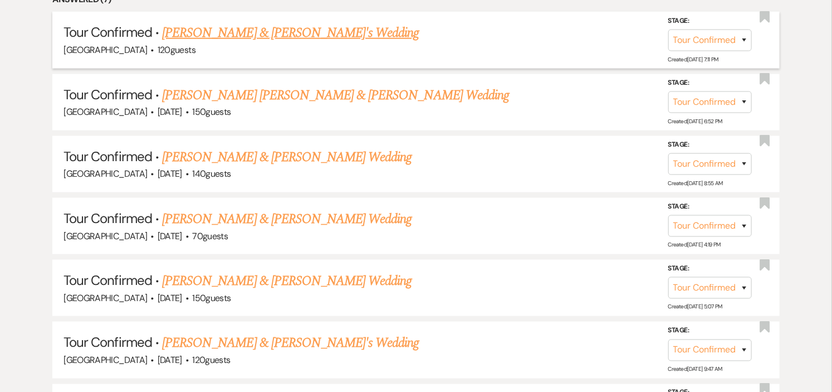
scroll to position [495, 0]
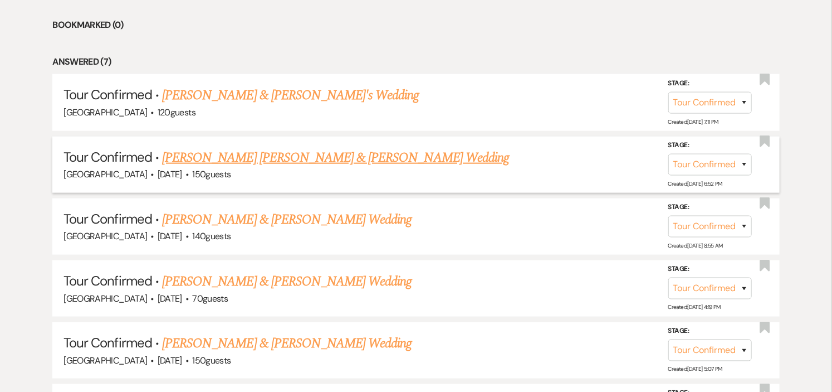
click at [265, 152] on link "Sonia Hercules Mancia & Ali Shehab's Wedding" at bounding box center [335, 158] width 347 height 20
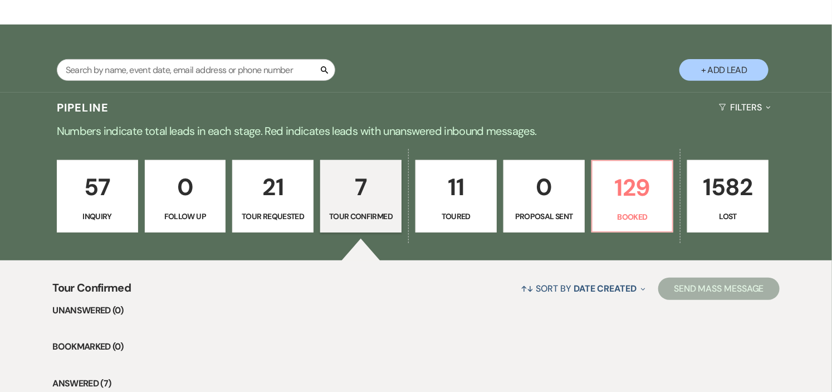
select select "4"
select select "1"
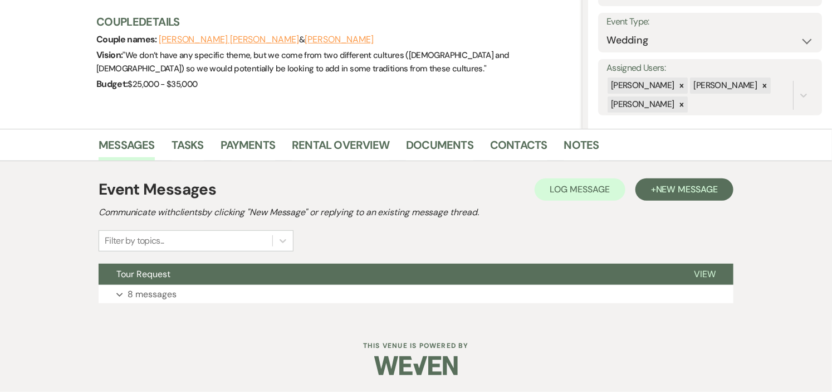
scroll to position [151, 0]
click at [294, 273] on button "Tour Request" at bounding box center [388, 273] width 578 height 21
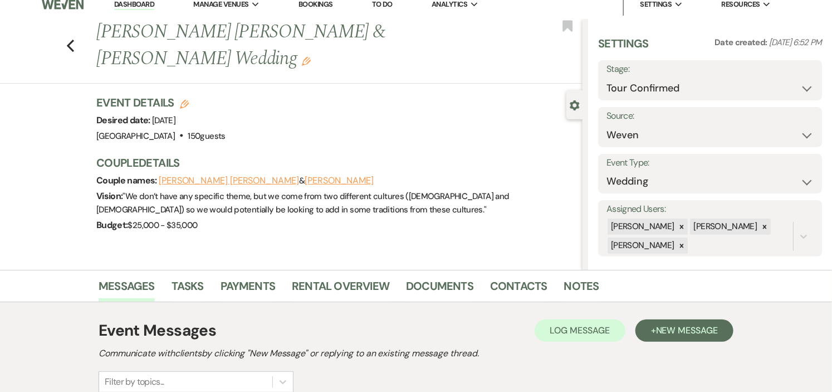
scroll to position [0, 0]
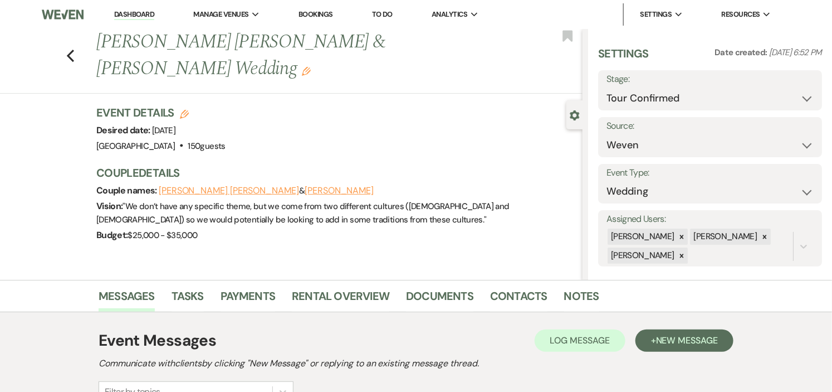
drag, startPoint x: 126, startPoint y: 13, endPoint x: 138, endPoint y: 20, distance: 13.0
click at [127, 13] on link "Dashboard" at bounding box center [134, 14] width 40 height 11
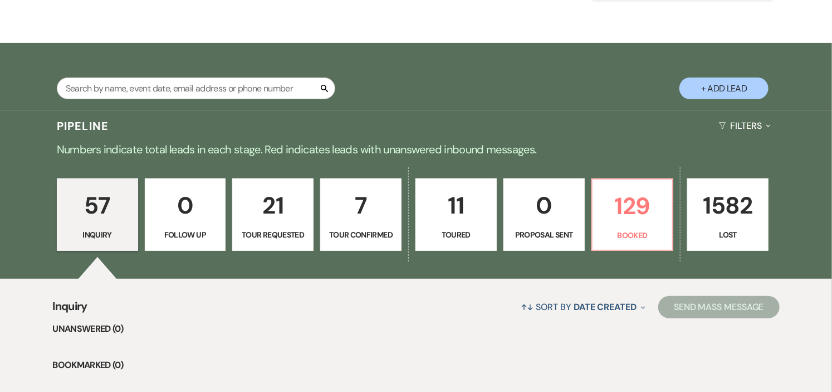
scroll to position [185, 0]
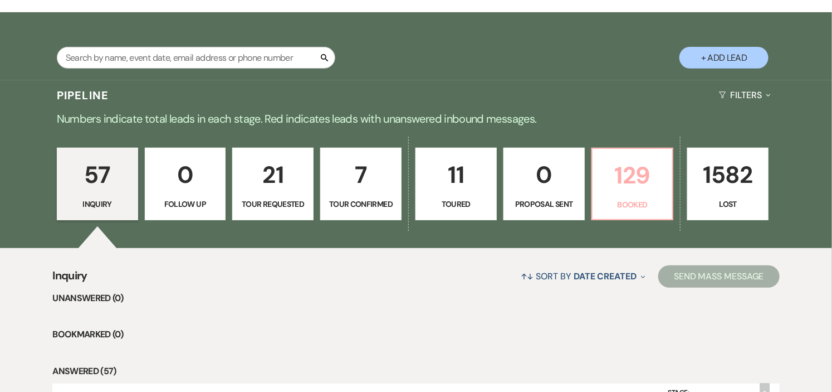
click at [619, 183] on p "129" at bounding box center [632, 174] width 67 height 37
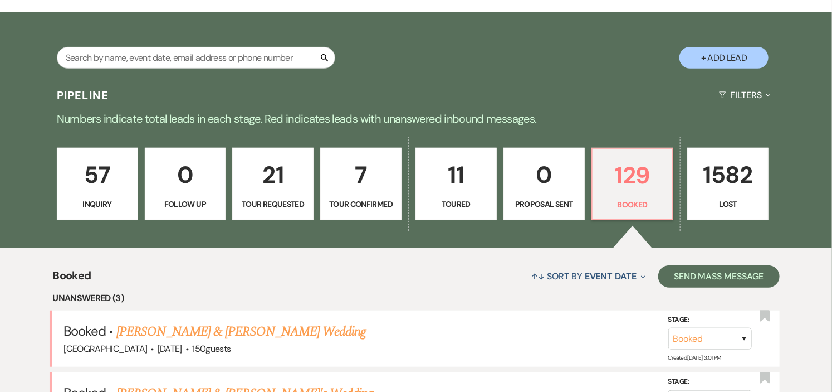
scroll to position [433, 0]
